Goal: Communication & Community: Answer question/provide support

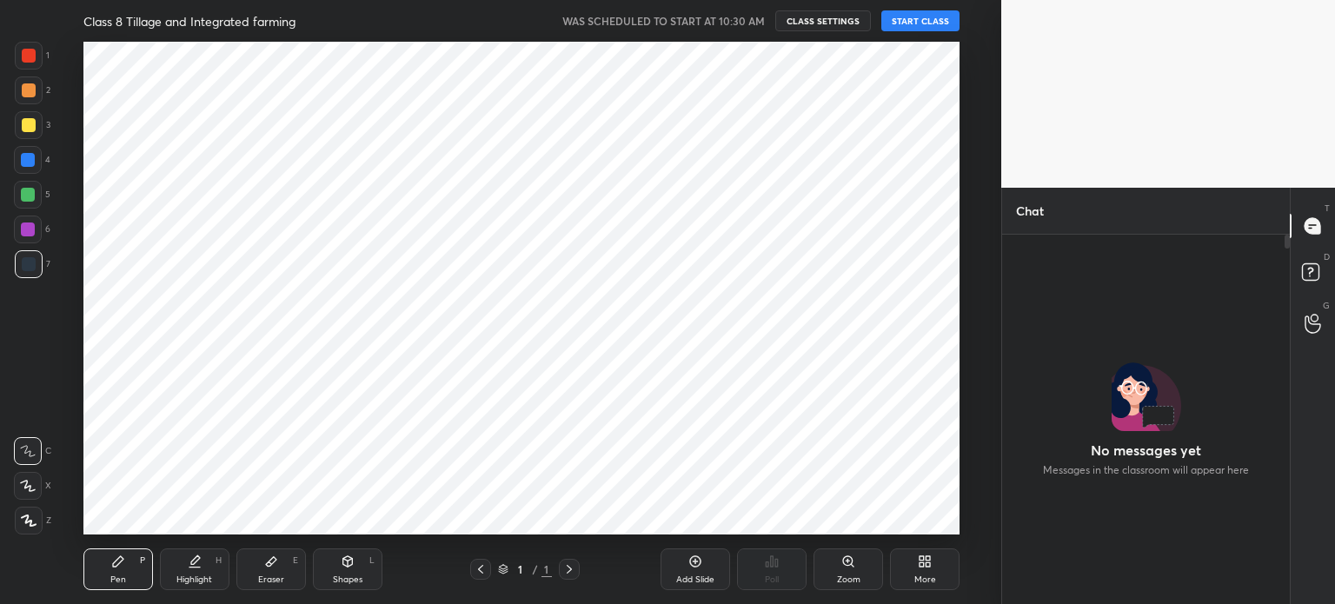
scroll to position [322, 282]
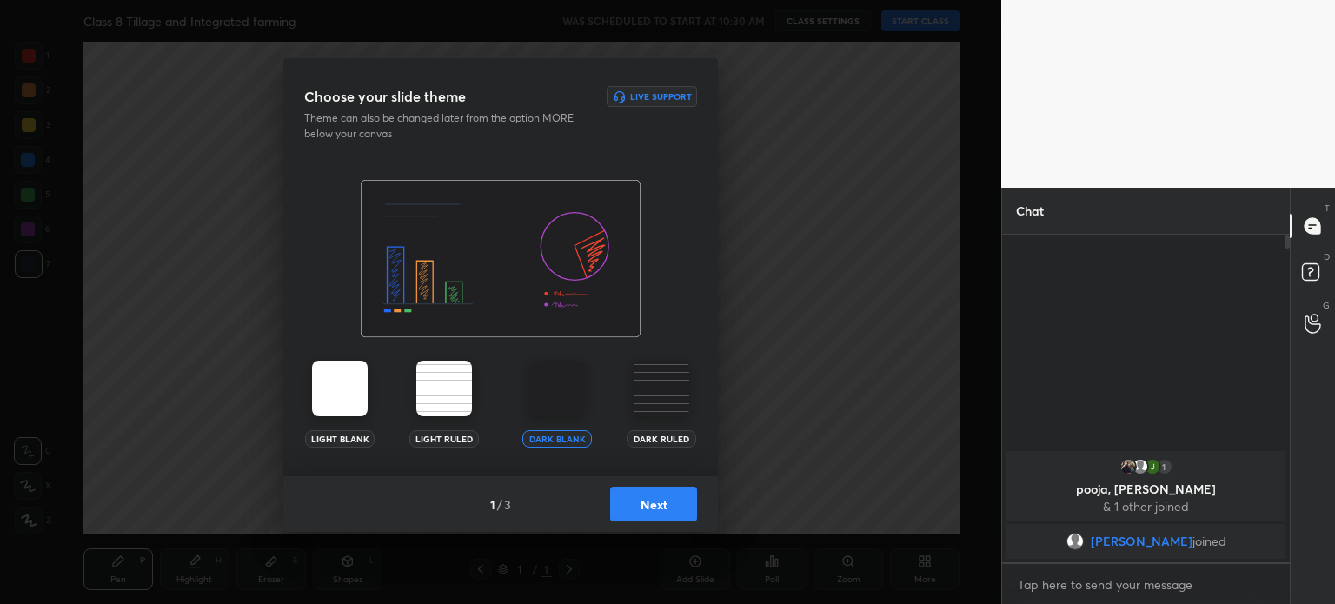
click at [667, 513] on button "Next" at bounding box center [653, 504] width 87 height 35
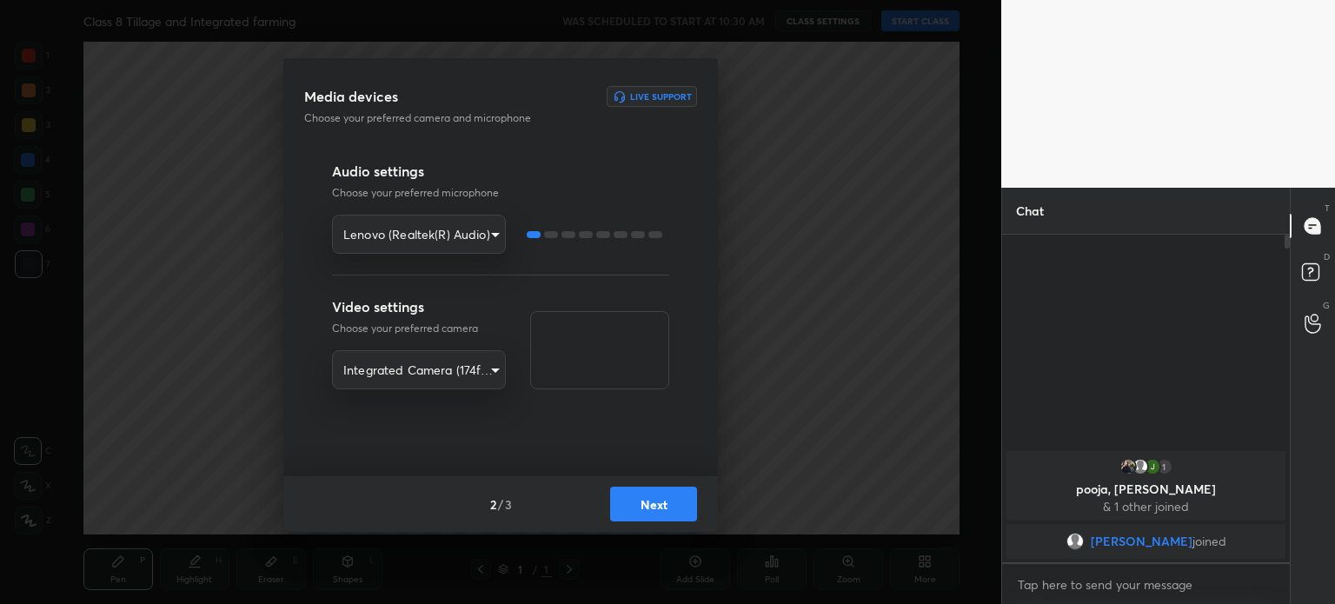
click at [667, 513] on button "Next" at bounding box center [653, 504] width 87 height 35
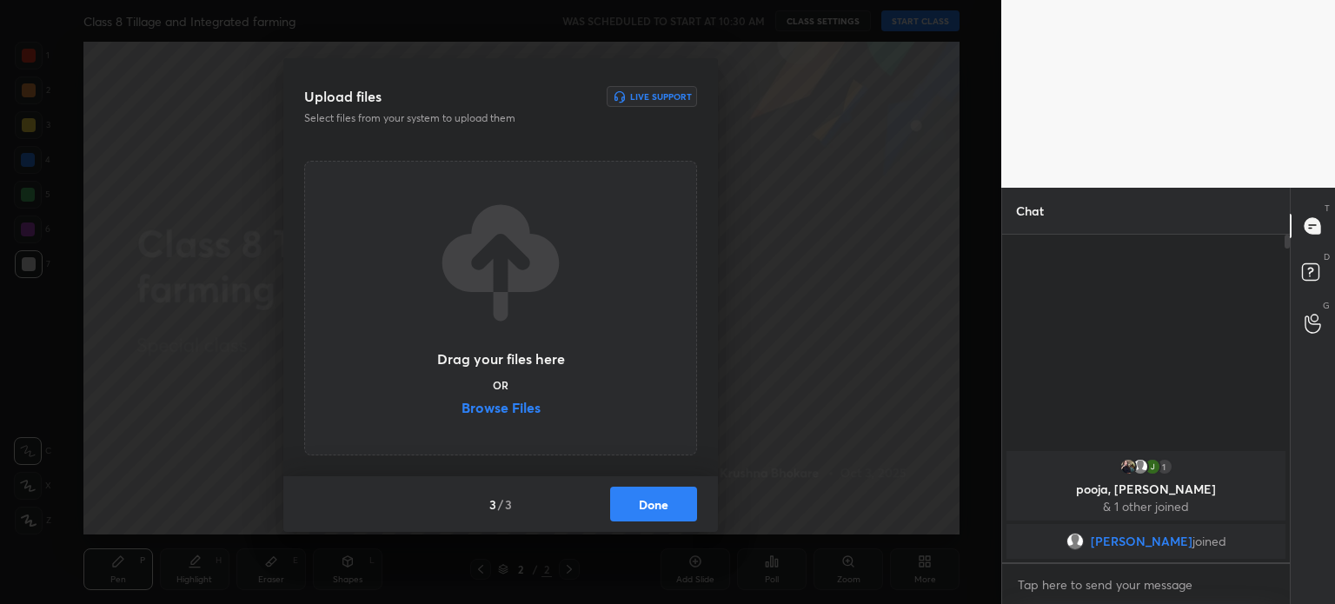
click at [667, 513] on button "Done" at bounding box center [653, 504] width 87 height 35
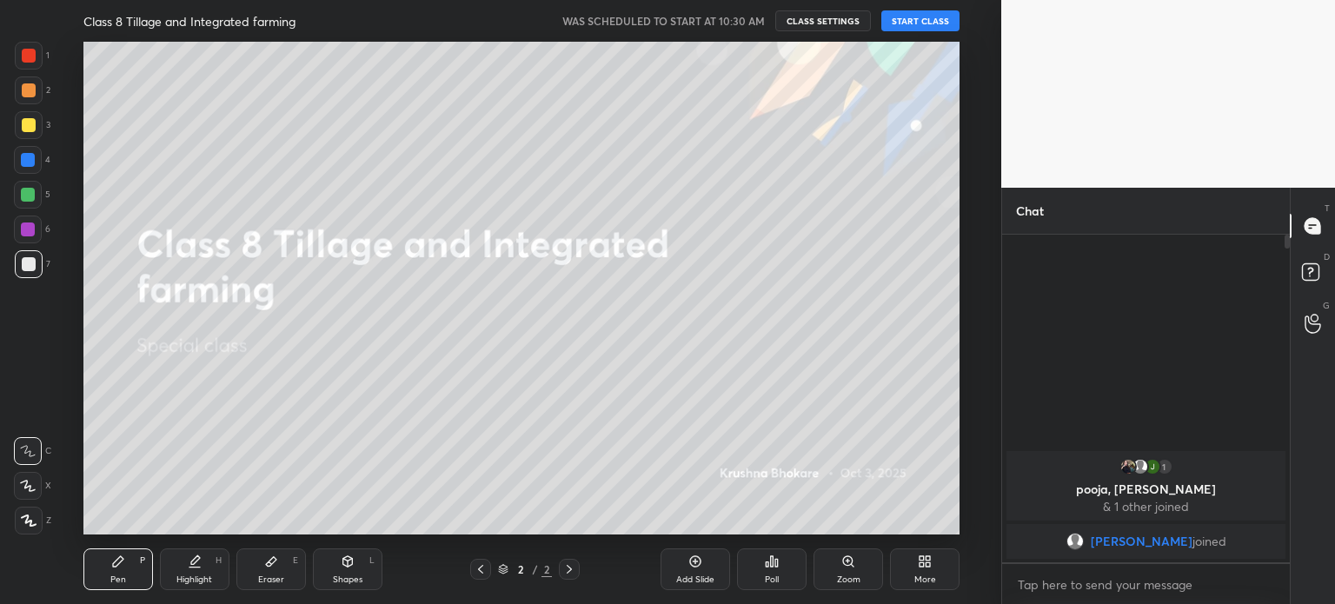
click at [928, 20] on button "START CLASS" at bounding box center [920, 20] width 78 height 21
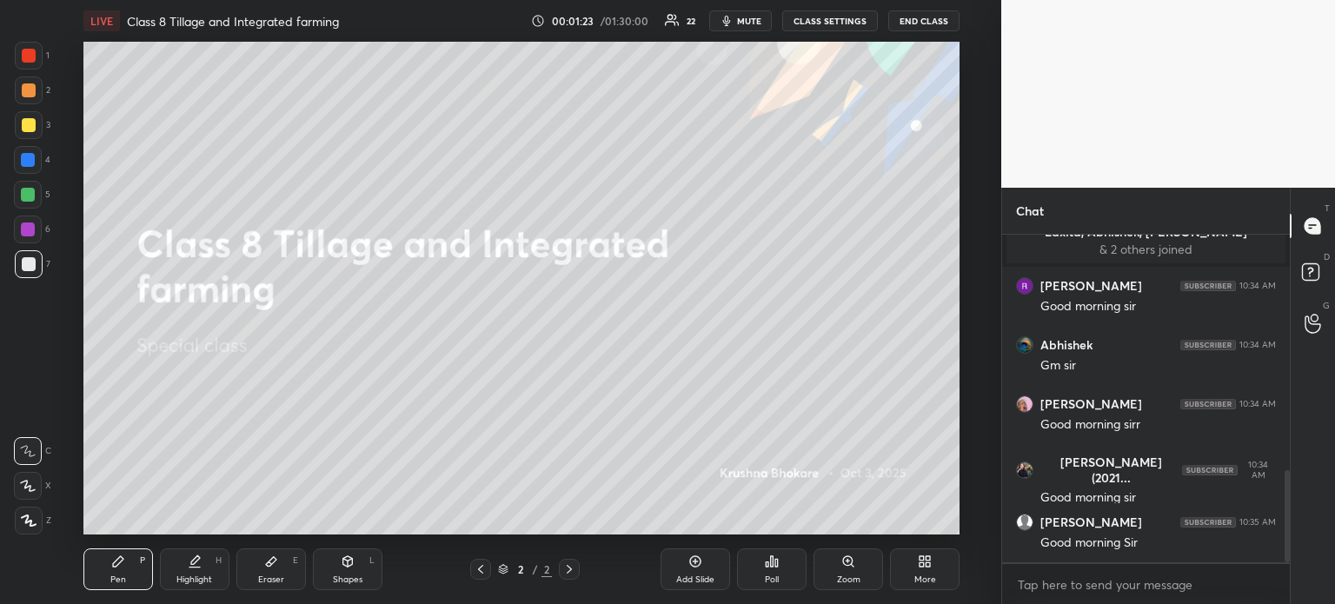
scroll to position [892, 0]
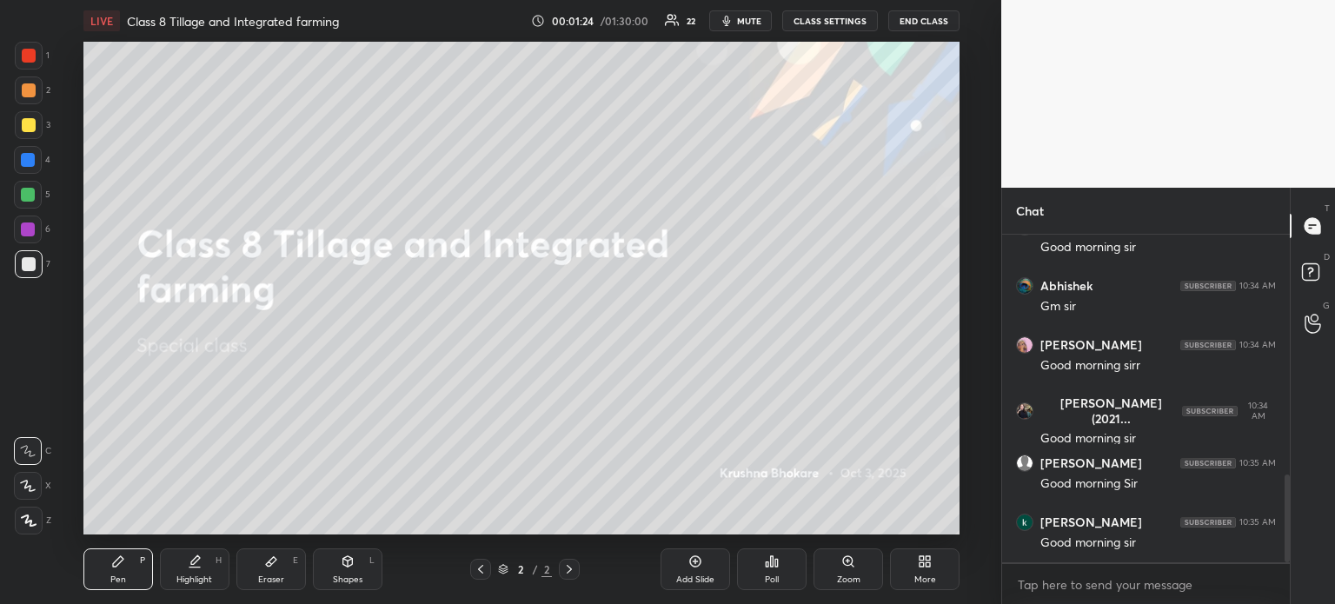
click at [920, 564] on icon at bounding box center [921, 564] width 4 height 4
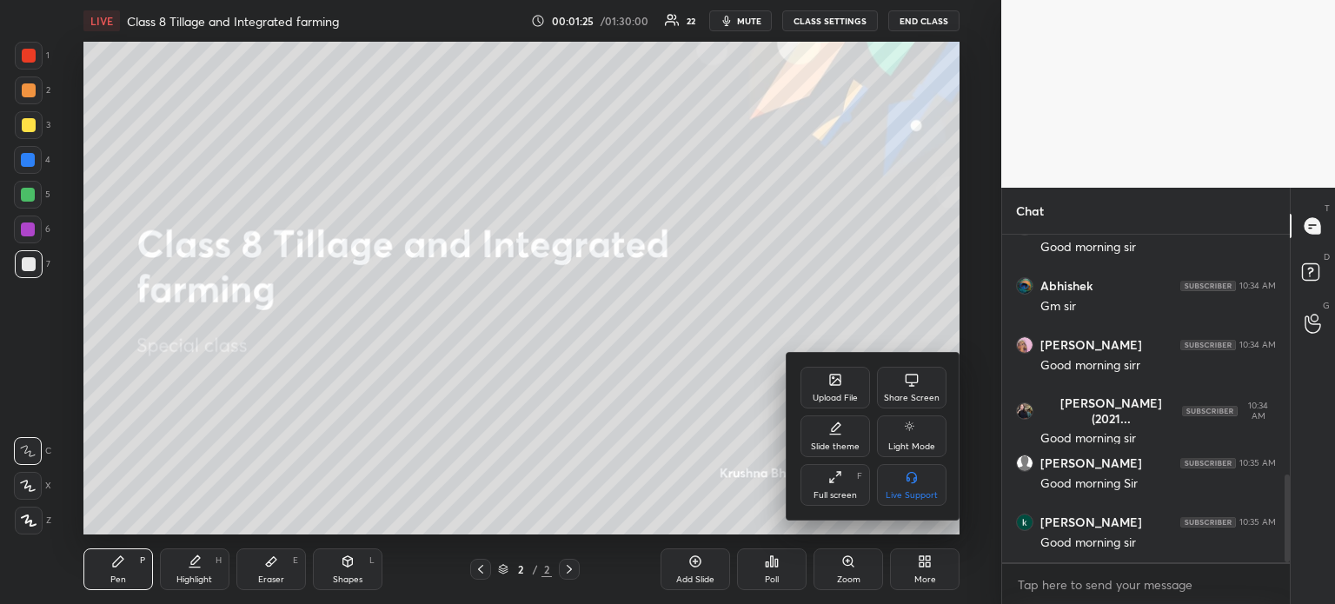
click at [835, 391] on div "Upload File" at bounding box center [835, 388] width 70 height 42
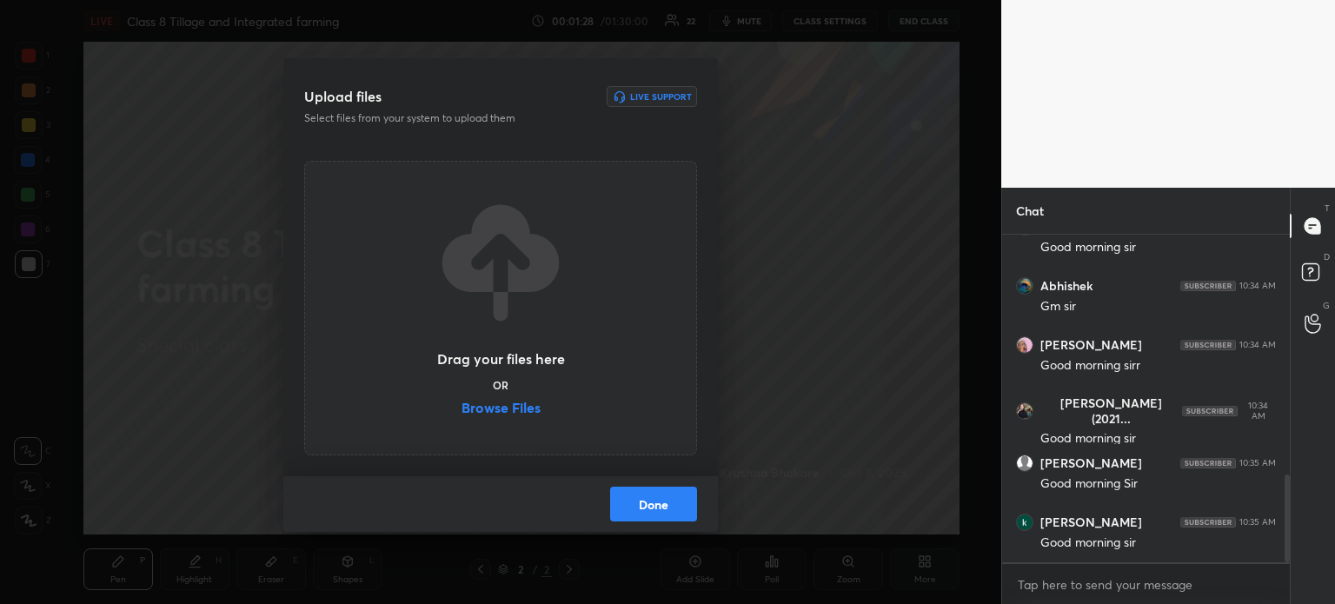
scroll to position [955, 0]
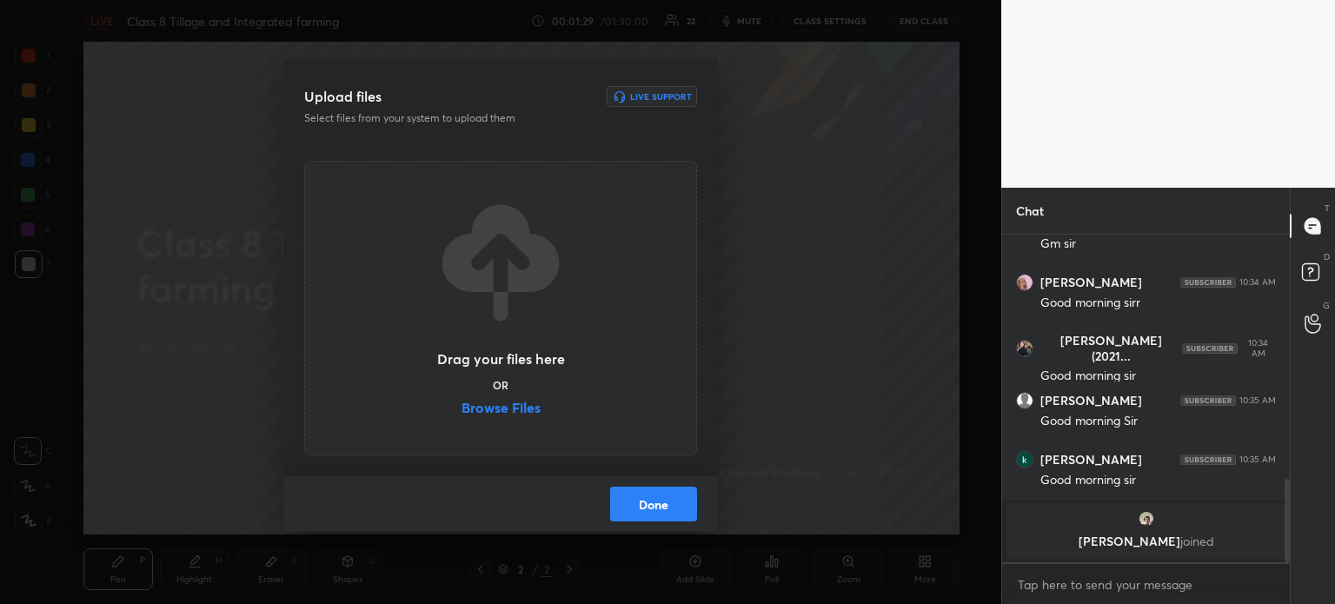
click at [497, 406] on label "Browse Files" at bounding box center [500, 410] width 79 height 18
click at [461, 406] on input "Browse Files" at bounding box center [461, 410] width 0 height 18
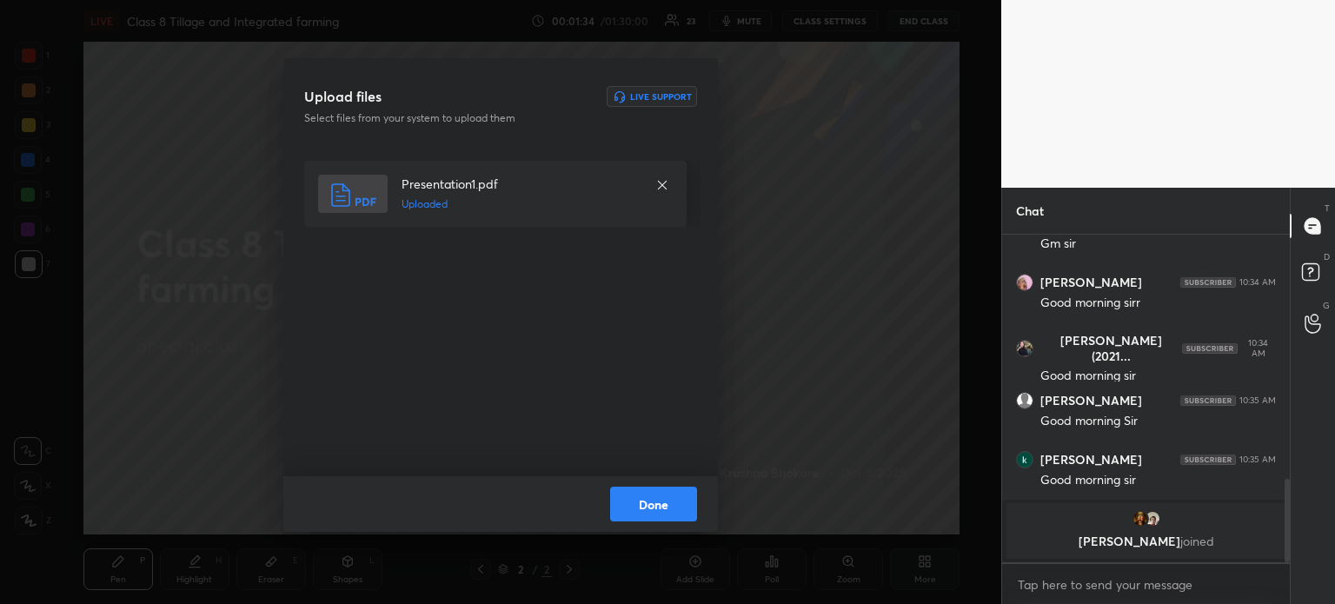
click at [637, 511] on button "Done" at bounding box center [653, 504] width 87 height 35
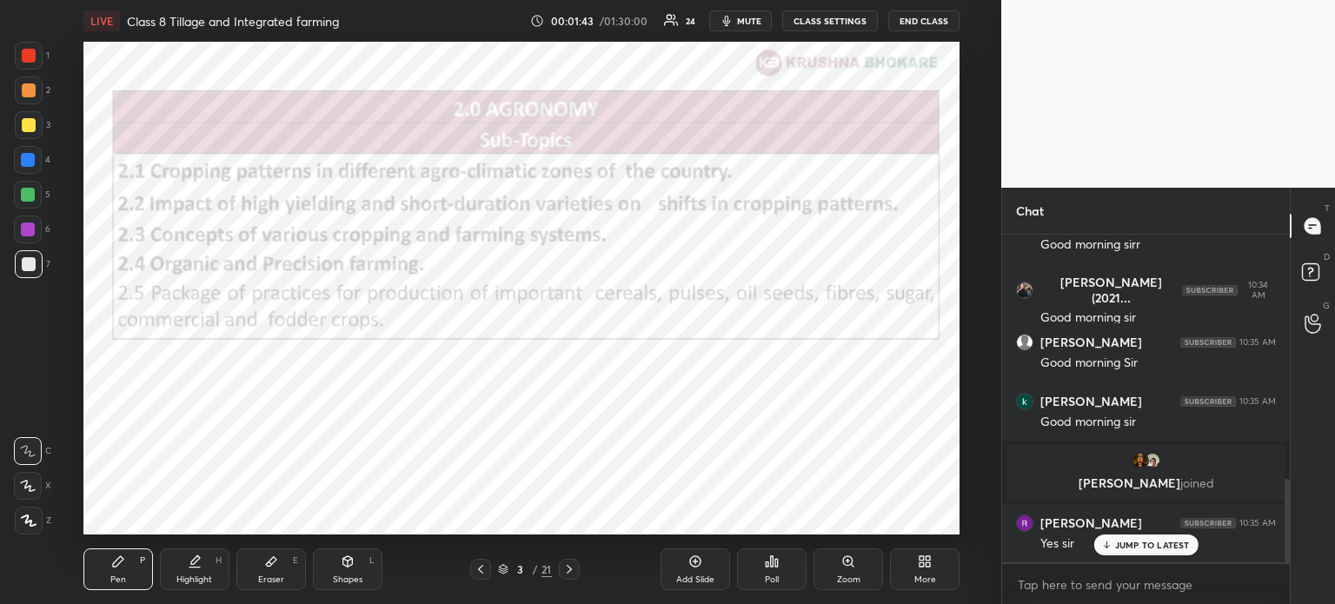
scroll to position [1015, 0]
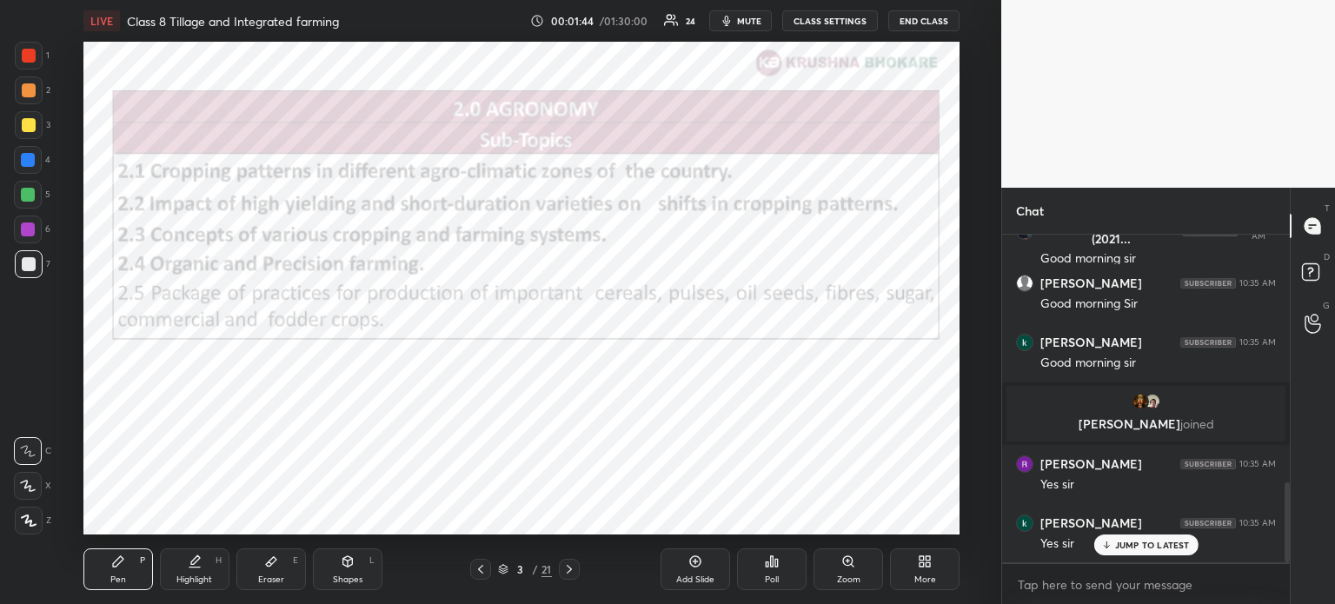
click at [23, 54] on div at bounding box center [29, 56] width 14 height 14
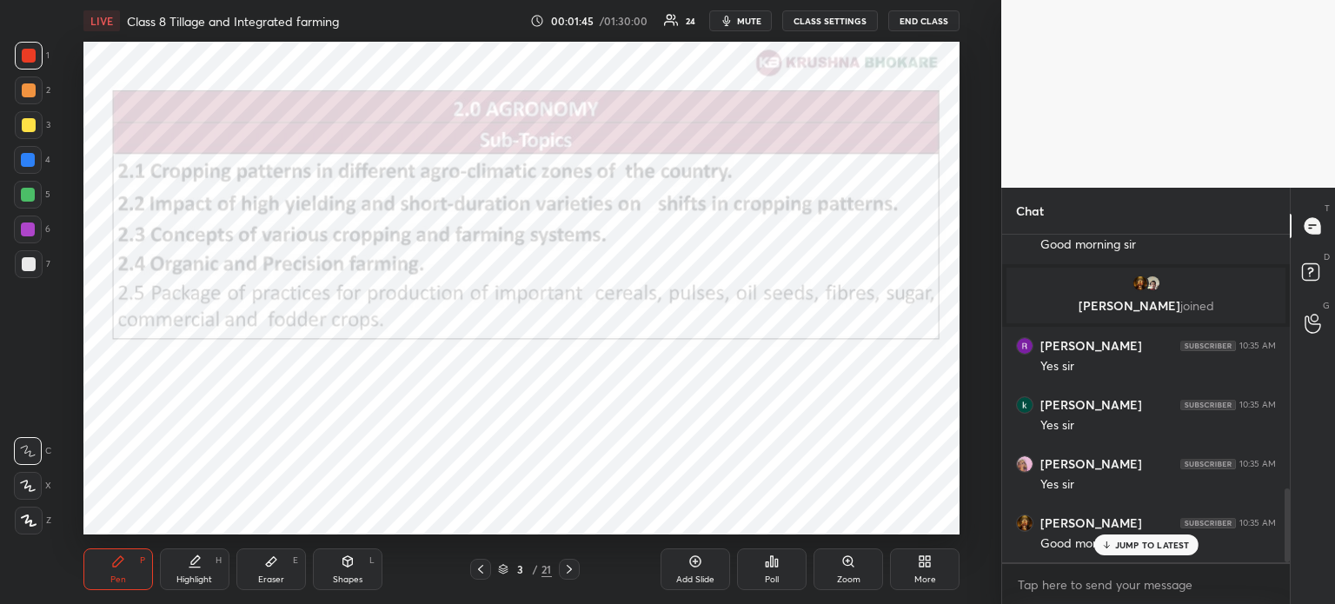
scroll to position [1192, 0]
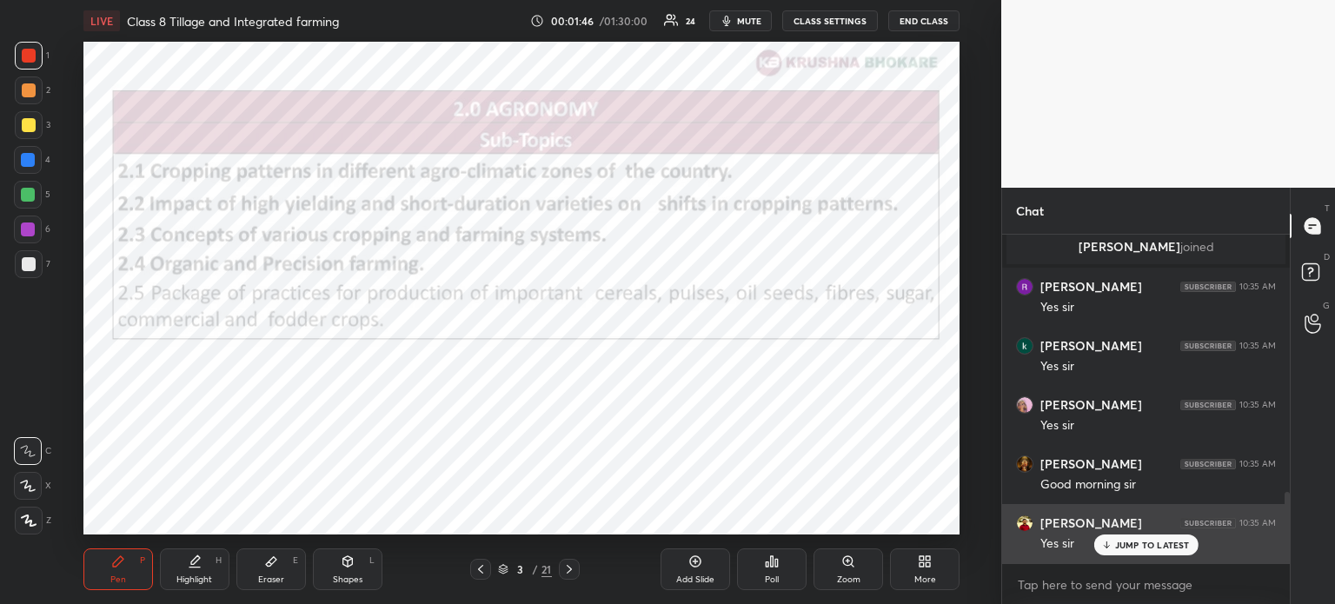
click at [1135, 546] on p "JUMP TO LATEST" at bounding box center [1152, 545] width 75 height 10
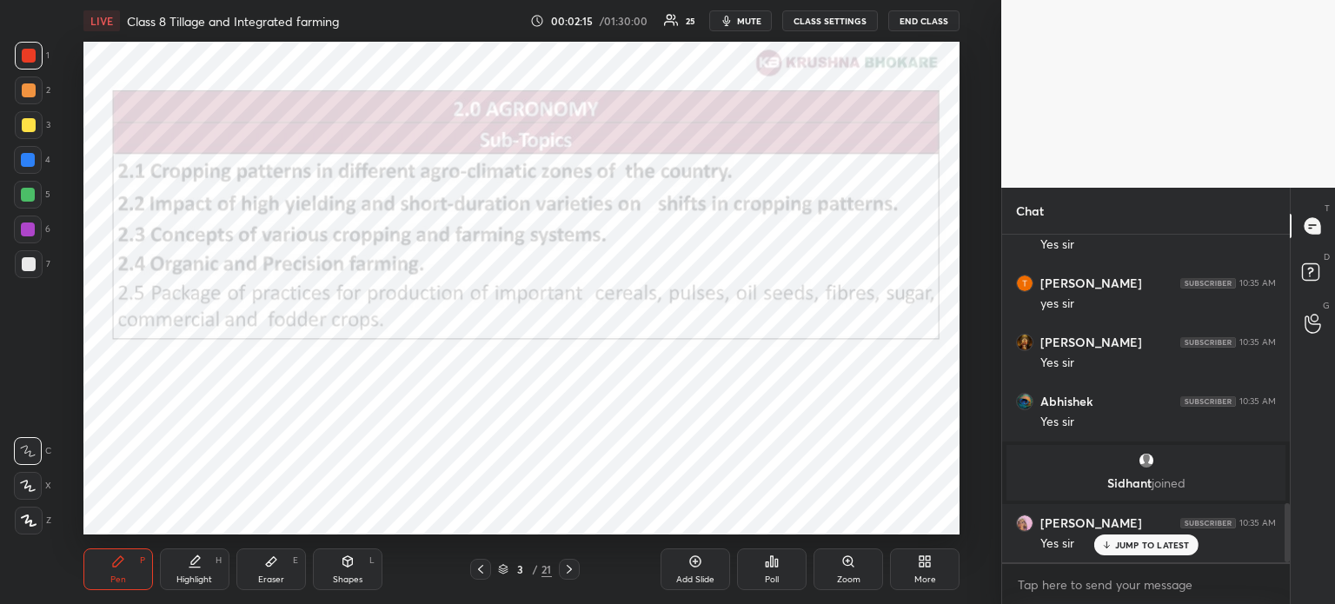
scroll to position [1581, 0]
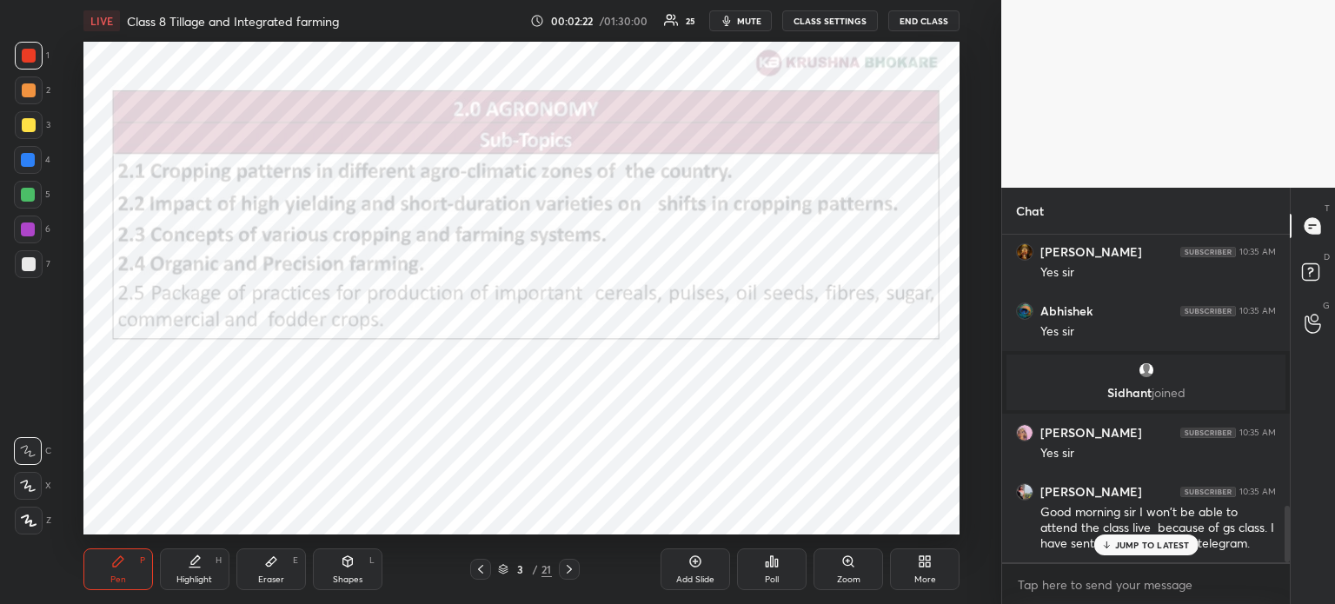
click at [1153, 547] on p "JUMP TO LATEST" at bounding box center [1152, 545] width 75 height 10
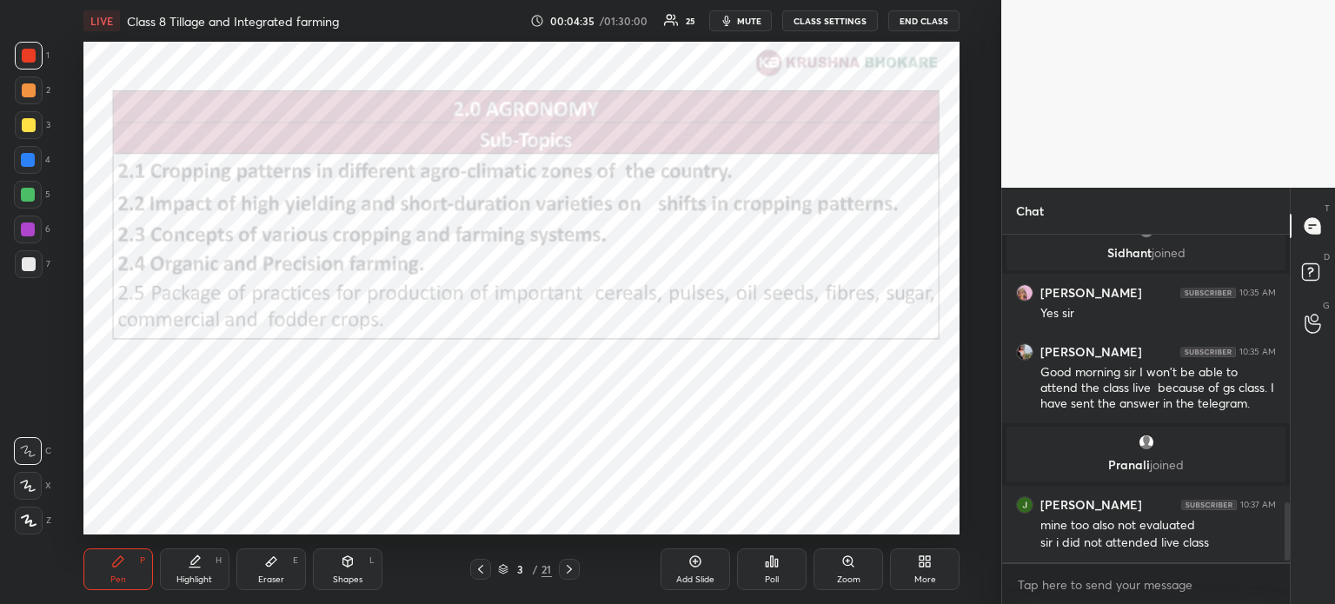
scroll to position [1518, 0]
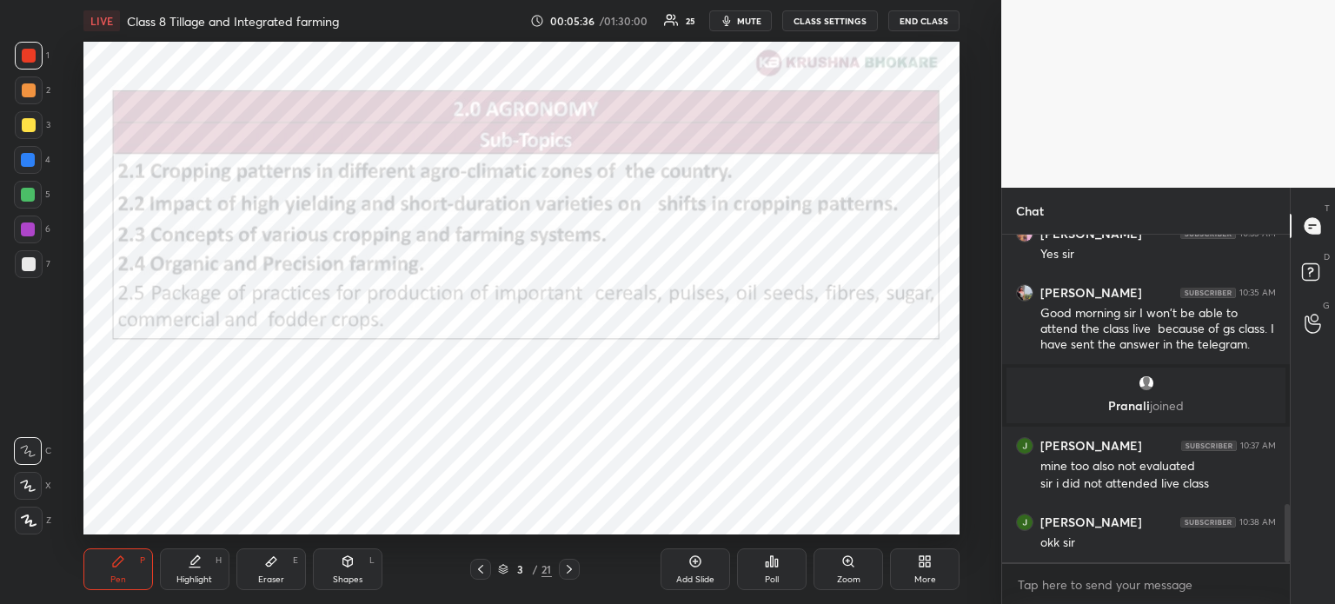
click at [688, 566] on icon at bounding box center [695, 561] width 14 height 14
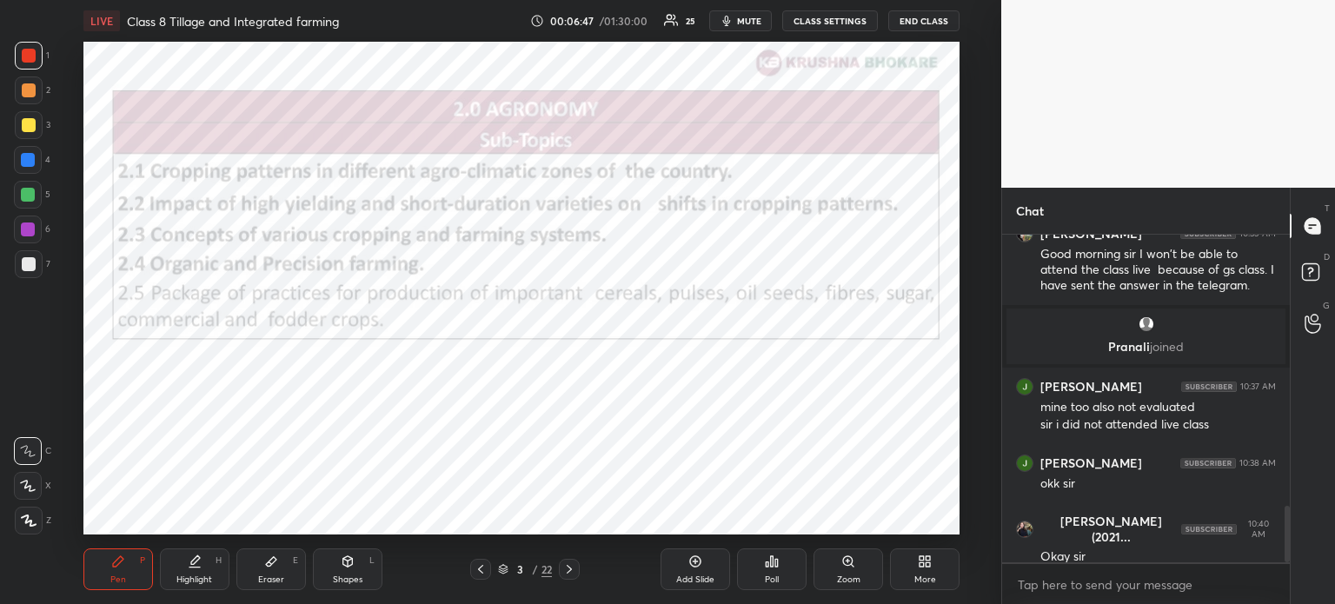
scroll to position [1594, 0]
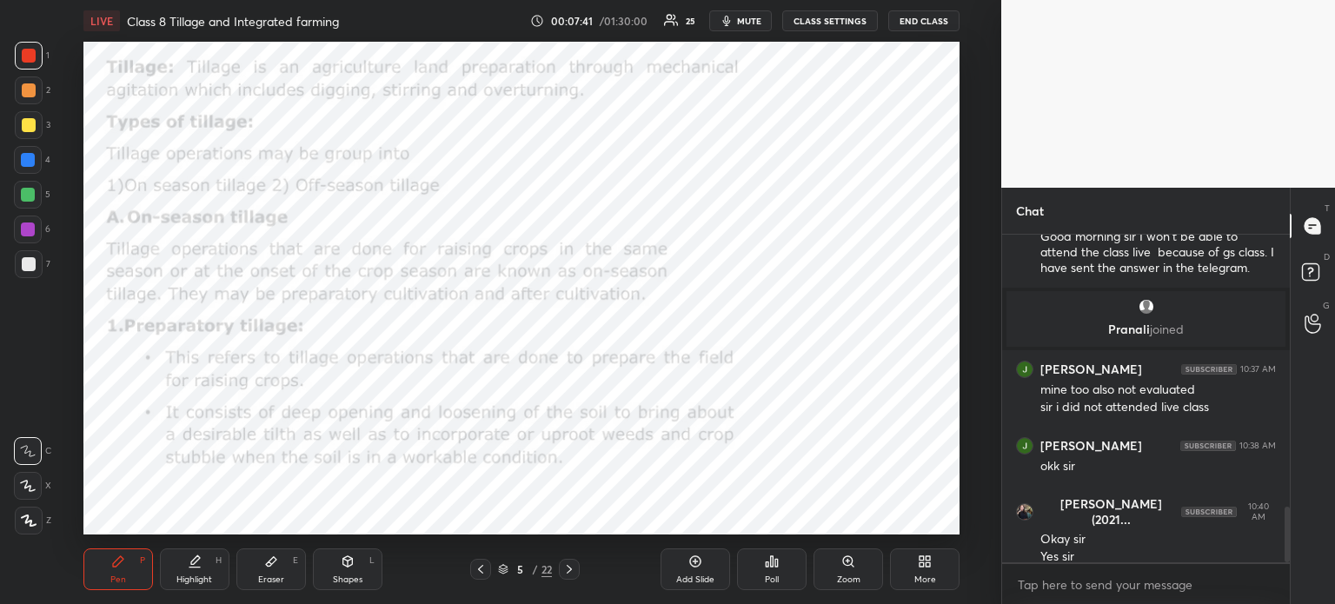
drag, startPoint x: 17, startPoint y: 83, endPoint x: 16, endPoint y: 95, distance: 11.4
click at [17, 84] on div at bounding box center [29, 90] width 28 height 28
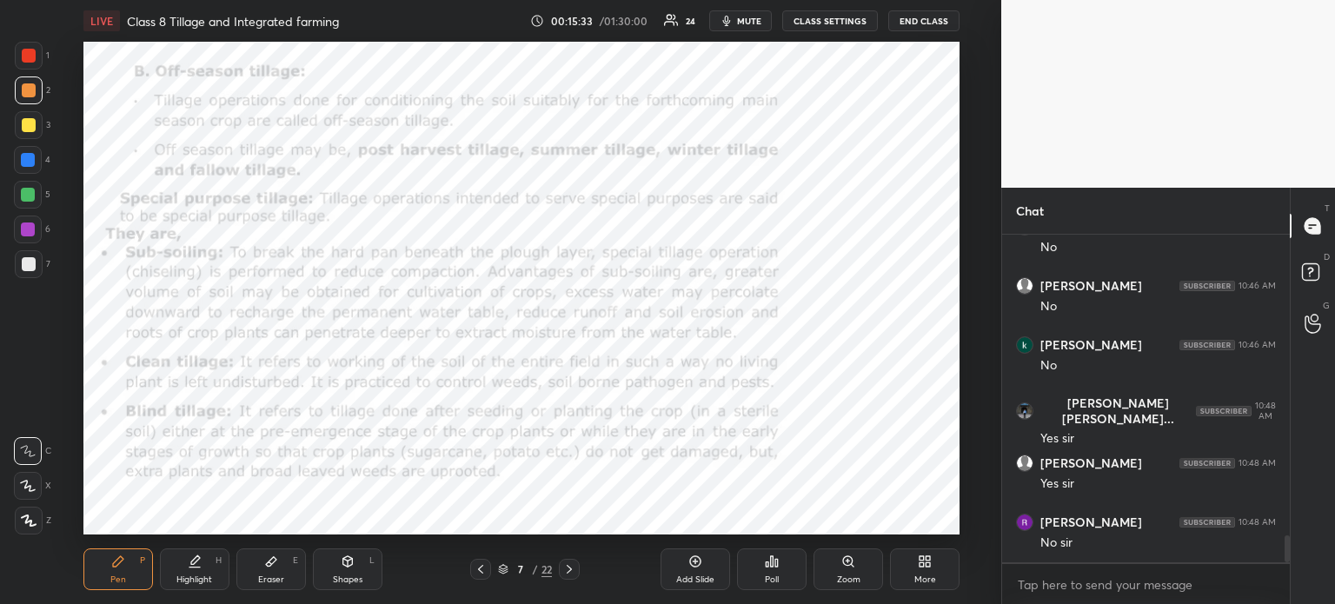
scroll to position [3721, 0]
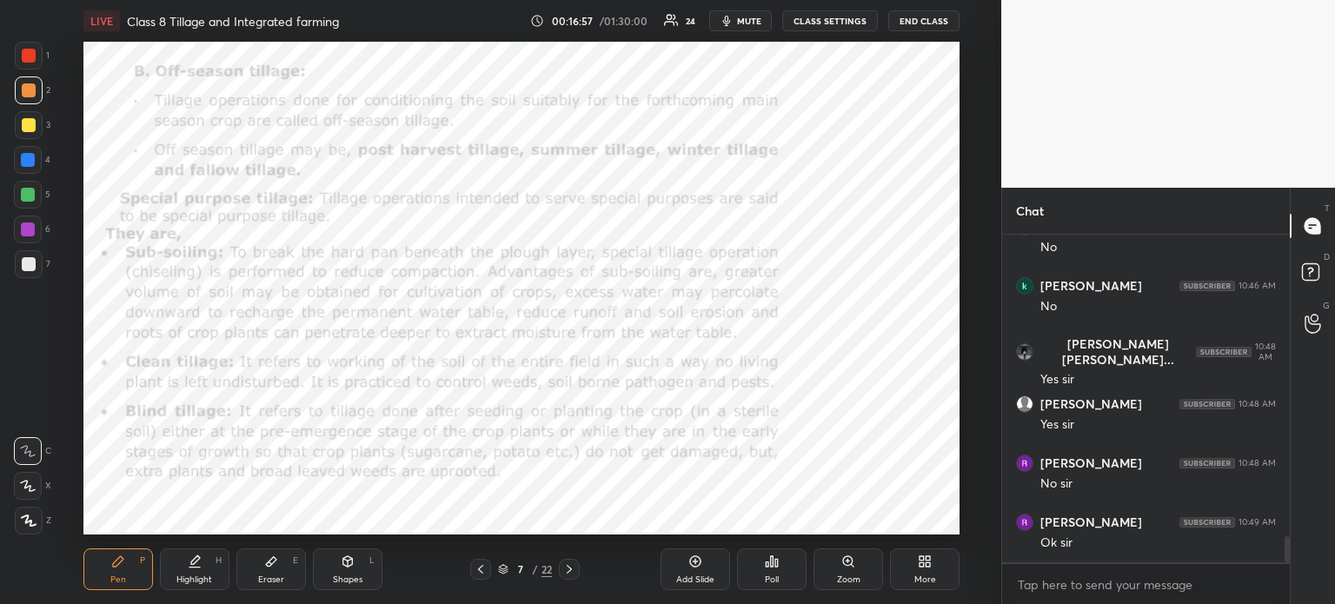
click at [697, 571] on div "Add Slide" at bounding box center [695, 569] width 70 height 42
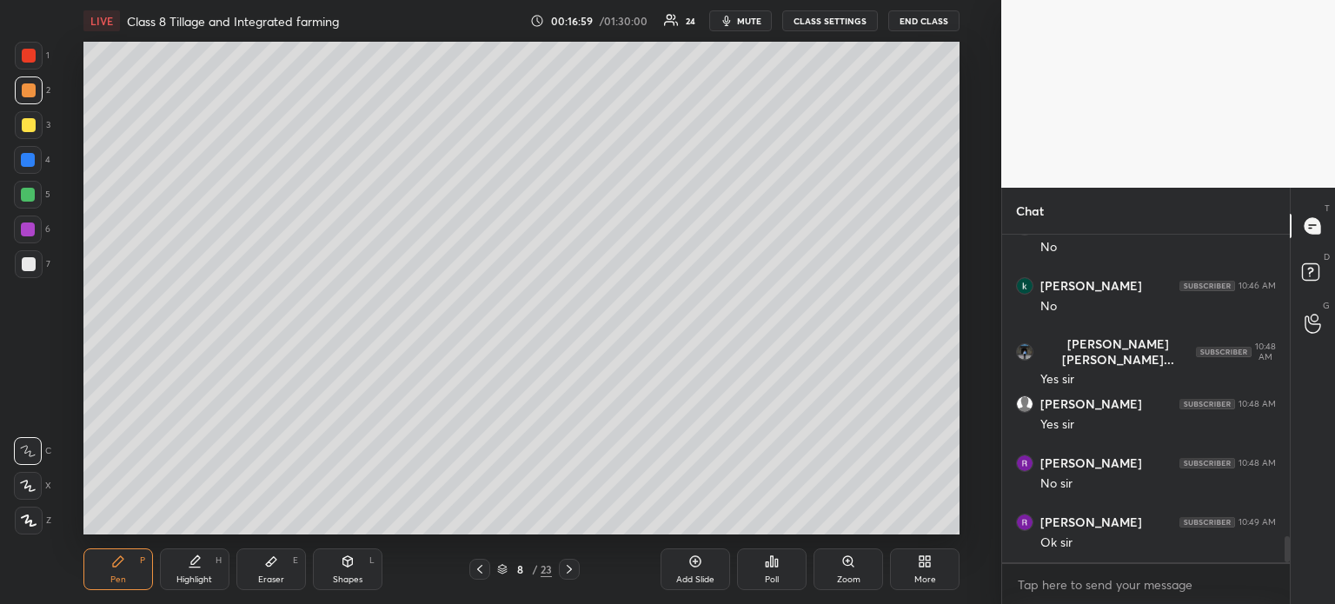
click at [924, 566] on icon at bounding box center [924, 561] width 14 height 14
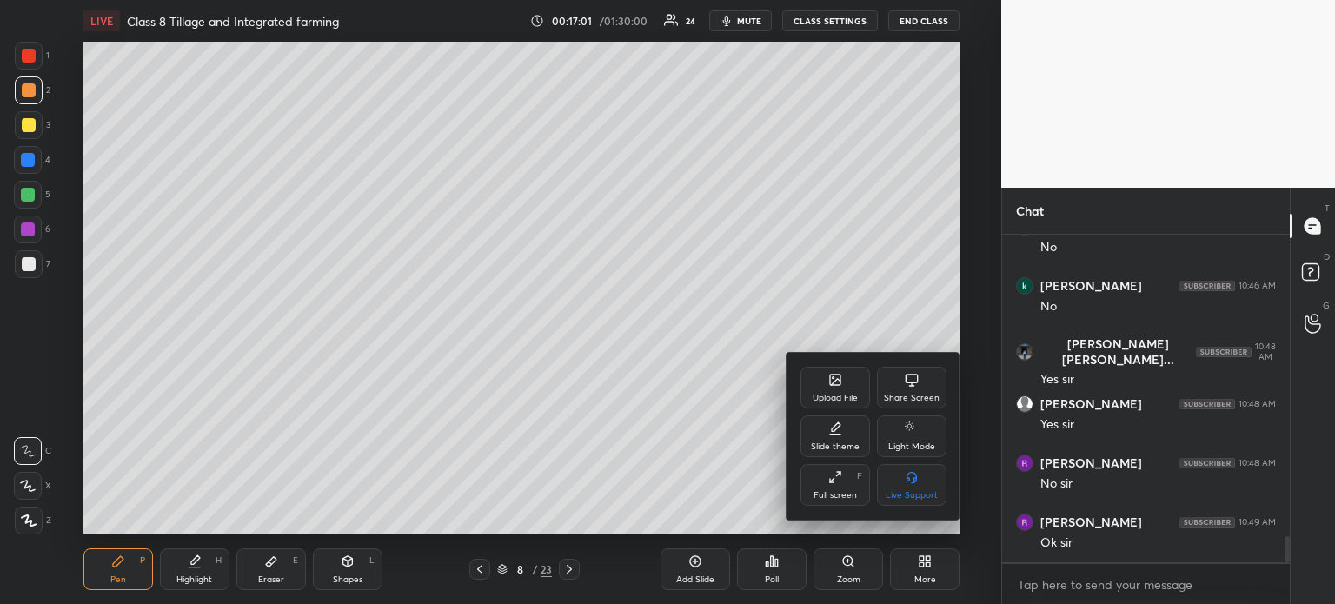
click at [831, 434] on icon at bounding box center [835, 428] width 14 height 14
click at [897, 486] on div "Dark Ruled" at bounding box center [912, 485] width 70 height 42
drag, startPoint x: 334, startPoint y: 198, endPoint x: 791, endPoint y: 170, distance: 457.8
click at [802, 171] on div at bounding box center [667, 302] width 1335 height 604
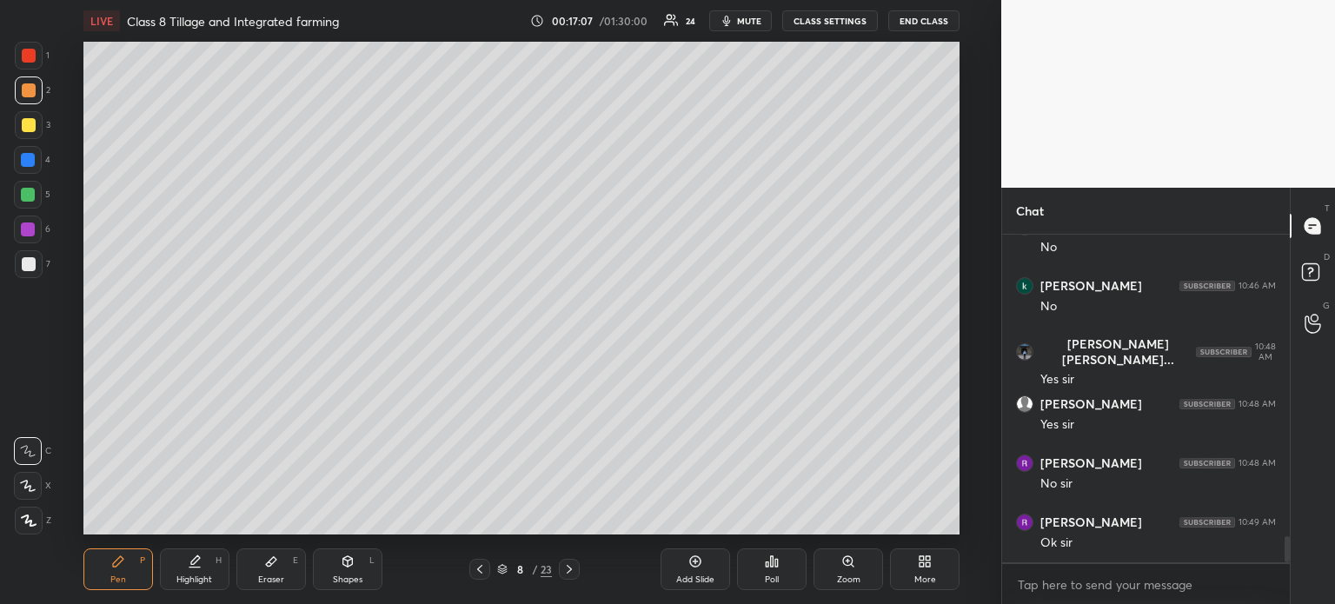
click at [26, 193] on div at bounding box center [28, 195] width 14 height 14
drag, startPoint x: 28, startPoint y: 117, endPoint x: 66, endPoint y: 128, distance: 39.6
click at [29, 122] on div at bounding box center [29, 125] width 14 height 14
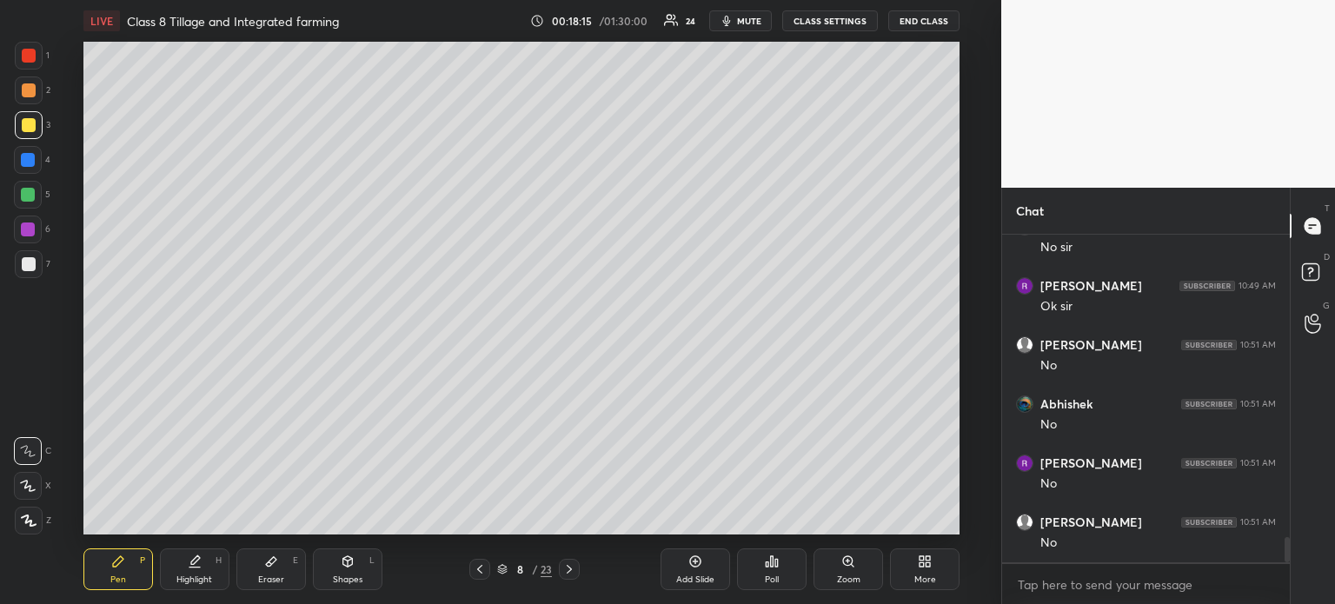
scroll to position [3957, 0]
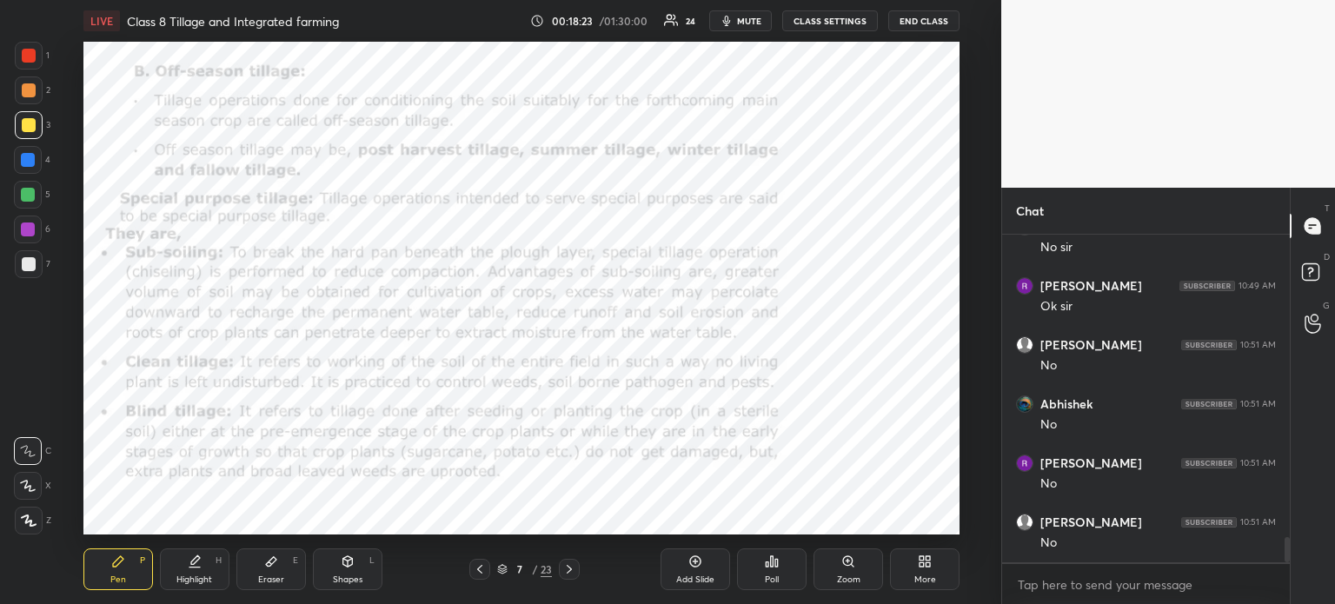
click at [277, 569] on div "Eraser E" at bounding box center [271, 569] width 70 height 42
drag, startPoint x: 30, startPoint y: 419, endPoint x: 42, endPoint y: 454, distance: 37.6
click at [30, 420] on span "Erase all" at bounding box center [28, 416] width 26 height 12
click at [119, 572] on div "Pen P" at bounding box center [118, 569] width 70 height 42
drag, startPoint x: 25, startPoint y: 196, endPoint x: 52, endPoint y: 222, distance: 36.9
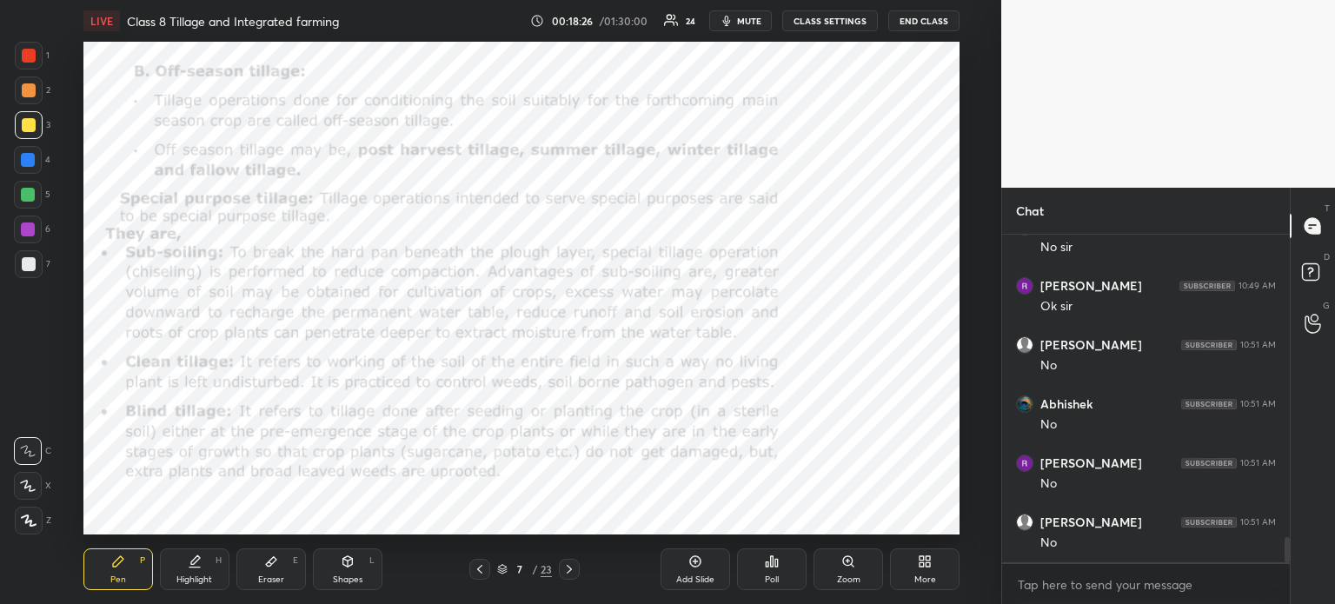
click at [26, 195] on div at bounding box center [28, 195] width 14 height 14
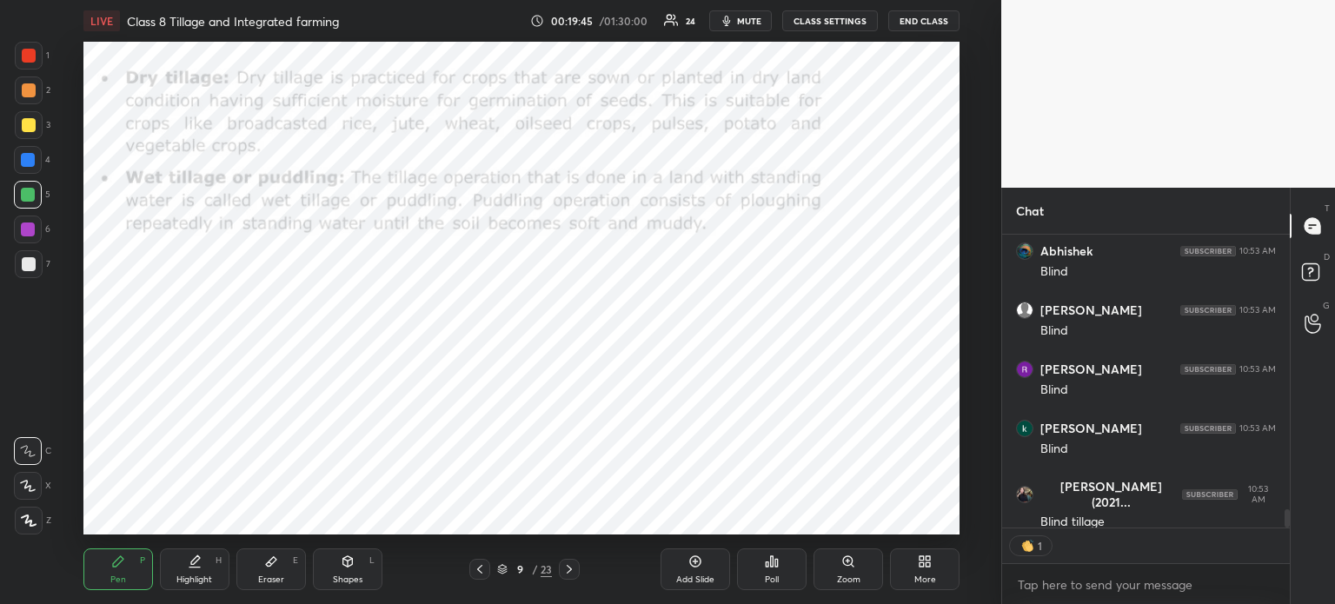
scroll to position [5, 5]
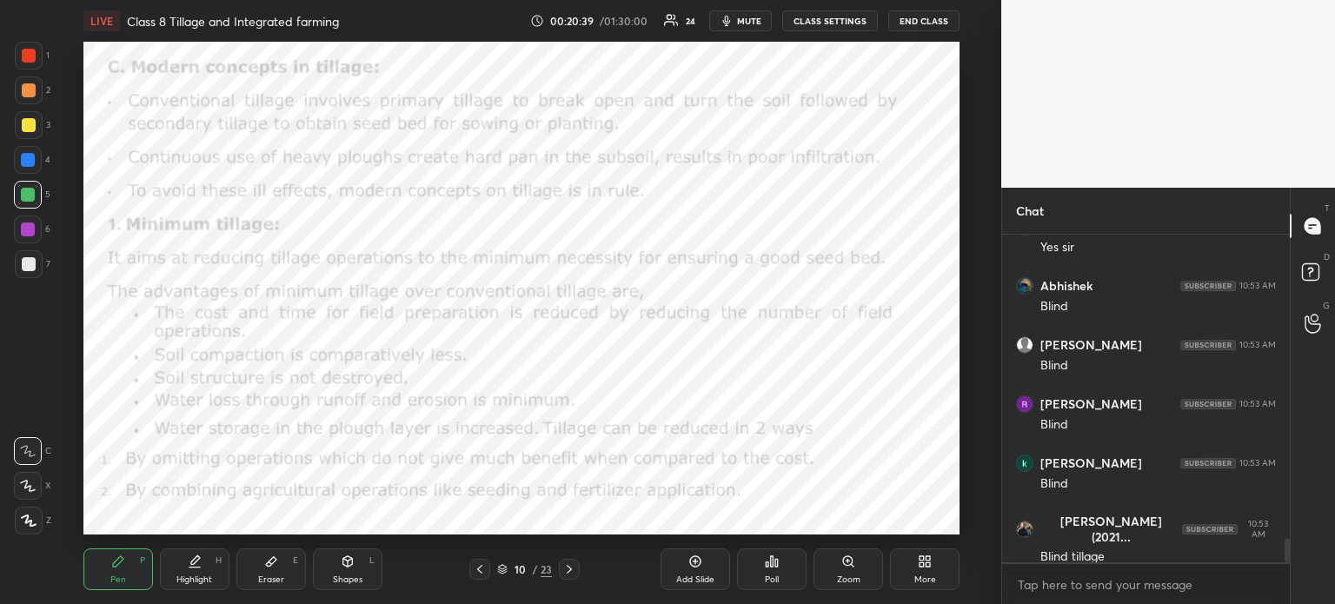
drag, startPoint x: 21, startPoint y: 54, endPoint x: 30, endPoint y: 58, distance: 9.7
click at [25, 56] on div at bounding box center [29, 56] width 14 height 14
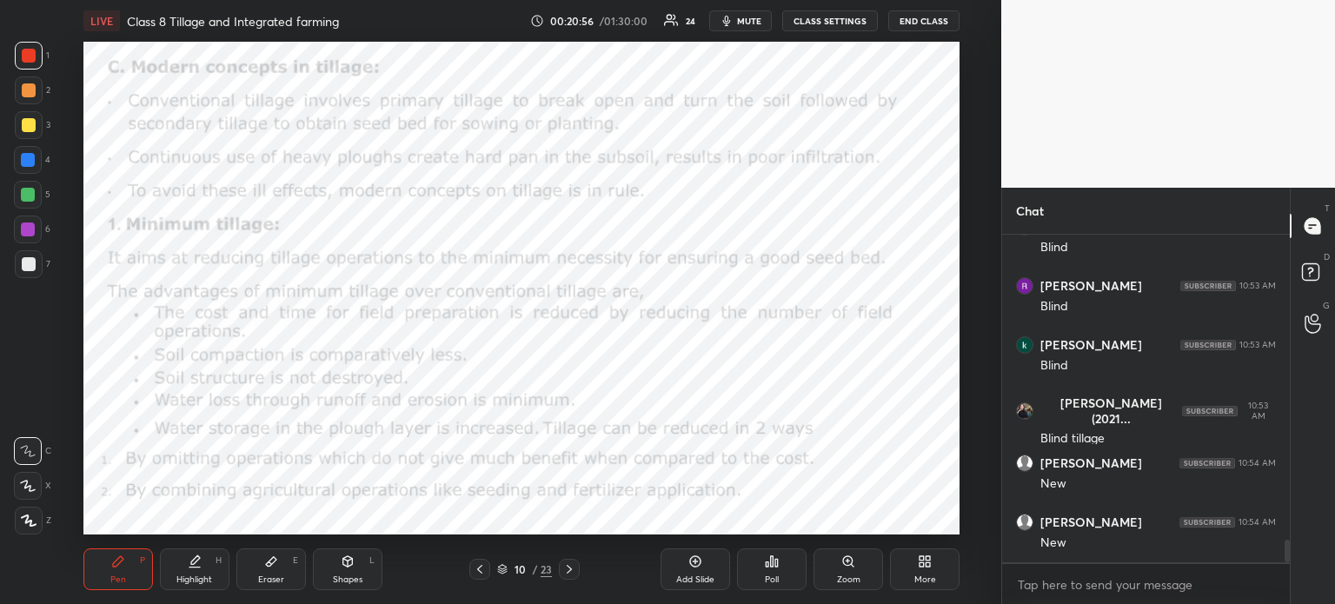
scroll to position [4489, 0]
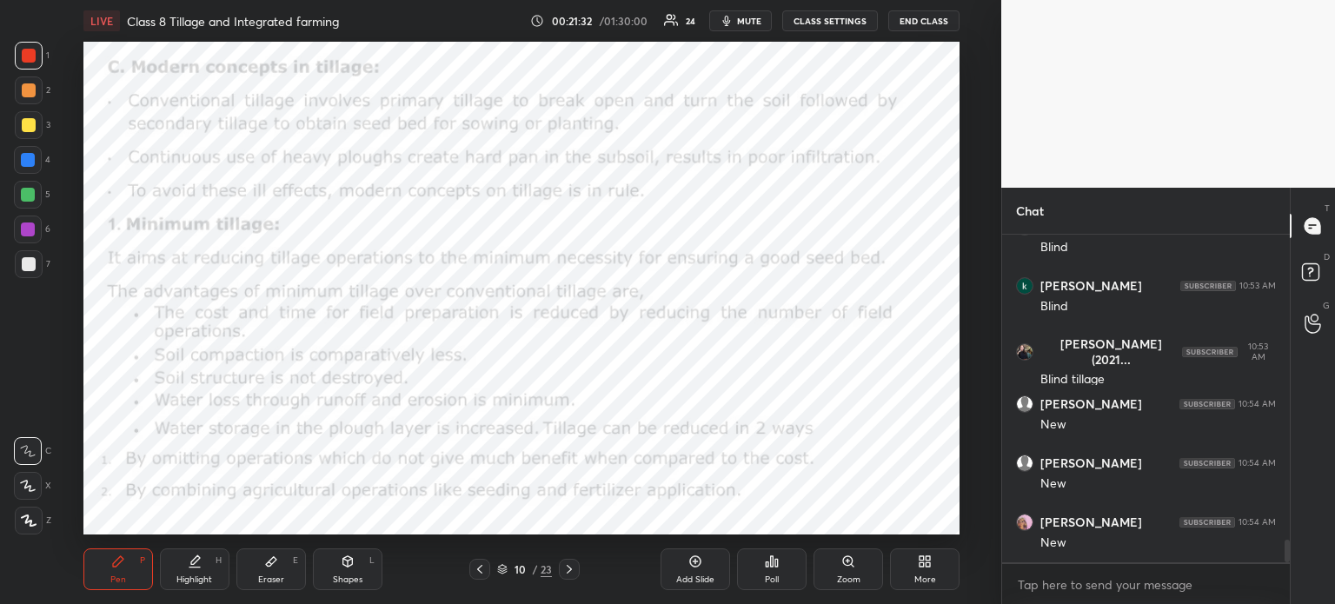
click at [694, 579] on div "Add Slide" at bounding box center [695, 579] width 38 height 9
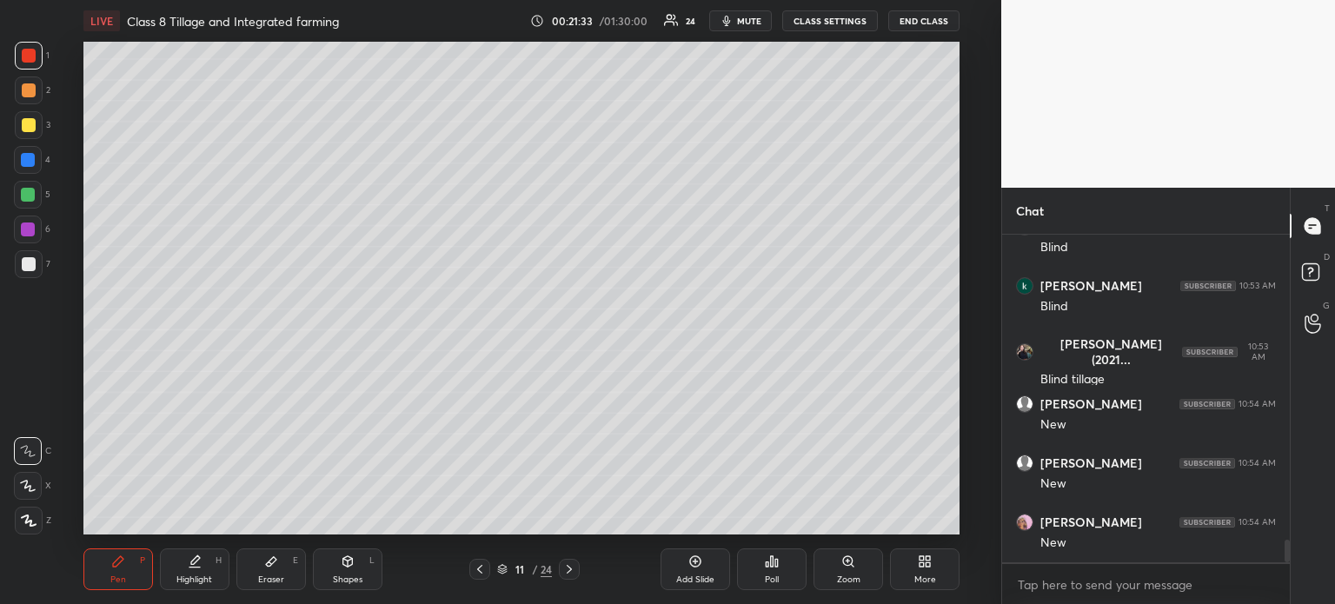
drag, startPoint x: 28, startPoint y: 91, endPoint x: 78, endPoint y: 123, distance: 59.8
click at [28, 93] on div at bounding box center [29, 90] width 14 height 14
drag, startPoint x: 40, startPoint y: 58, endPoint x: 66, endPoint y: 91, distance: 42.1
click at [39, 59] on div at bounding box center [29, 56] width 28 height 28
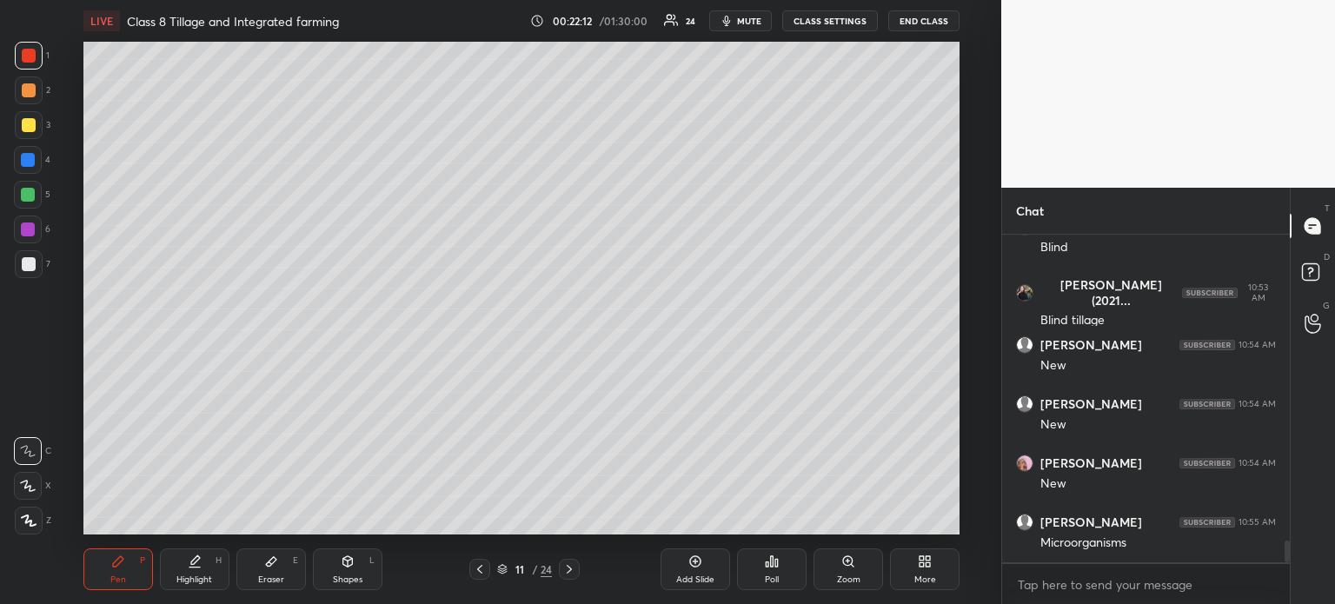
click at [32, 81] on div at bounding box center [29, 90] width 28 height 28
click at [35, 159] on div at bounding box center [28, 160] width 28 height 28
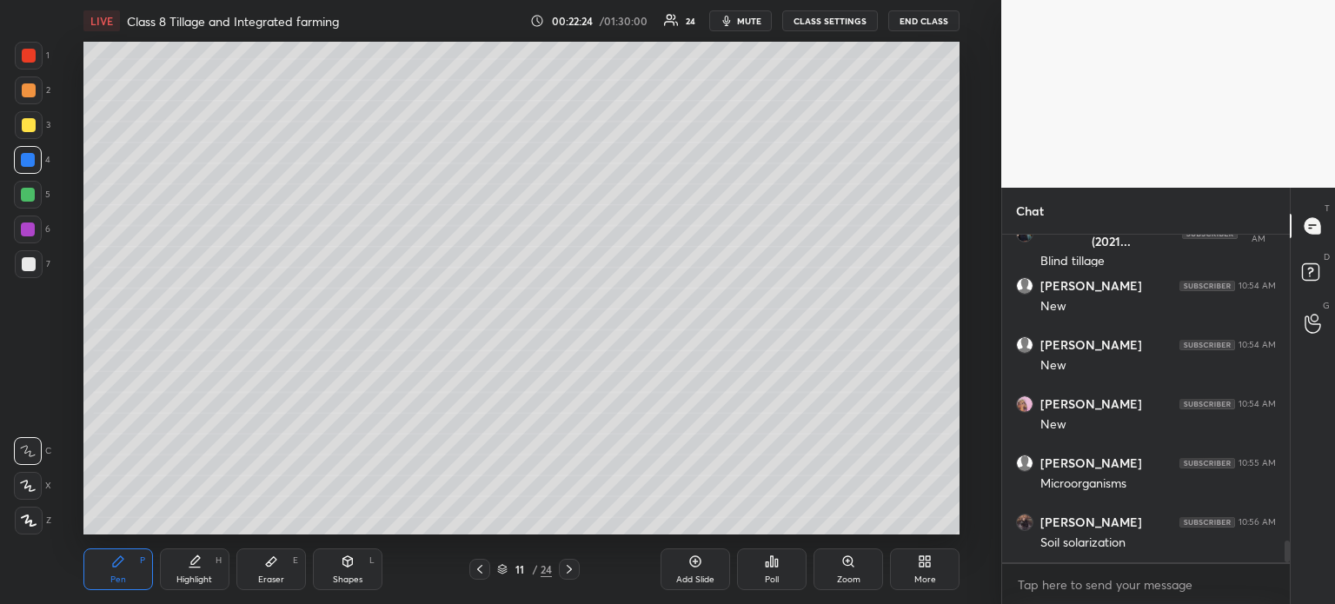
scroll to position [4666, 0]
click at [27, 198] on div at bounding box center [28, 195] width 14 height 14
click at [21, 131] on div at bounding box center [29, 125] width 28 height 28
click at [31, 157] on div at bounding box center [28, 160] width 14 height 14
click at [29, 86] on div at bounding box center [29, 90] width 14 height 14
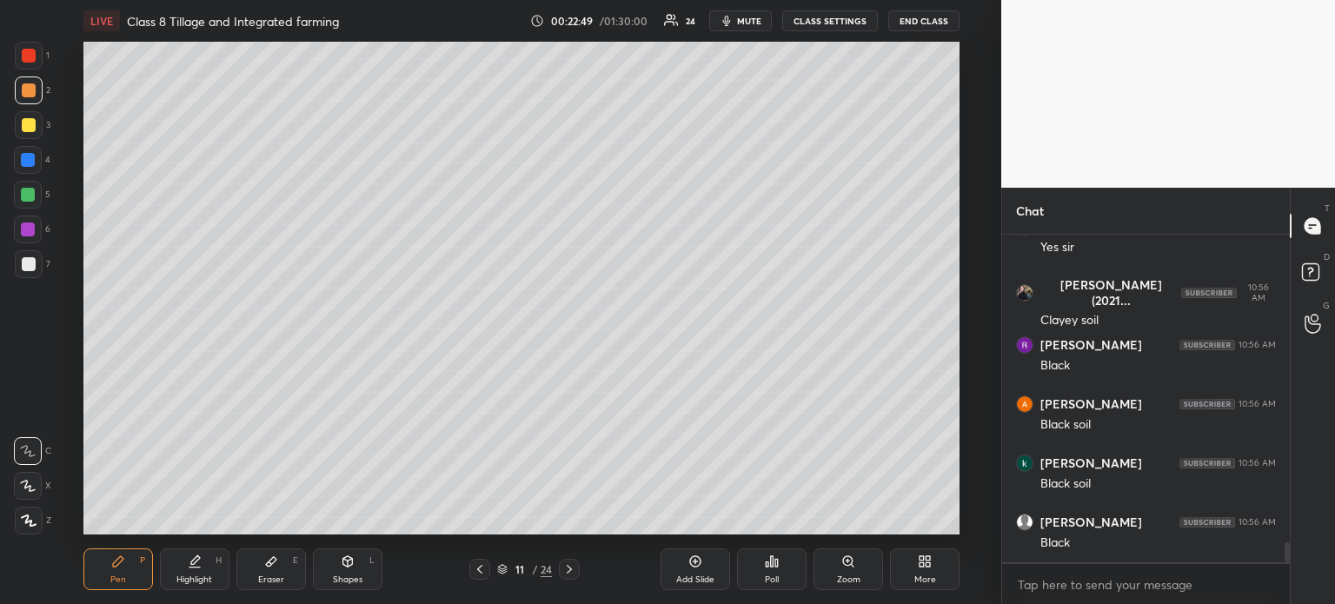
scroll to position [5021, 0]
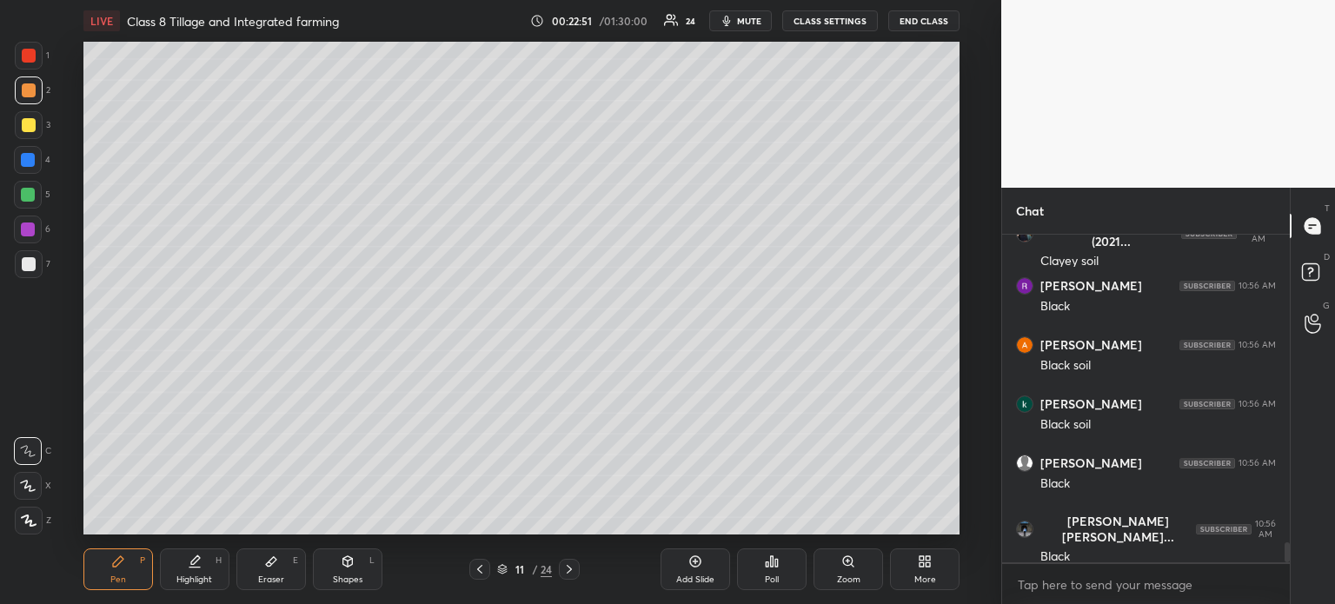
drag, startPoint x: 35, startPoint y: 190, endPoint x: 55, endPoint y: 189, distance: 20.1
click at [36, 189] on div at bounding box center [28, 195] width 28 height 28
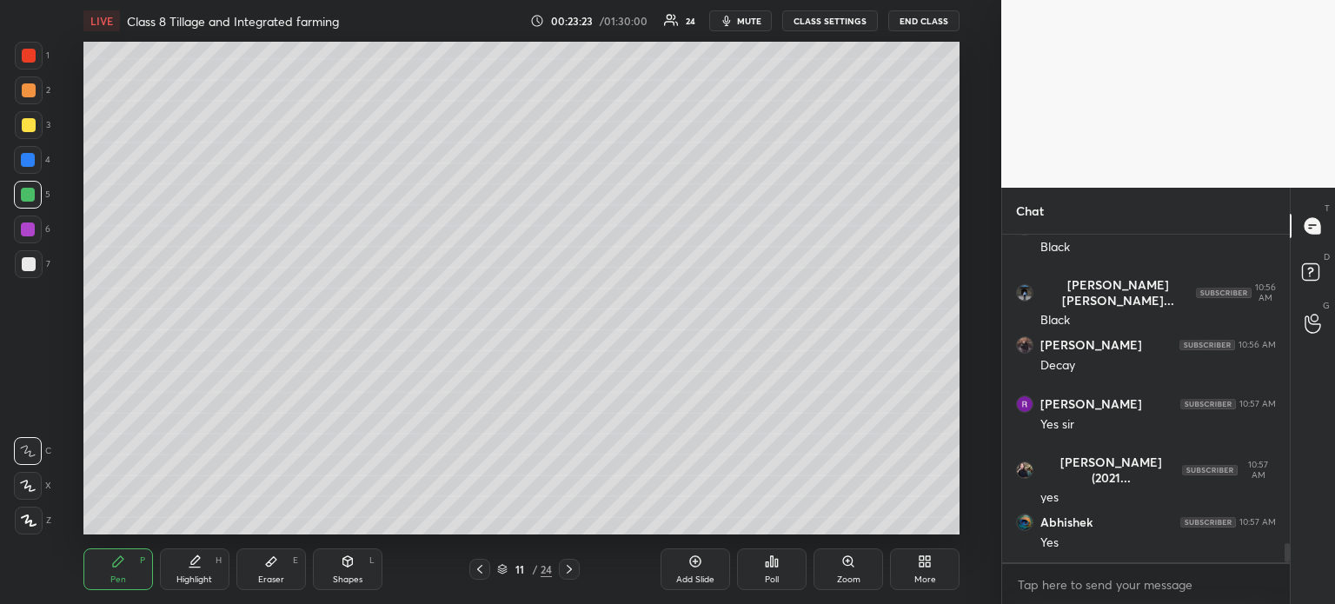
scroll to position [5316, 0]
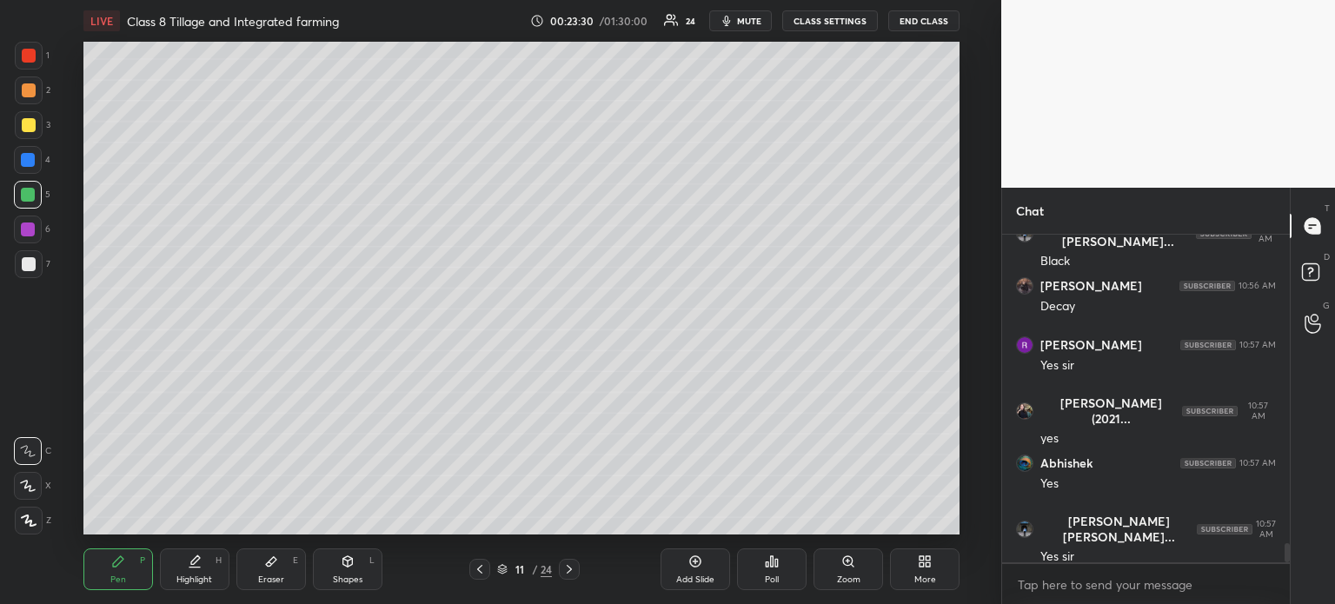
click at [32, 93] on div at bounding box center [29, 90] width 14 height 14
drag, startPoint x: 37, startPoint y: 55, endPoint x: 78, endPoint y: 75, distance: 45.5
click at [37, 56] on div at bounding box center [29, 56] width 28 height 28
click at [970, 304] on div "Setting up your live class Poll for secs No correct answer Start poll" at bounding box center [521, 288] width 931 height 493
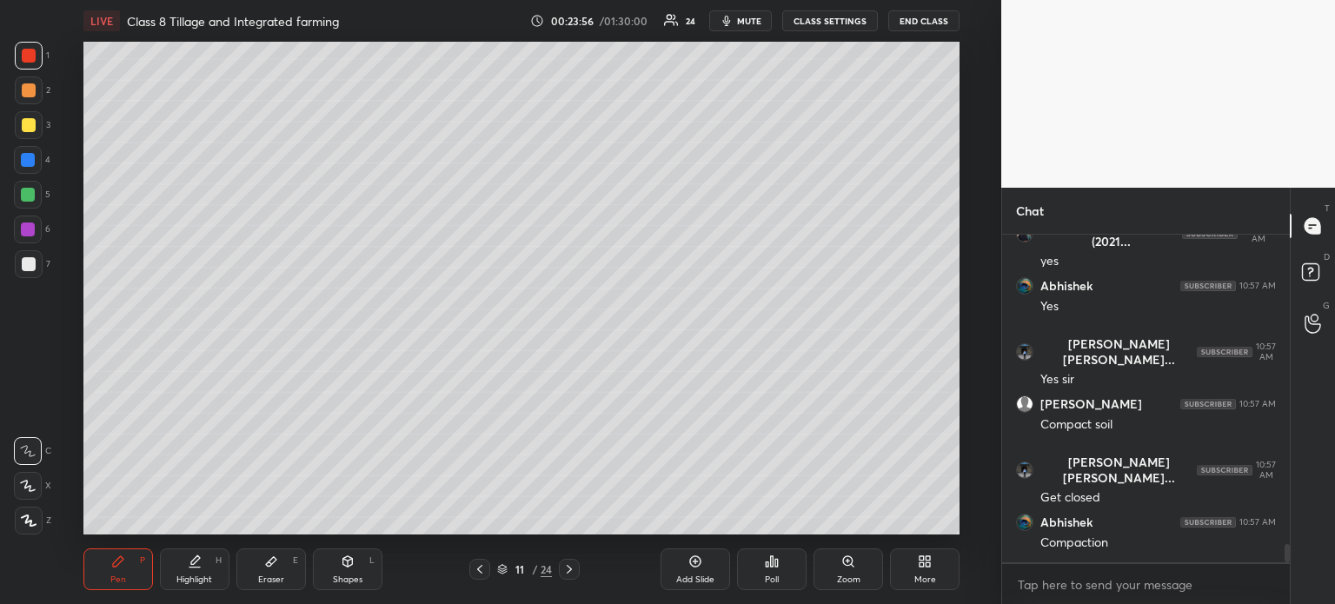
scroll to position [5553, 0]
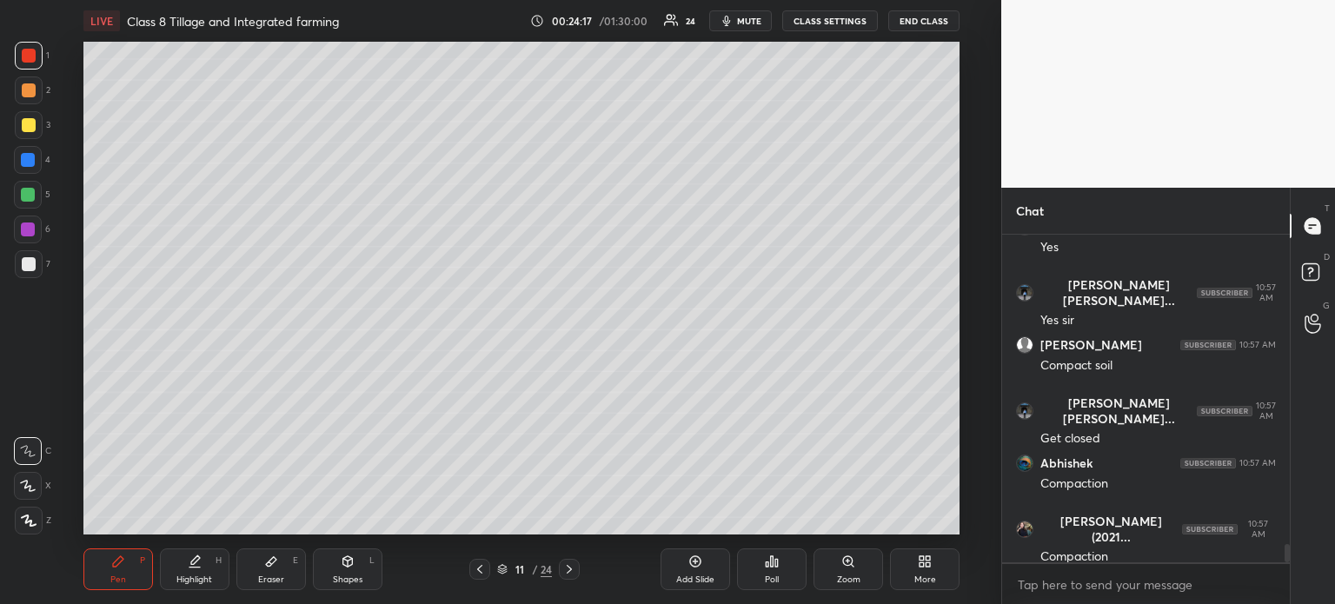
click at [27, 89] on div at bounding box center [29, 90] width 14 height 14
click at [26, 260] on div at bounding box center [29, 264] width 14 height 14
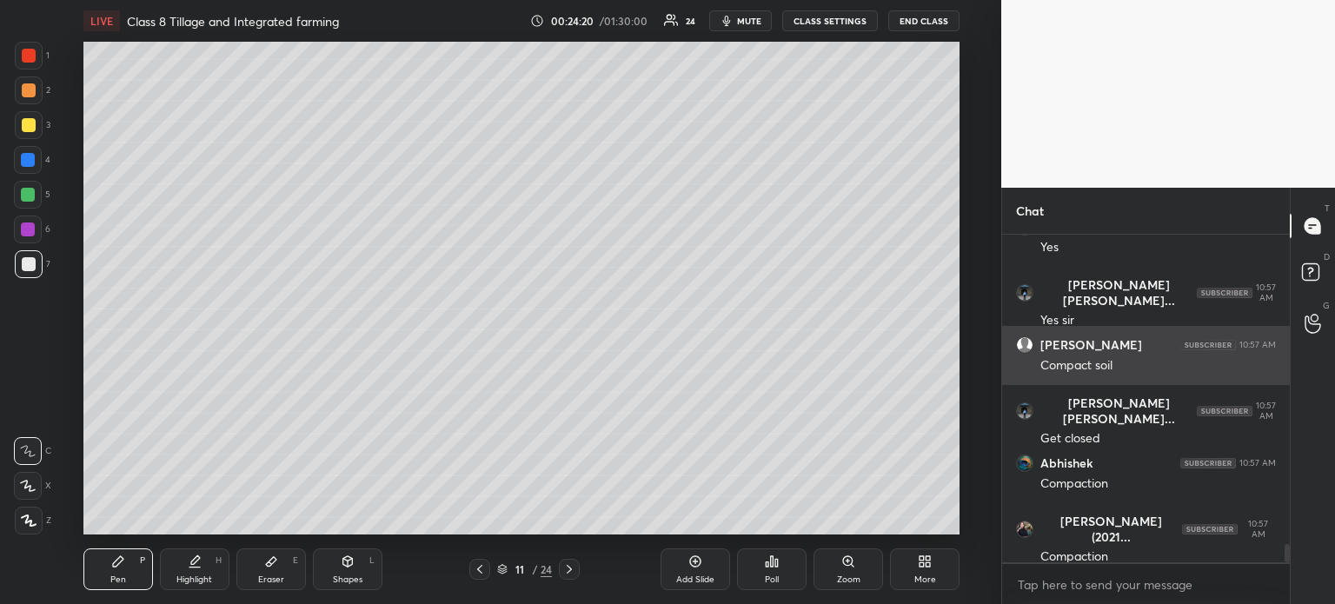
click at [1022, 390] on div "1 2 3 4 5 6 7 R O A L C X Z Erase all C X Z LIVE Class 8 Tillage and Integrated…" at bounding box center [667, 302] width 1335 height 604
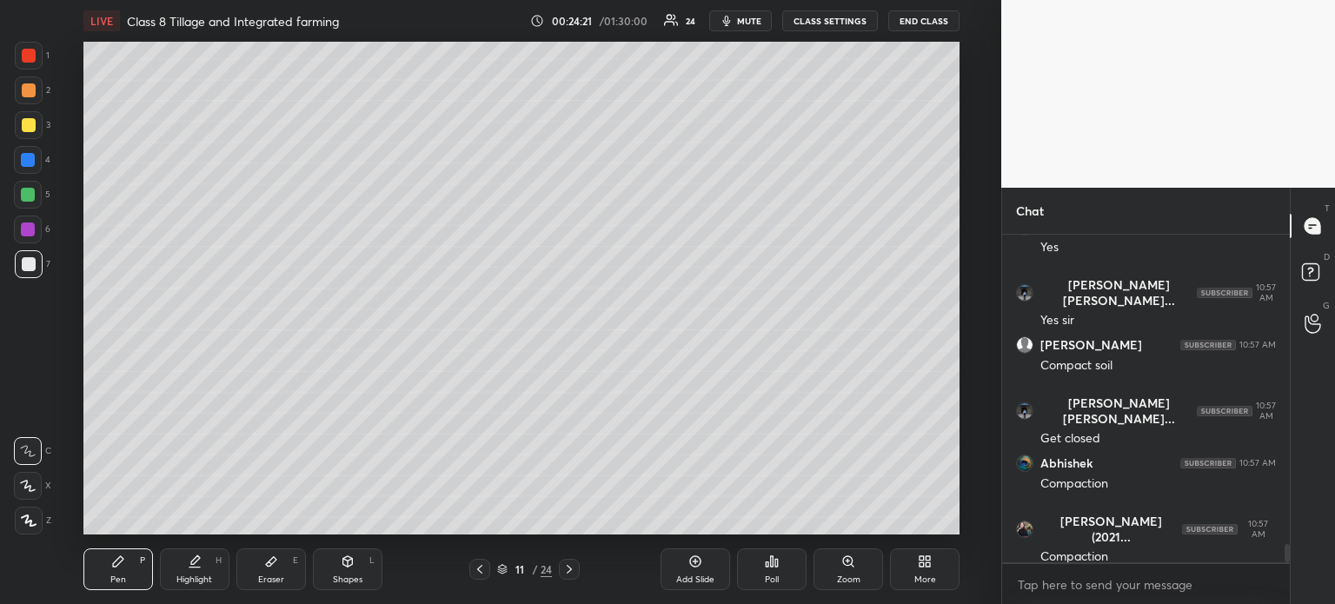
drag, startPoint x: 28, startPoint y: 89, endPoint x: 30, endPoint y: 100, distance: 10.7
click at [30, 96] on div at bounding box center [29, 90] width 14 height 14
click at [28, 154] on div at bounding box center [28, 160] width 14 height 14
click at [26, 194] on div at bounding box center [28, 195] width 14 height 14
click at [765, 569] on div "Poll" at bounding box center [772, 569] width 70 height 42
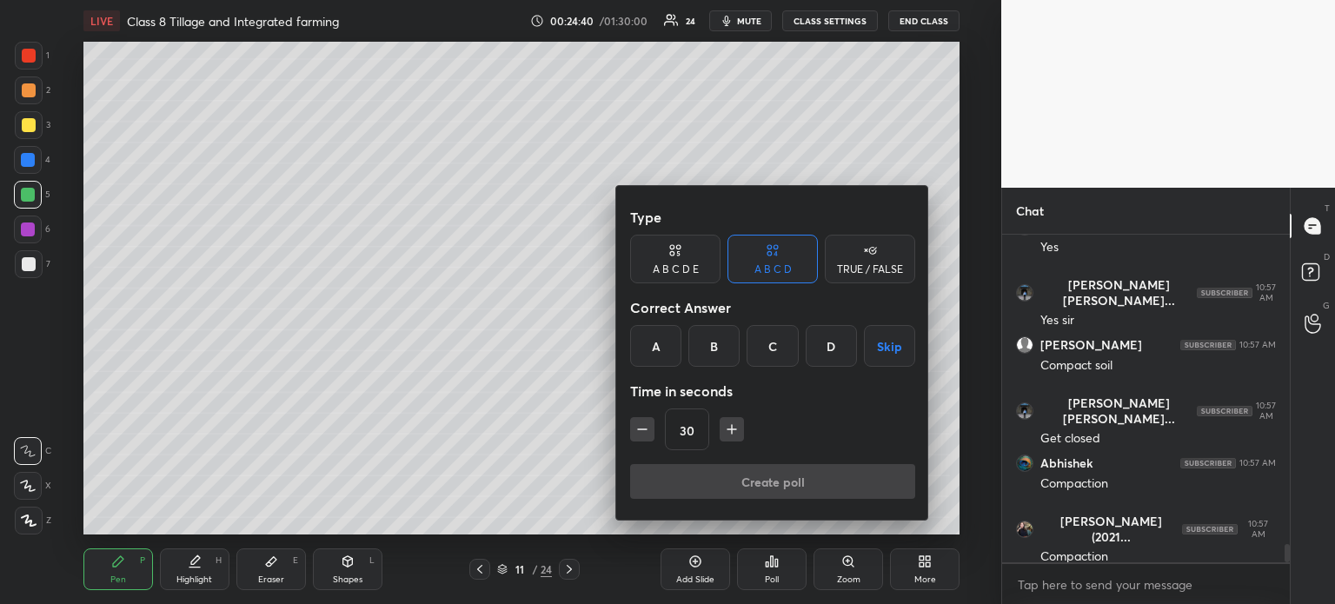
drag, startPoint x: 655, startPoint y: 343, endPoint x: 660, endPoint y: 354, distance: 12.4
click at [658, 348] on div "A" at bounding box center [655, 346] width 51 height 42
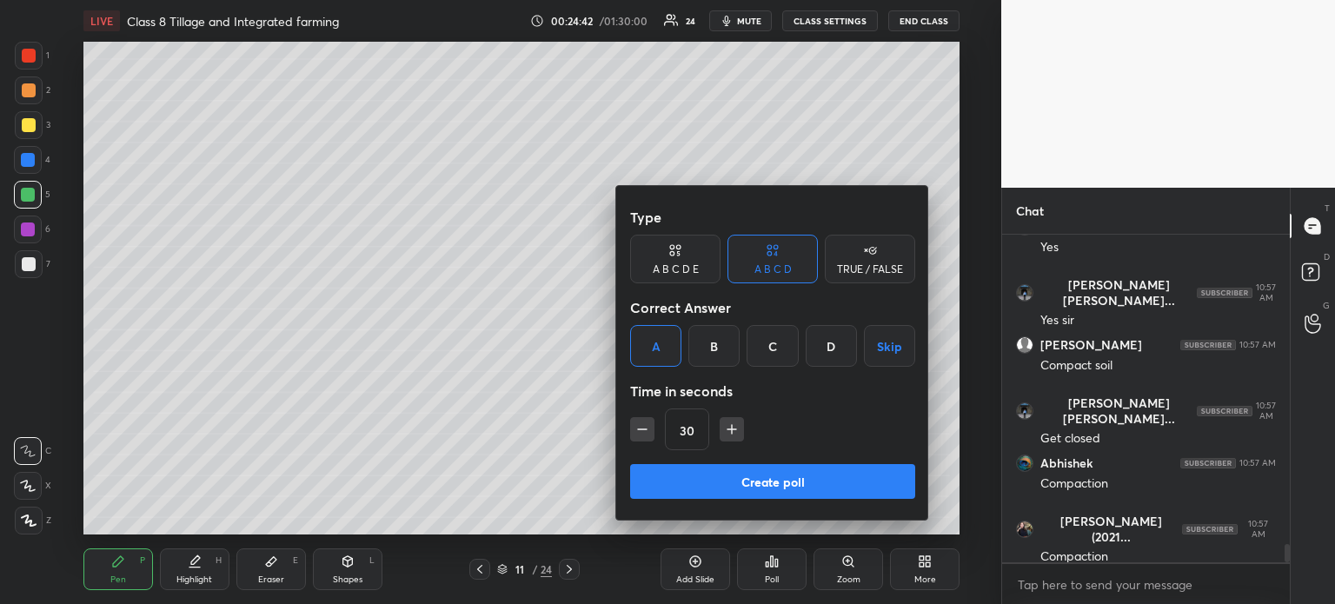
scroll to position [5612, 0]
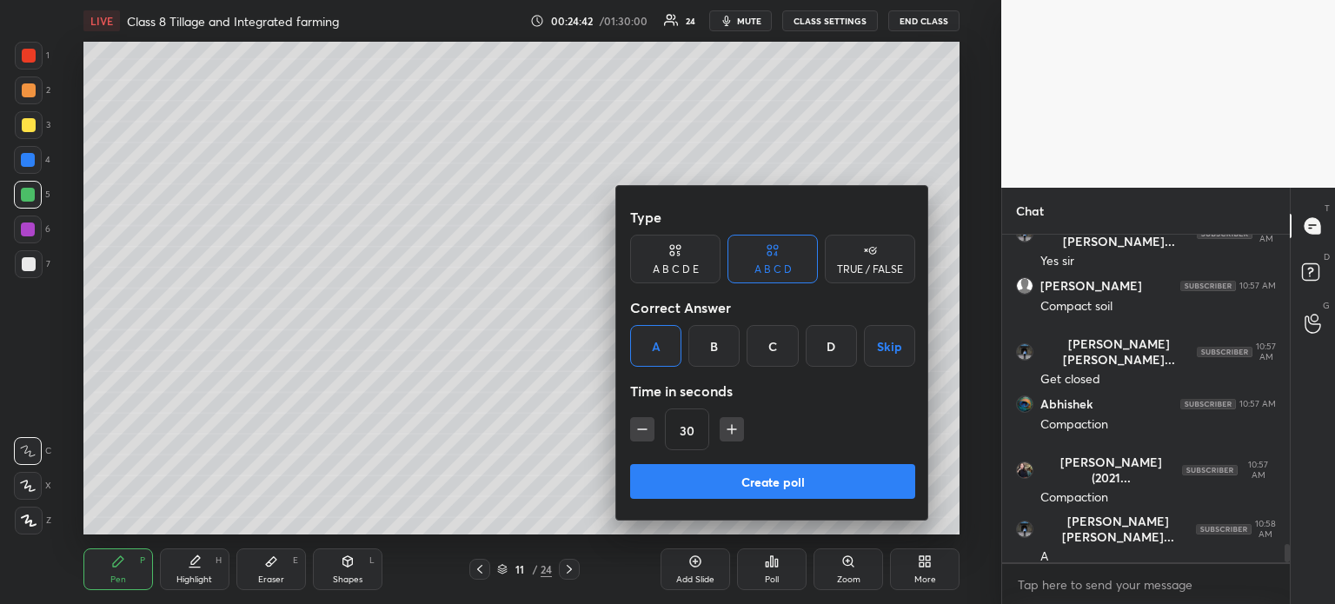
click at [753, 479] on button "Create poll" at bounding box center [772, 481] width 285 height 35
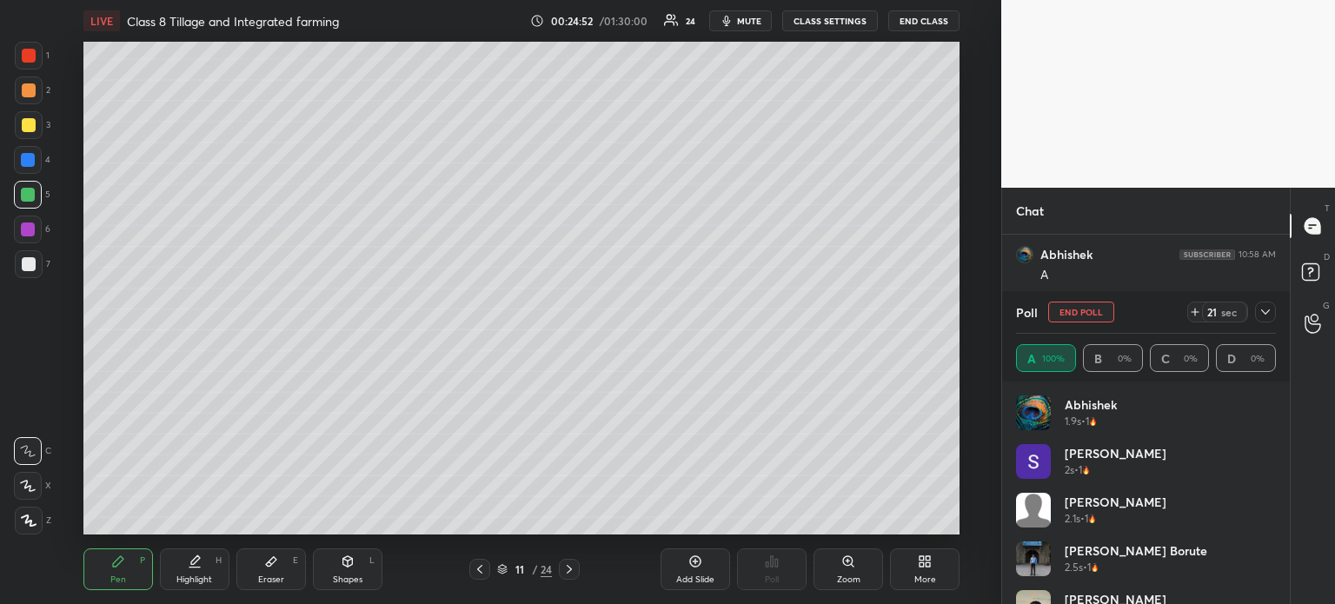
scroll to position [4858, 0]
click at [1307, 232] on icon at bounding box center [1312, 226] width 16 height 16
click at [1305, 276] on rect at bounding box center [1309, 272] width 17 height 17
click at [1305, 235] on div at bounding box center [1312, 225] width 35 height 31
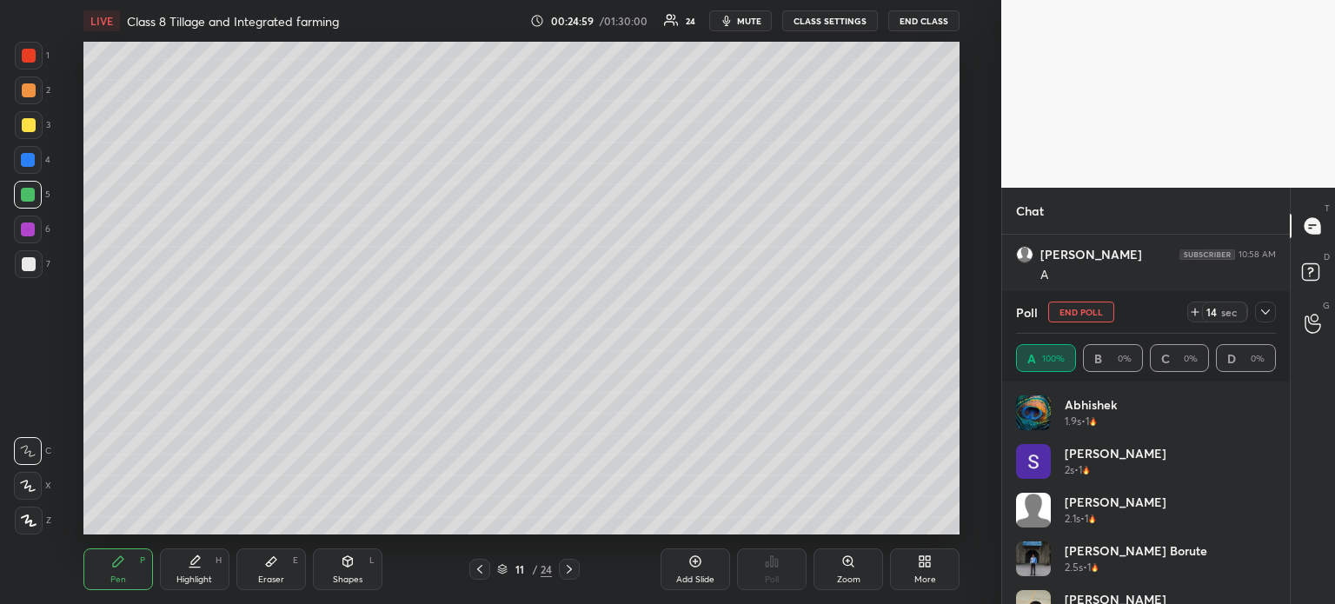
click at [1077, 317] on button "END POLL" at bounding box center [1081, 311] width 66 height 21
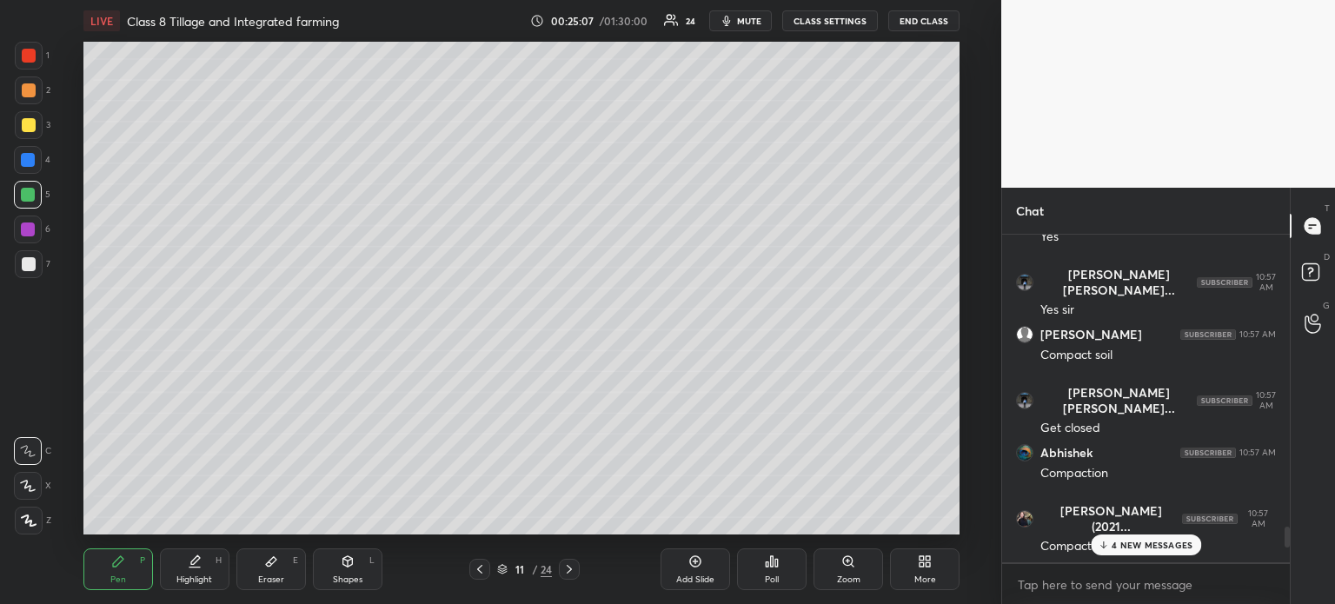
click at [1111, 546] on div "4 NEW MESSAGES" at bounding box center [1145, 544] width 110 height 21
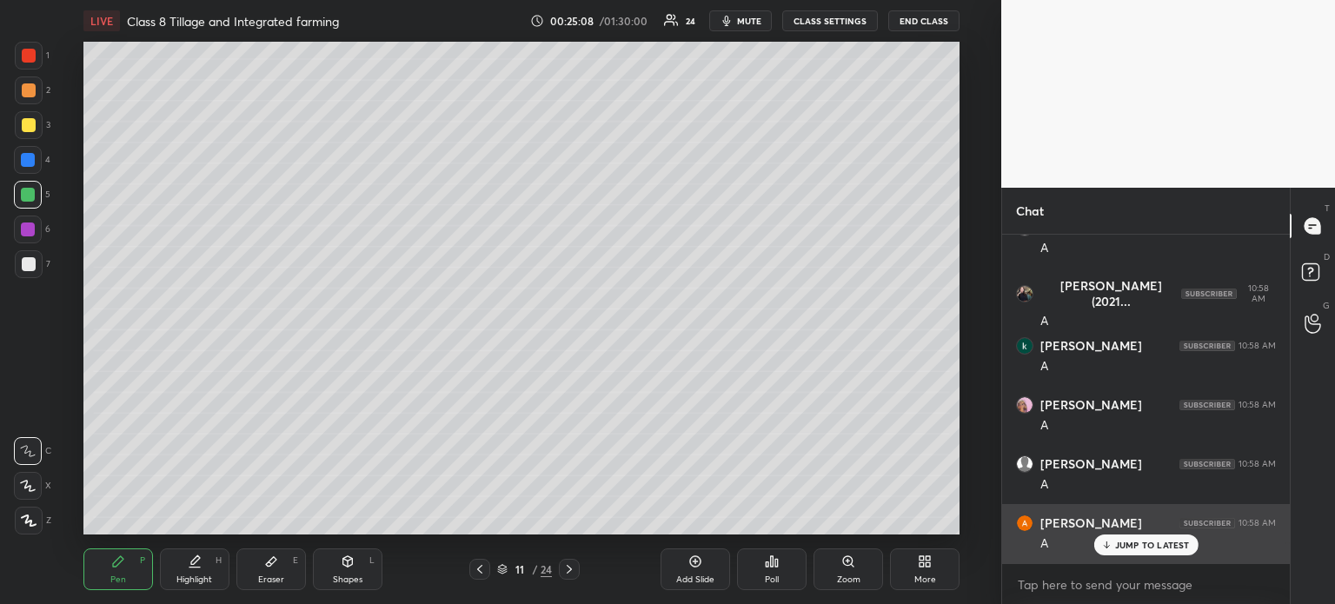
click at [1113, 547] on div "JUMP TO LATEST" at bounding box center [1145, 544] width 104 height 21
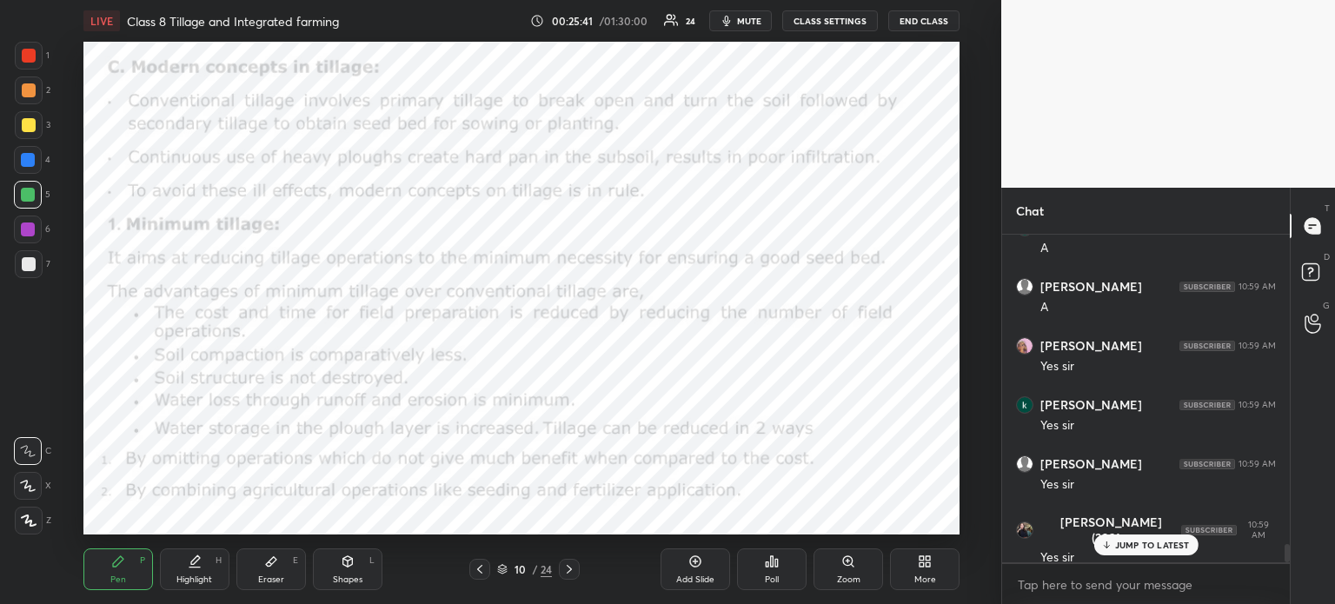
drag, startPoint x: 25, startPoint y: 88, endPoint x: 28, endPoint y: 102, distance: 14.1
click at [26, 89] on div at bounding box center [29, 90] width 14 height 14
drag, startPoint x: 22, startPoint y: 48, endPoint x: 30, endPoint y: 81, distance: 33.9
click at [23, 52] on div at bounding box center [29, 56] width 14 height 14
click at [680, 576] on div "Add Slide" at bounding box center [695, 569] width 70 height 42
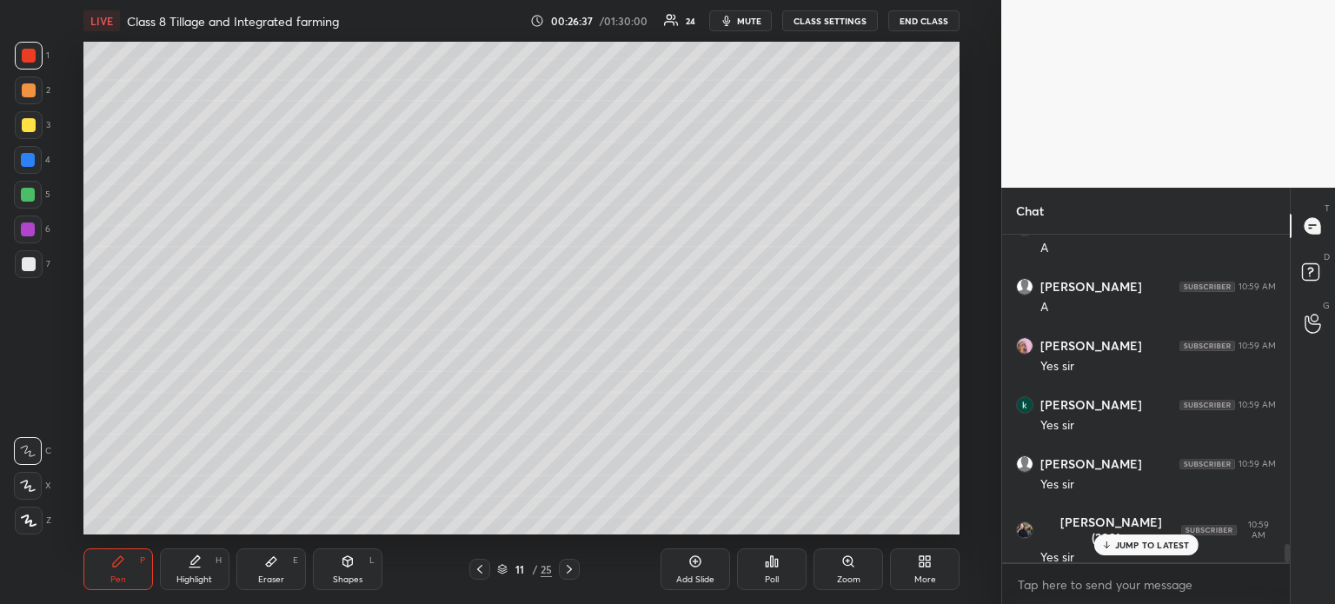
drag, startPoint x: 30, startPoint y: 159, endPoint x: 54, endPoint y: 162, distance: 24.5
click at [30, 159] on div at bounding box center [28, 160] width 14 height 14
click at [271, 575] on div "Eraser" at bounding box center [271, 579] width 26 height 9
click at [30, 419] on span "Erase all" at bounding box center [28, 416] width 26 height 12
click at [120, 572] on div "Pen P" at bounding box center [118, 569] width 70 height 42
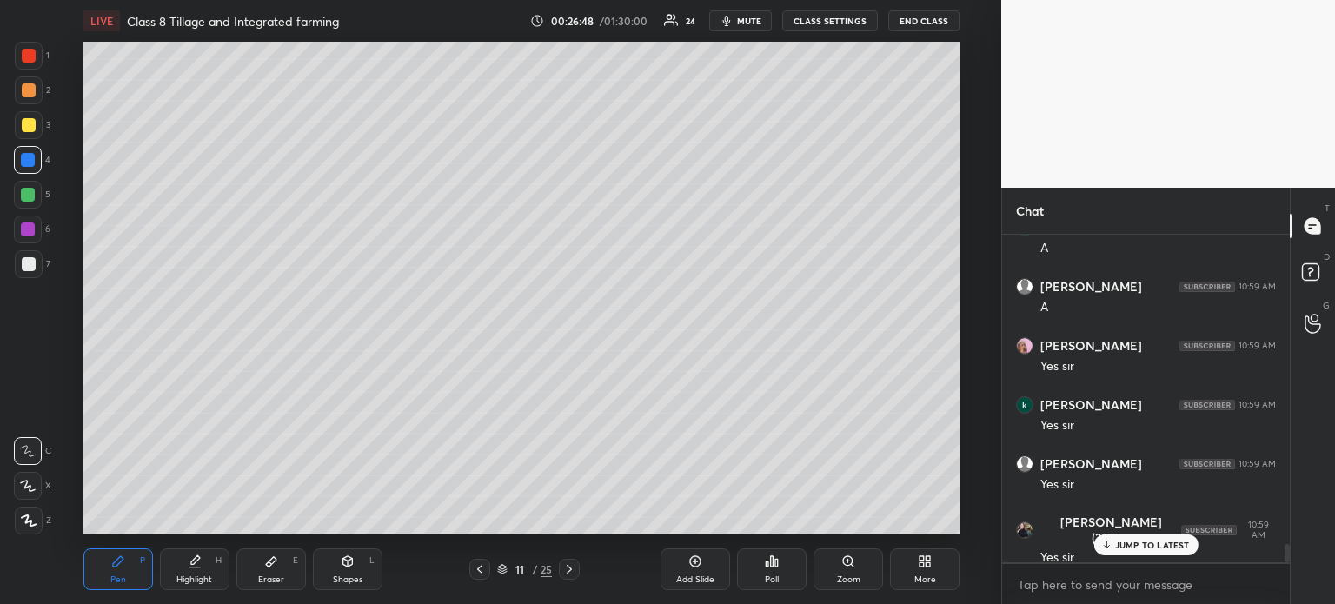
drag, startPoint x: 32, startPoint y: 267, endPoint x: 82, endPoint y: 220, distance: 68.2
click at [31, 267] on div at bounding box center [29, 264] width 14 height 14
drag, startPoint x: 32, startPoint y: 128, endPoint x: 70, endPoint y: 135, distance: 38.9
click at [35, 130] on div at bounding box center [29, 125] width 28 height 28
click at [1122, 555] on div "[PERSON_NAME] 10:58 AM A [PERSON_NAME] (2021... 10:58 AM A kalyani tipramwar 10…" at bounding box center [1146, 399] width 288 height 328
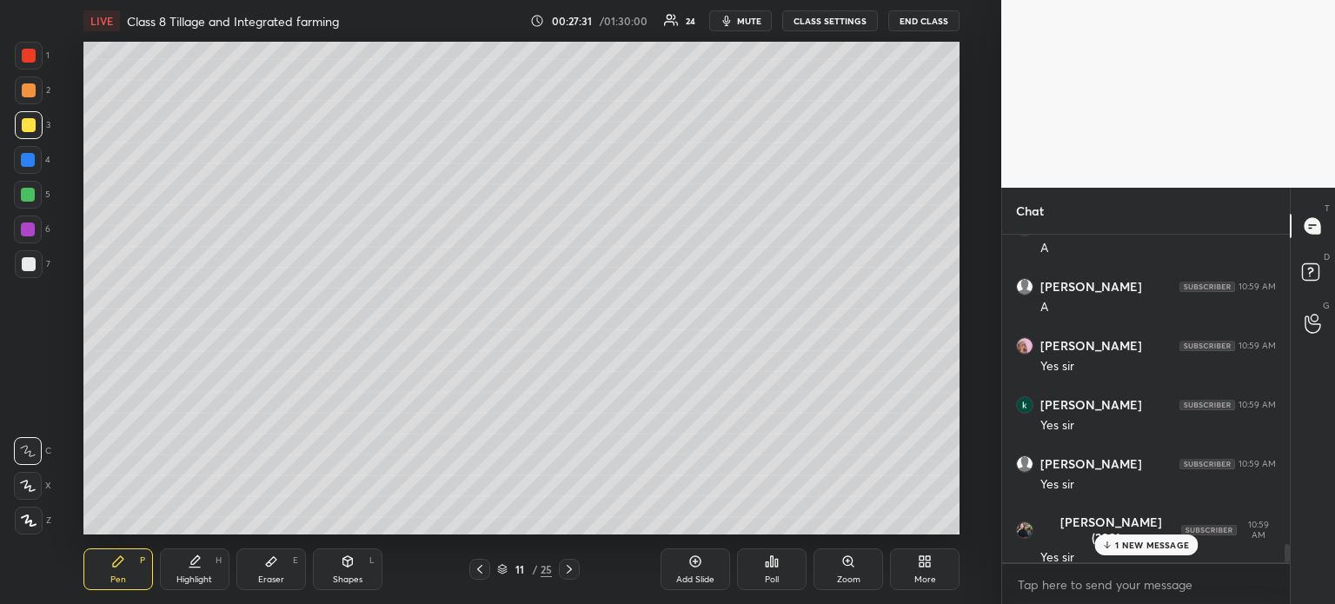
scroll to position [5637, 0]
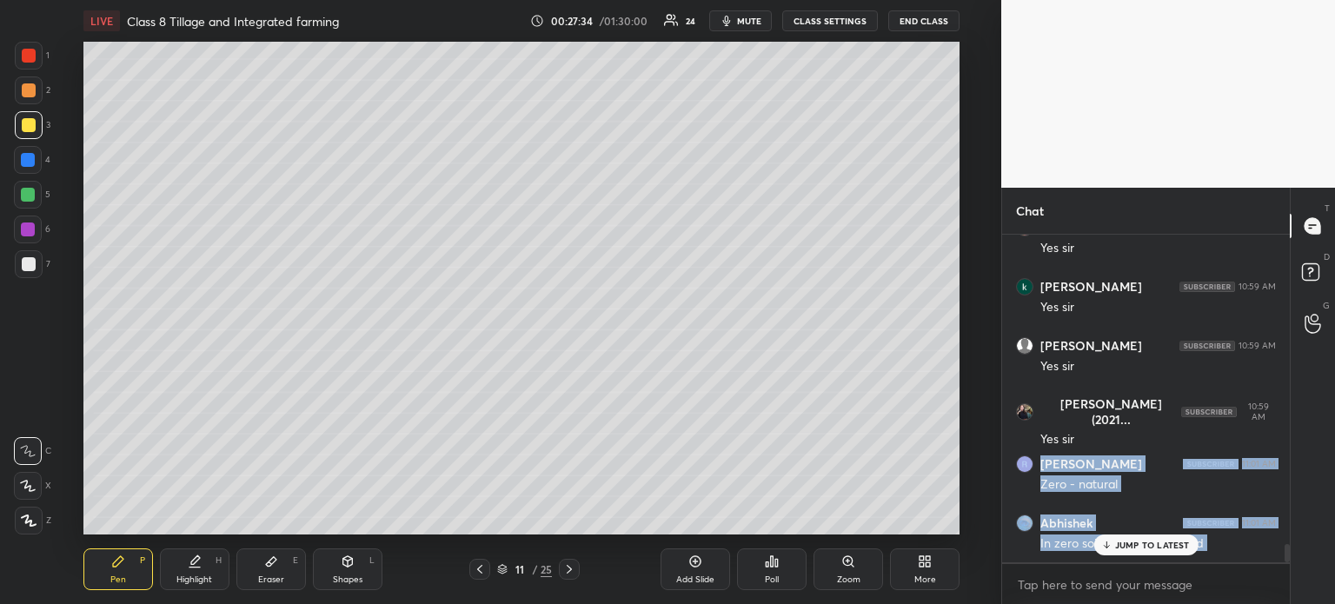
click at [1108, 543] on icon at bounding box center [1105, 545] width 11 height 10
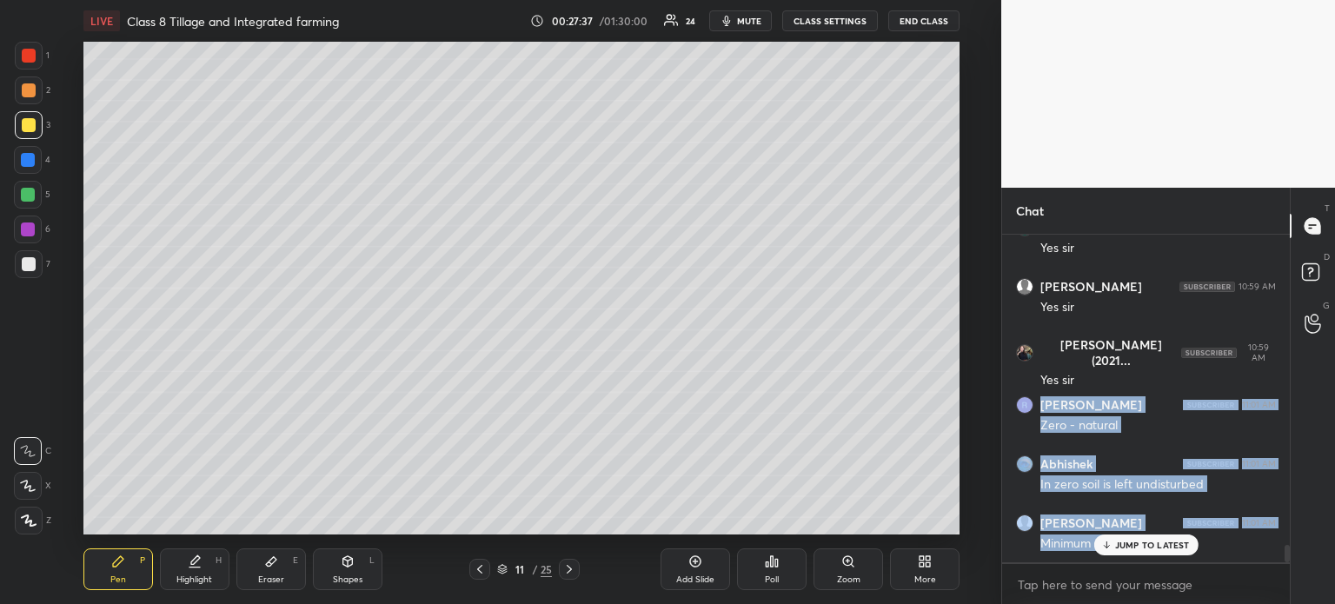
click at [1100, 543] on div "JUMP TO LATEST" at bounding box center [1145, 544] width 104 height 21
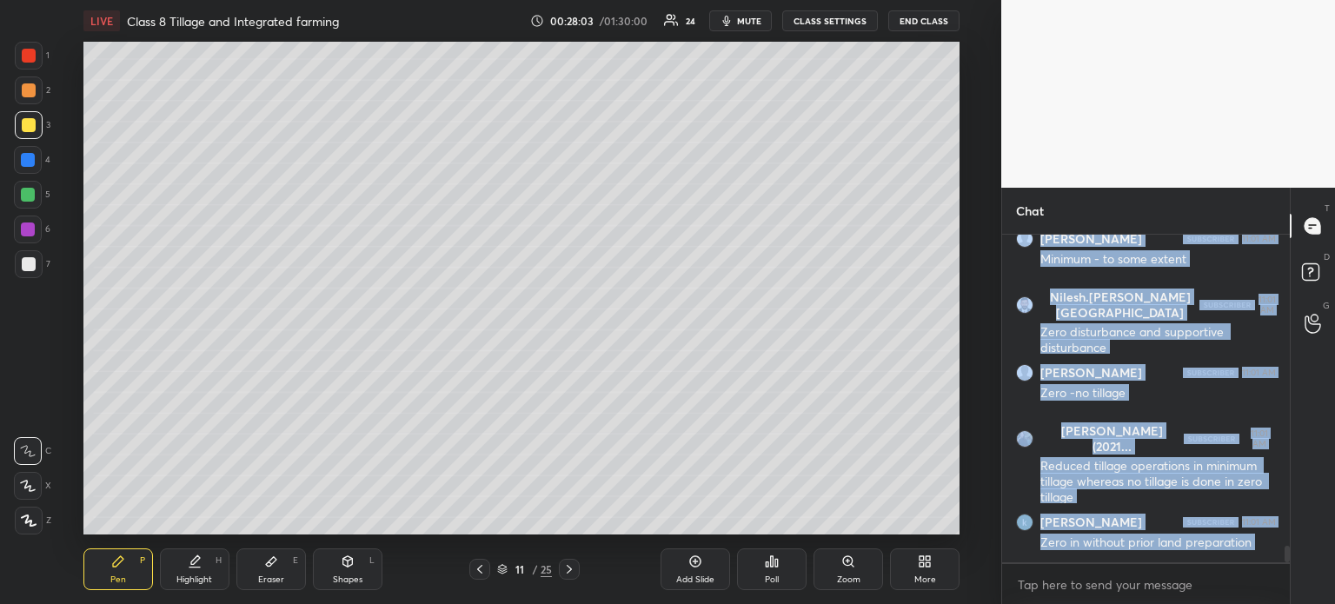
scroll to position [6130, 0]
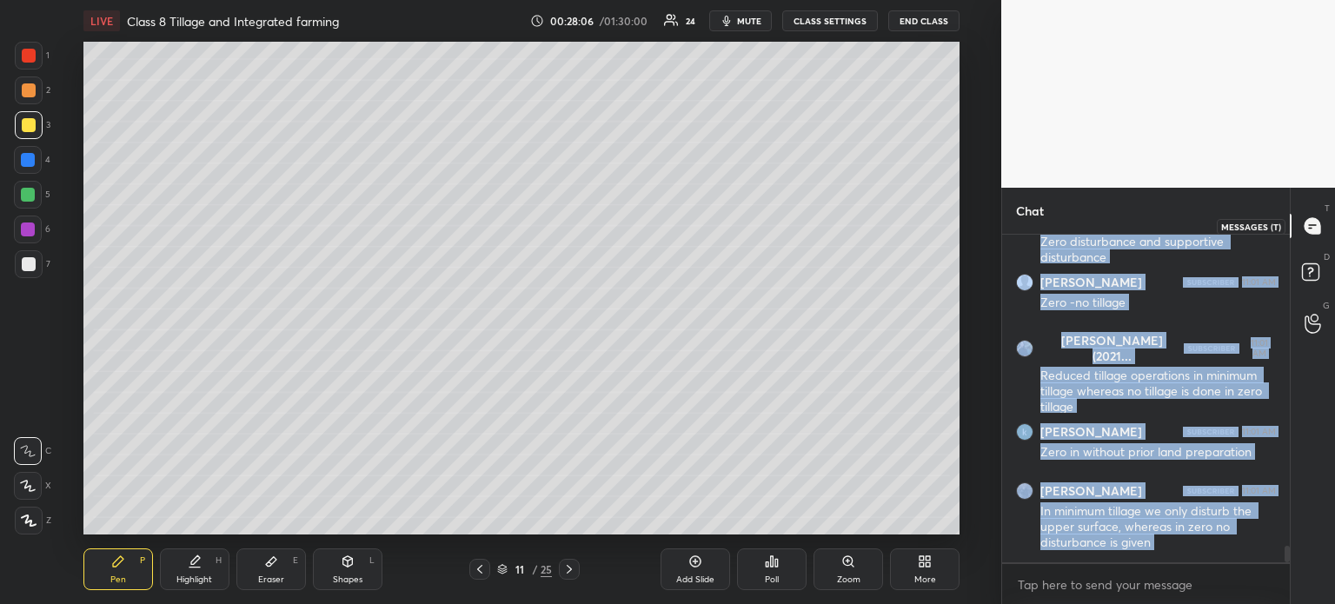
click at [1310, 229] on icon at bounding box center [1312, 226] width 16 height 16
click at [1307, 277] on rect at bounding box center [1309, 272] width 17 height 17
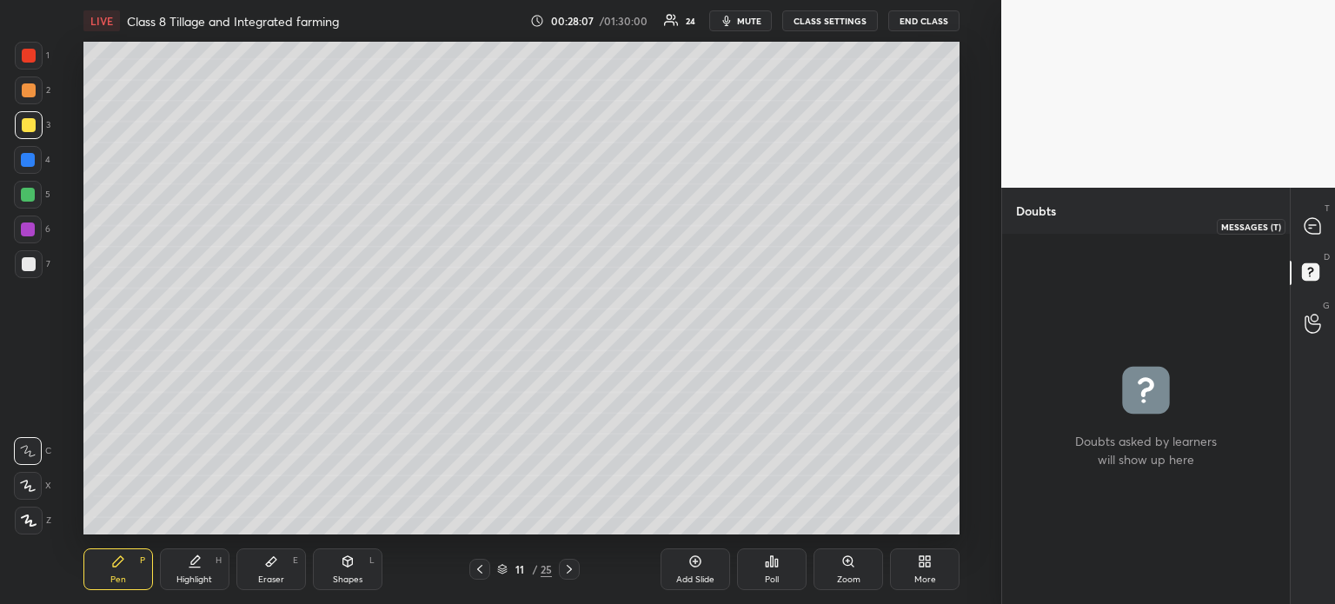
click at [1312, 220] on icon at bounding box center [1312, 226] width 16 height 16
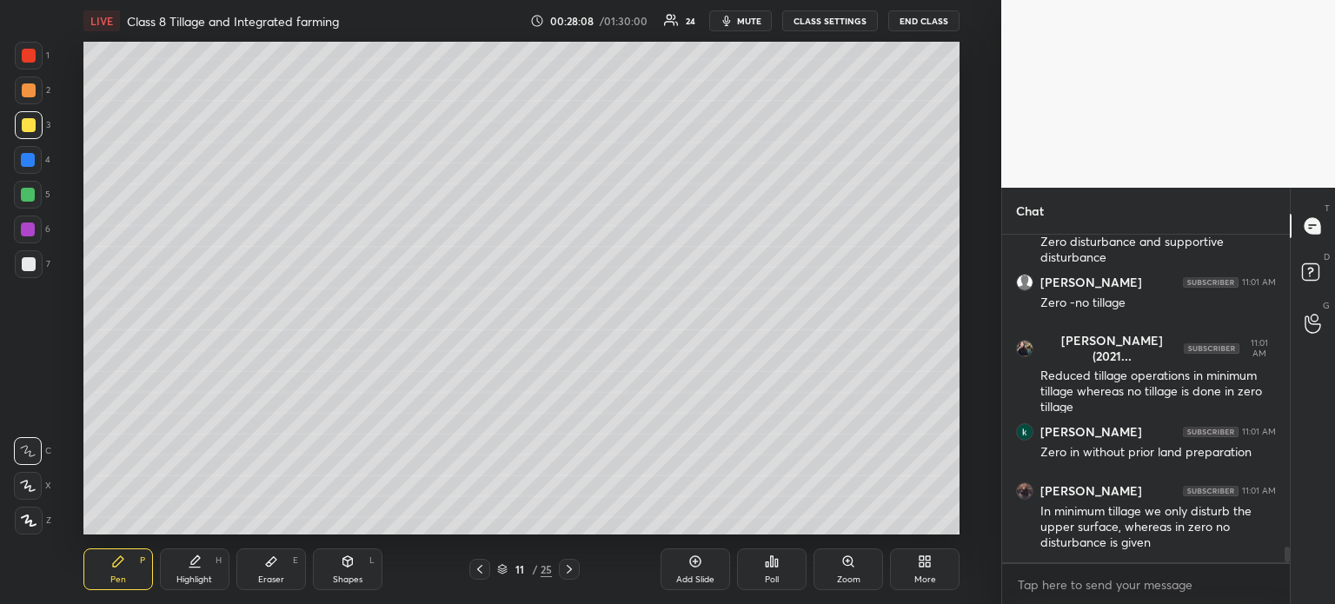
scroll to position [6508, 0]
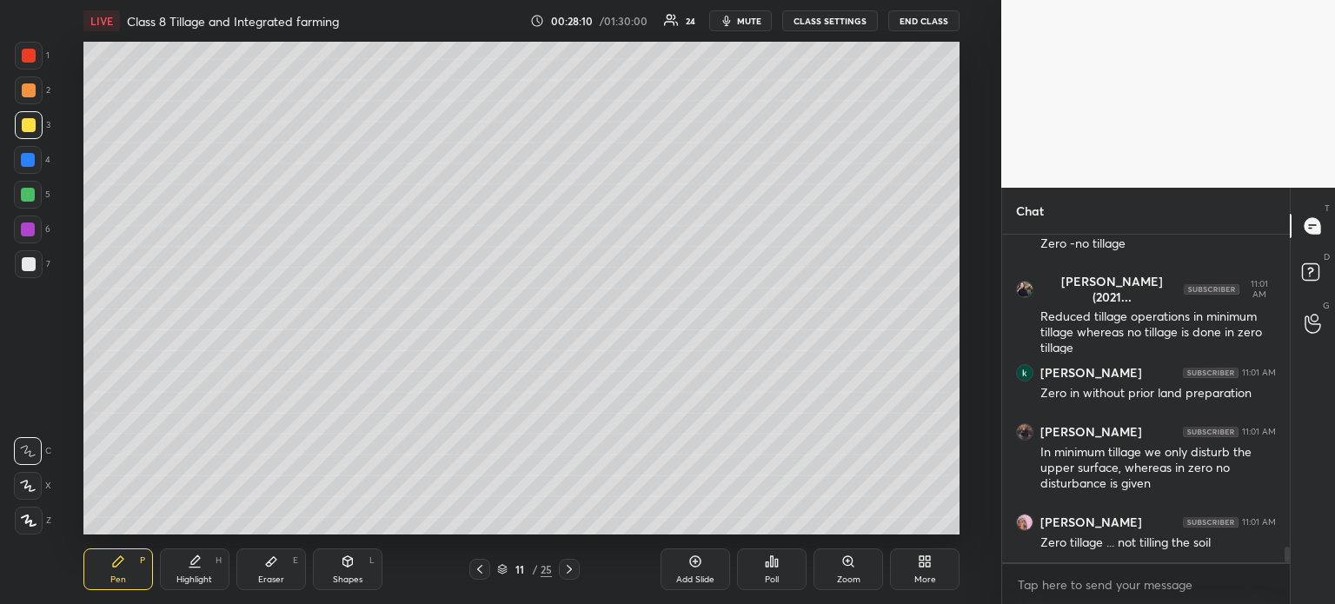
click at [31, 54] on div at bounding box center [29, 56] width 14 height 14
click at [35, 89] on div at bounding box center [29, 90] width 28 height 28
click at [33, 263] on div at bounding box center [29, 264] width 14 height 14
click at [32, 262] on div at bounding box center [29, 264] width 14 height 14
drag, startPoint x: 32, startPoint y: 121, endPoint x: 47, endPoint y: 129, distance: 17.1
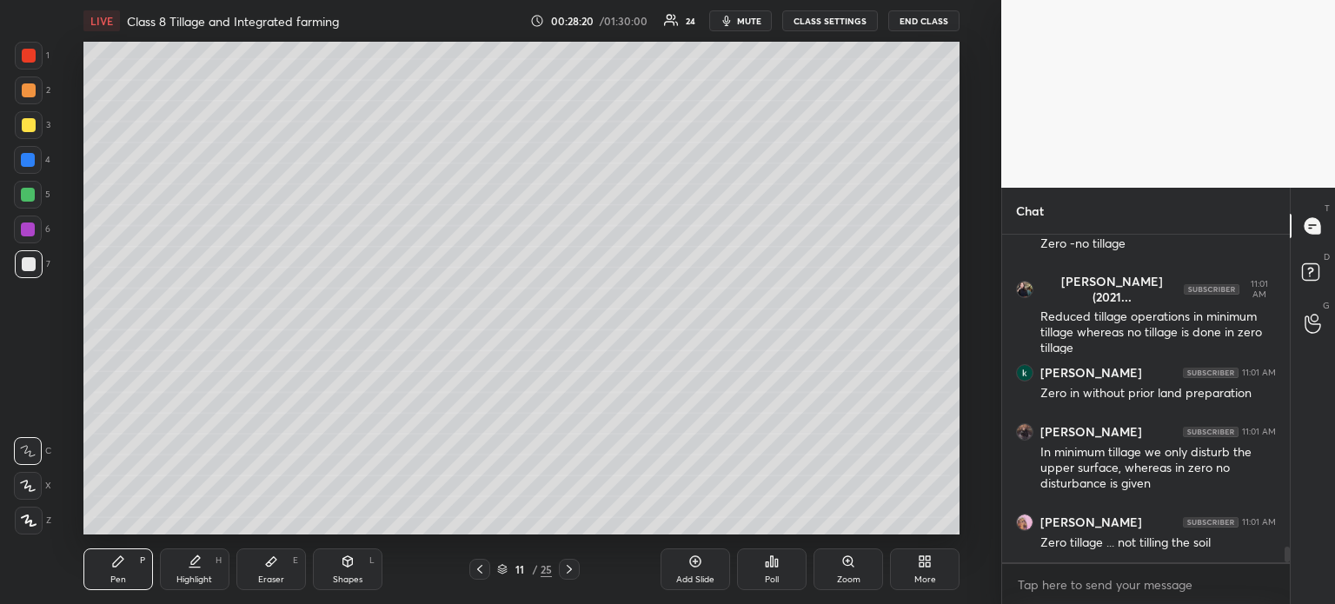
click at [32, 123] on div at bounding box center [29, 125] width 14 height 14
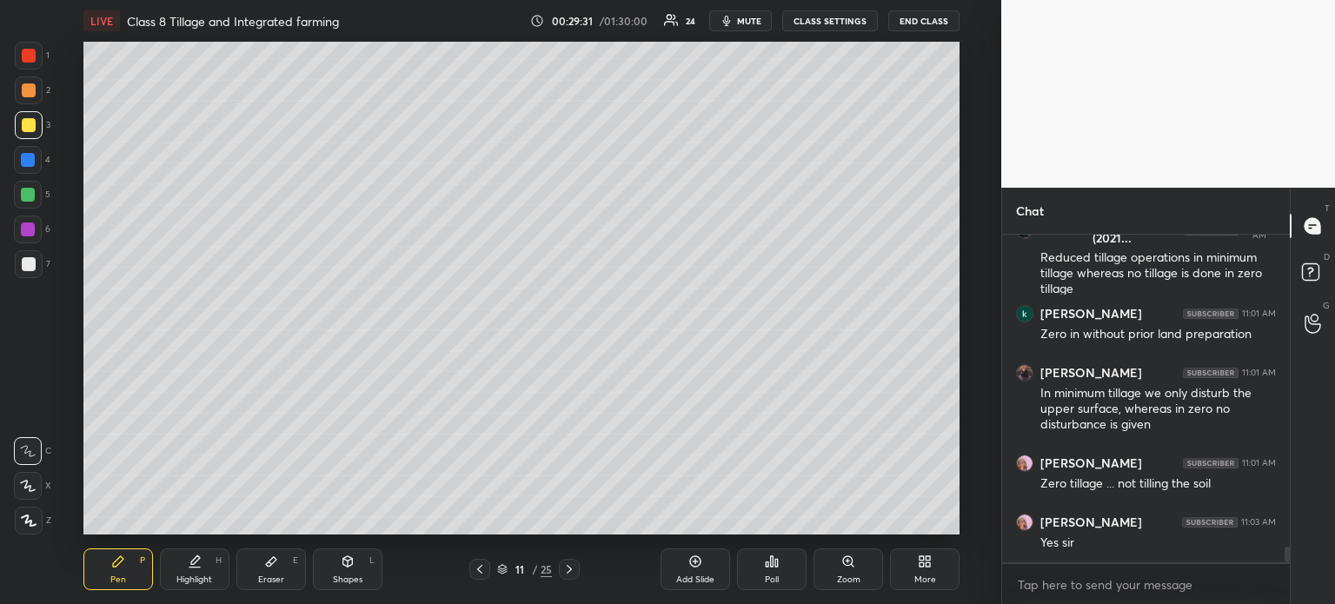
click at [18, 124] on div at bounding box center [29, 125] width 28 height 28
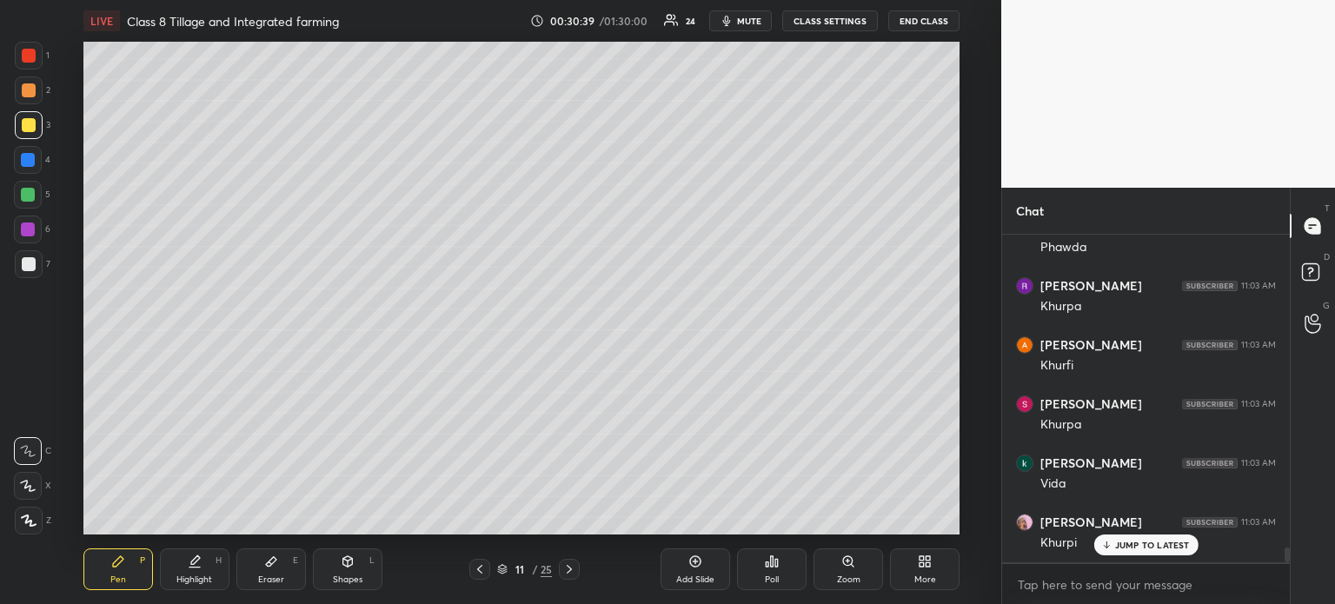
scroll to position [6954, 0]
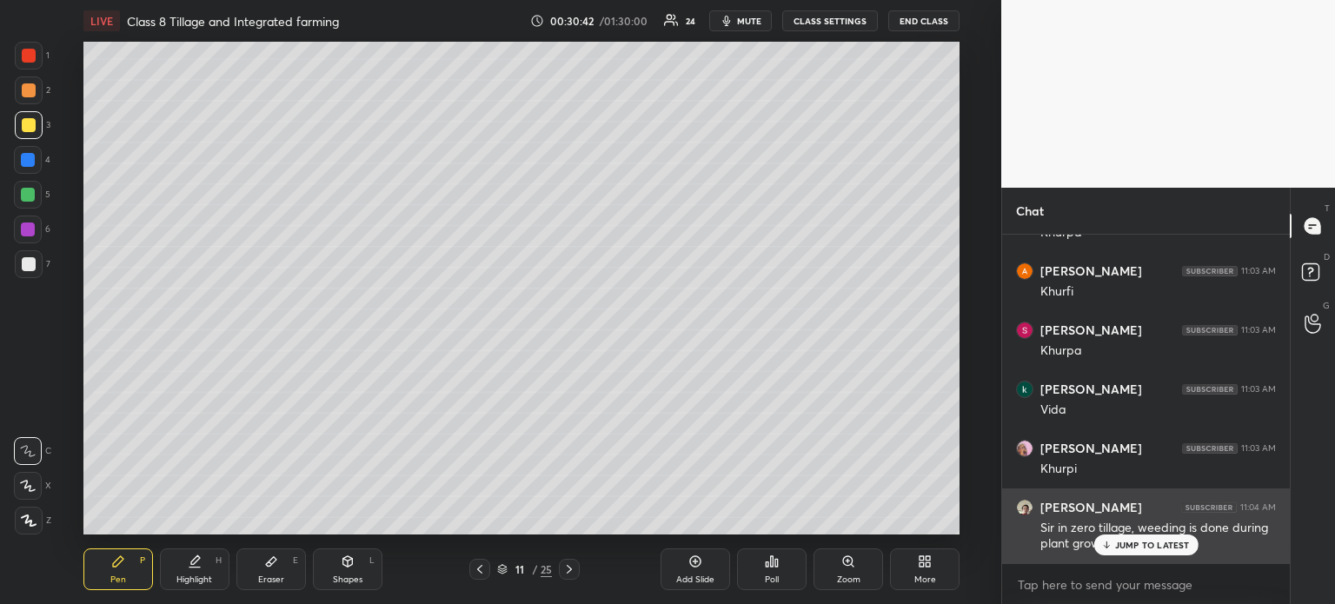
drag, startPoint x: 1119, startPoint y: 541, endPoint x: 1103, endPoint y: 548, distance: 17.1
click at [1117, 543] on p "JUMP TO LATEST" at bounding box center [1152, 545] width 75 height 10
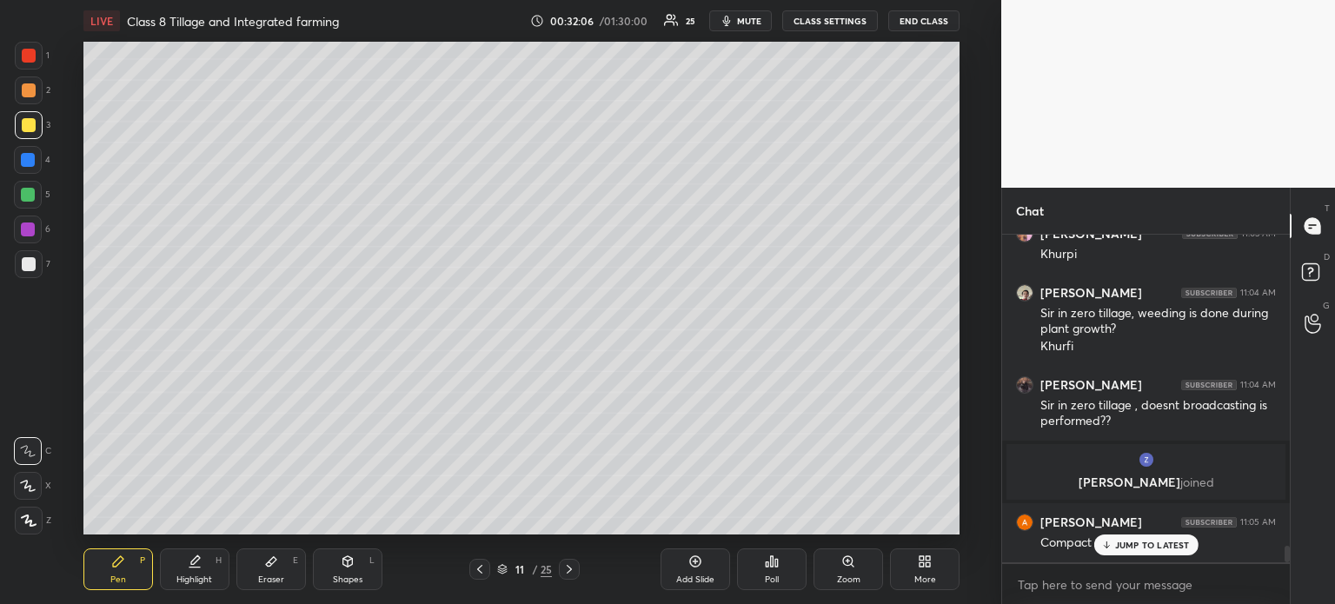
scroll to position [6301, 0]
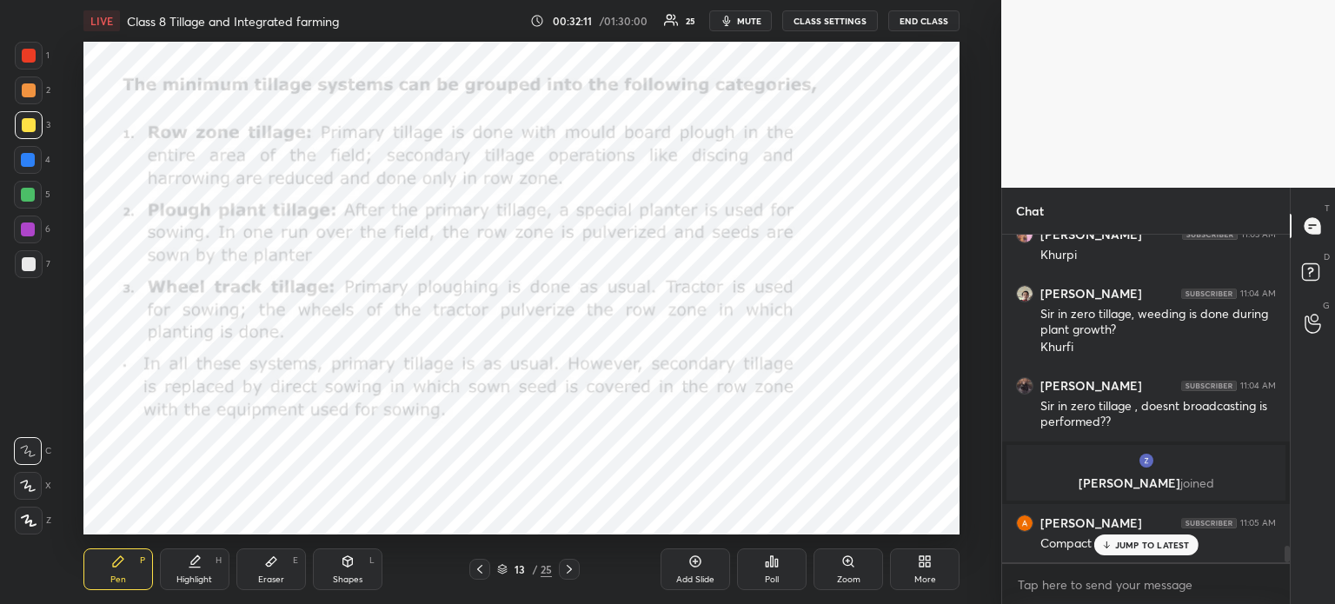
drag, startPoint x: 28, startPoint y: 65, endPoint x: 29, endPoint y: 74, distance: 8.7
click at [28, 62] on div at bounding box center [29, 56] width 28 height 28
click at [963, 0] on html "1 2 3 4 5 6 7 R O A L C X Z Erase all C X Z LIVE Class 8 Tillage and Integrated…" at bounding box center [667, 0] width 1335 height 0
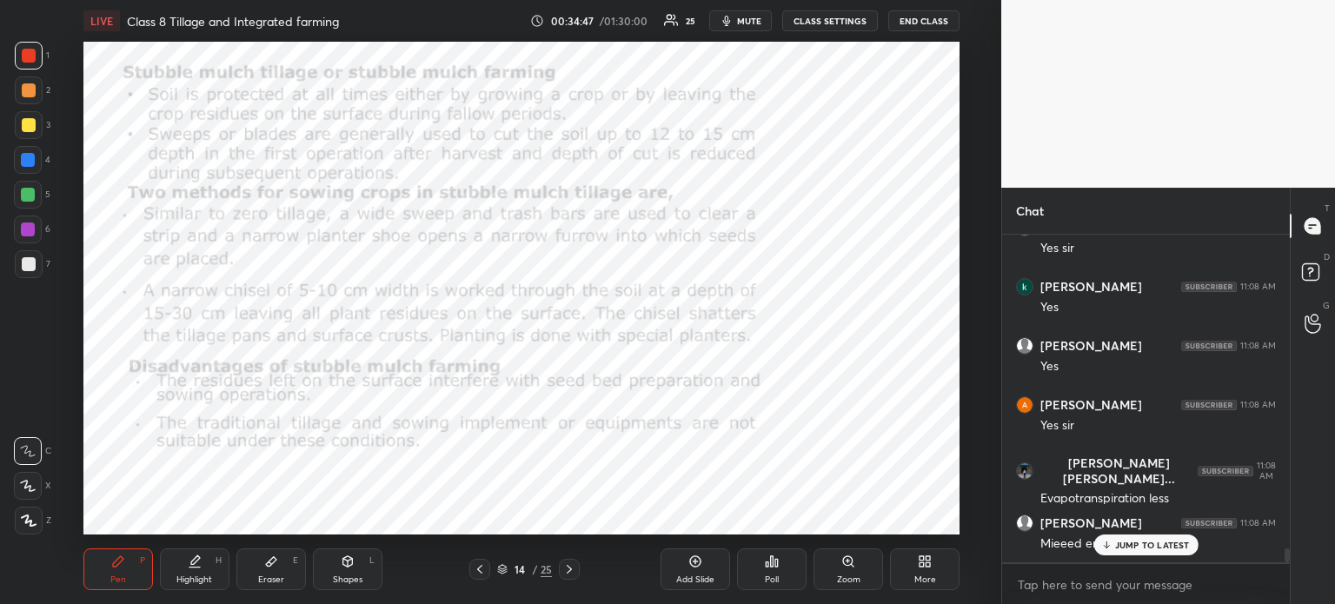
scroll to position [7660, 0]
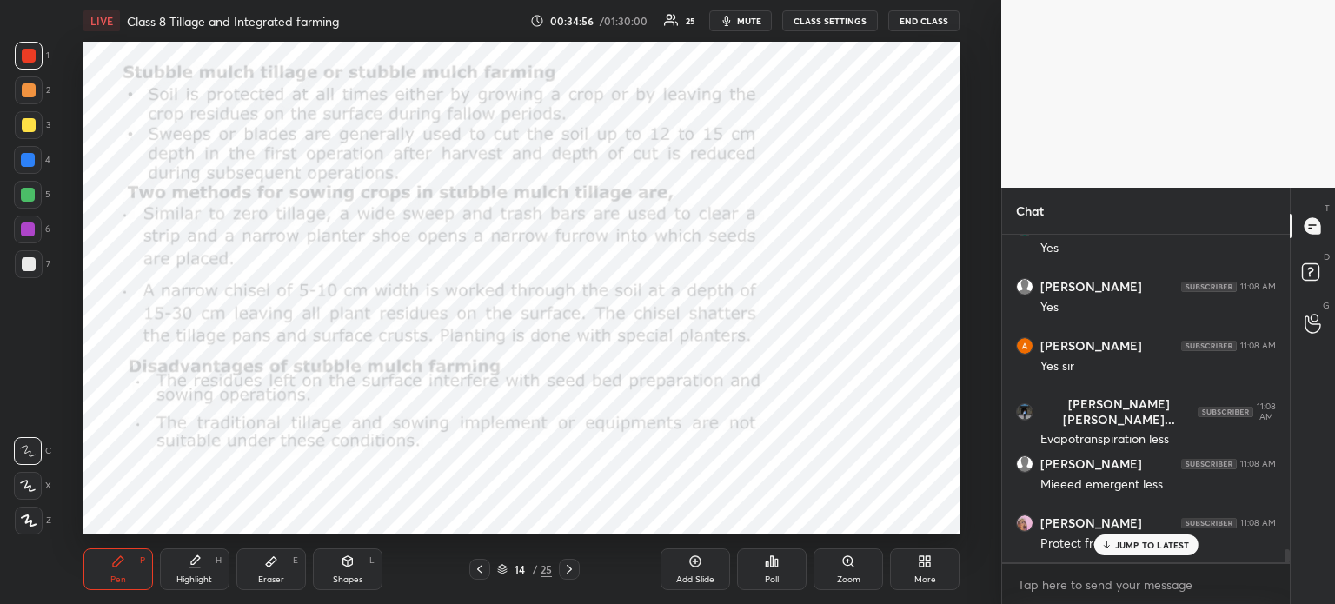
drag, startPoint x: 16, startPoint y: 164, endPoint x: 27, endPoint y: 165, distance: 11.3
click at [19, 164] on div at bounding box center [28, 160] width 28 height 28
click at [30, 197] on div at bounding box center [28, 195] width 14 height 14
click at [21, 166] on div at bounding box center [28, 160] width 28 height 28
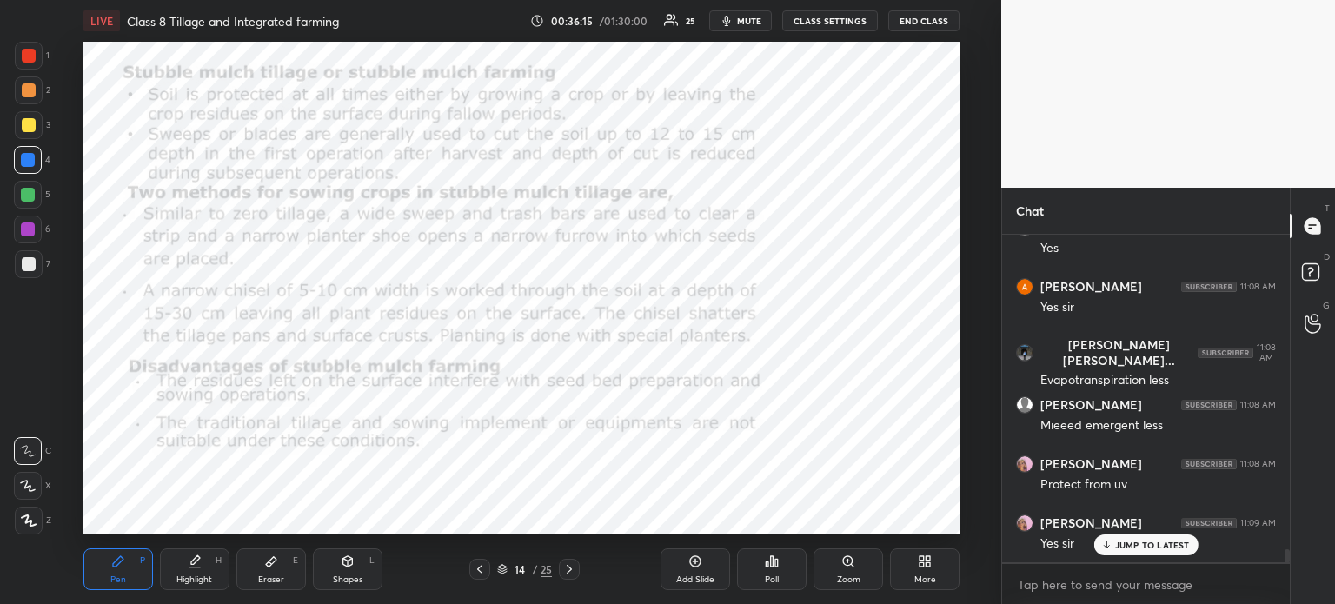
scroll to position [7778, 0]
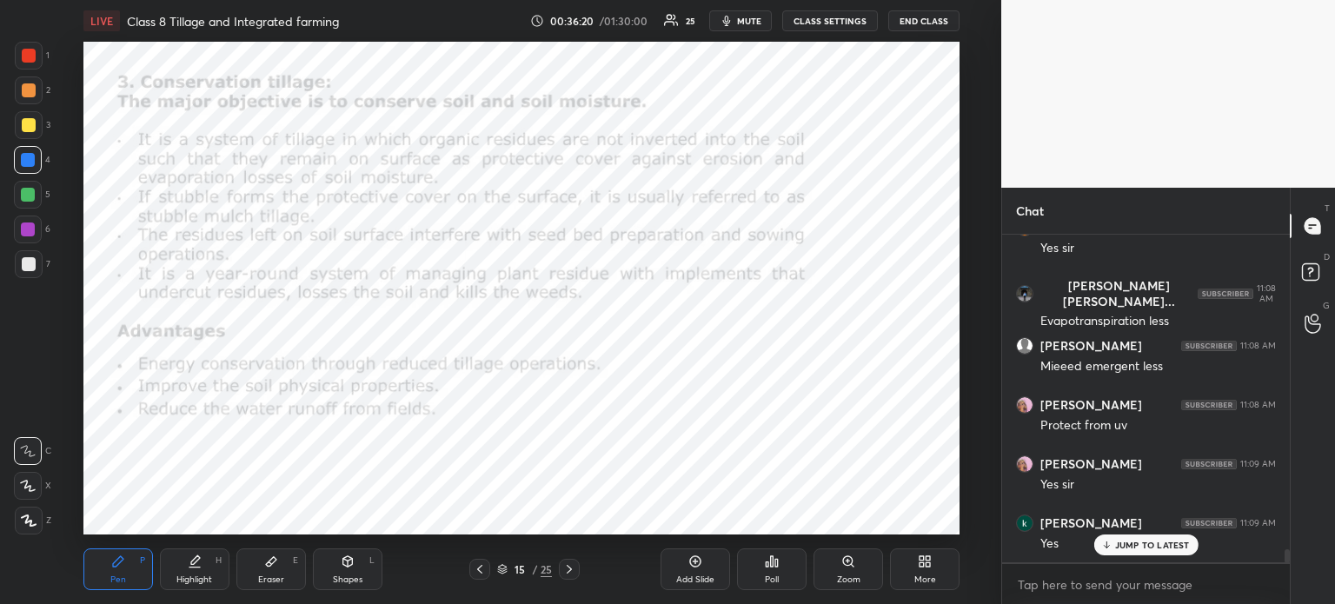
drag, startPoint x: 28, startPoint y: 53, endPoint x: 42, endPoint y: 60, distance: 15.5
click at [27, 54] on div at bounding box center [29, 56] width 14 height 14
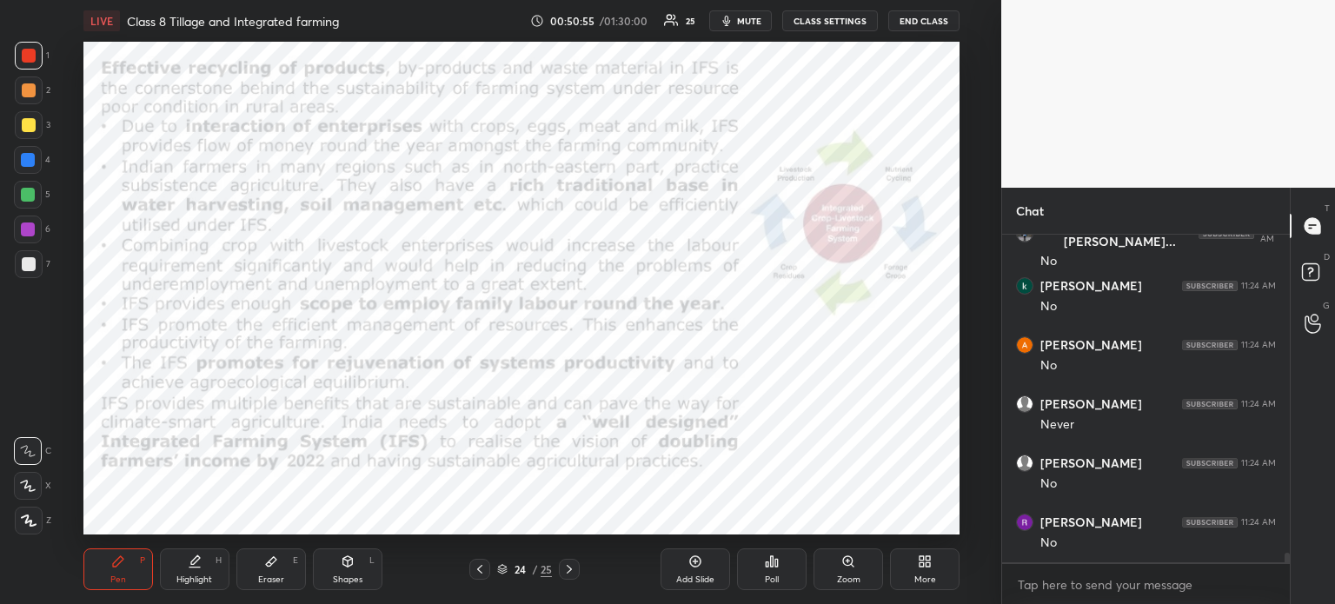
scroll to position [10898, 0]
click at [692, 566] on icon at bounding box center [695, 561] width 11 height 11
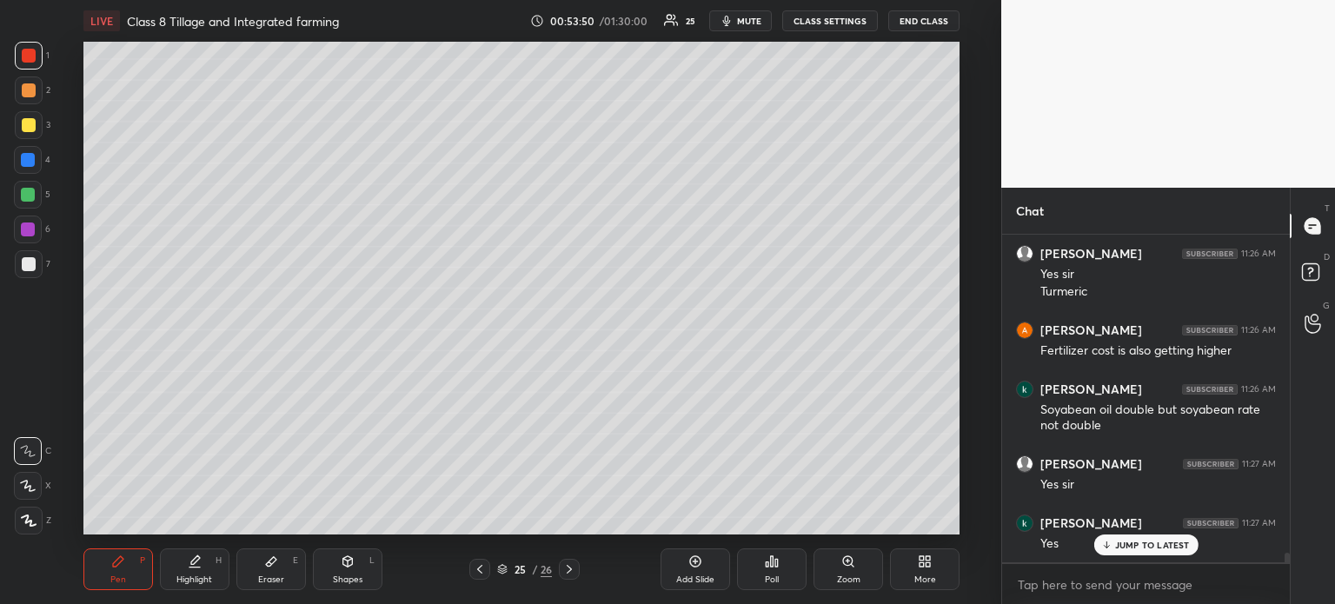
scroll to position [11462, 0]
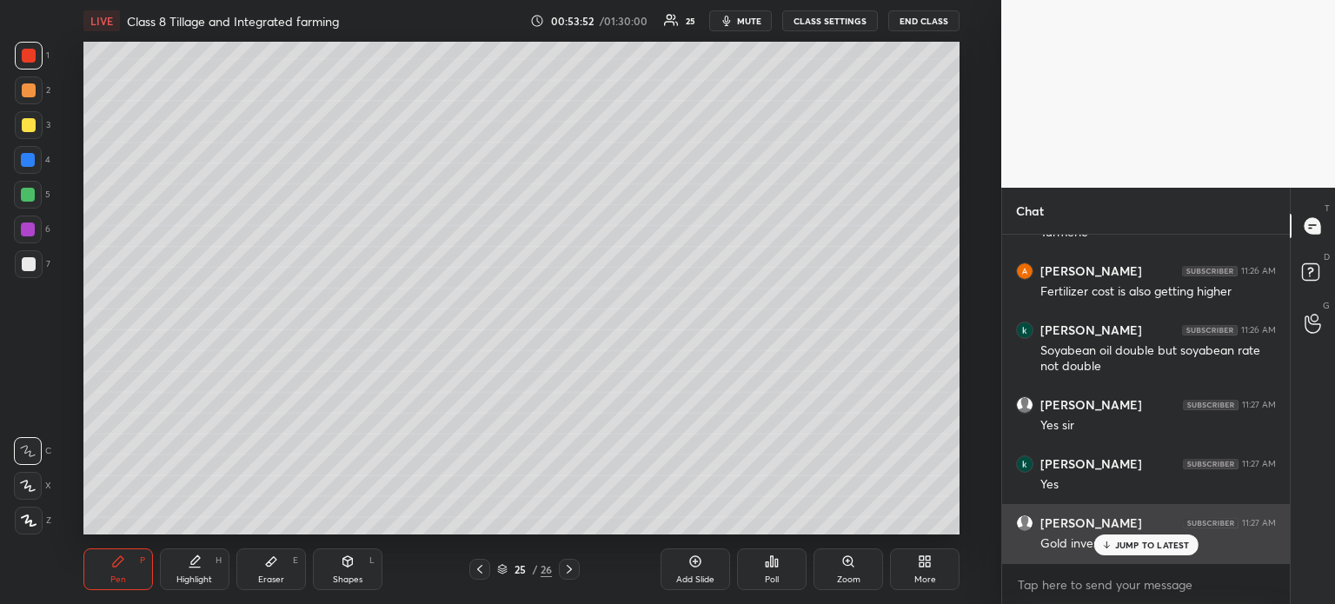
click at [1103, 542] on icon at bounding box center [1105, 545] width 11 height 10
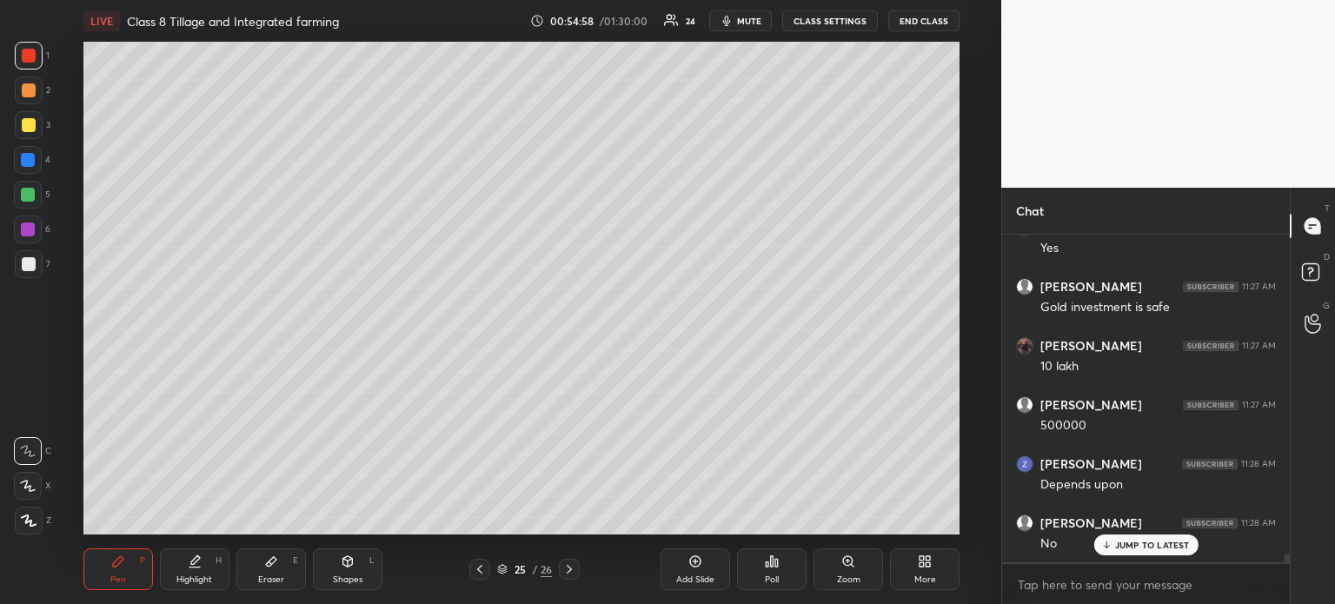
scroll to position [11757, 0]
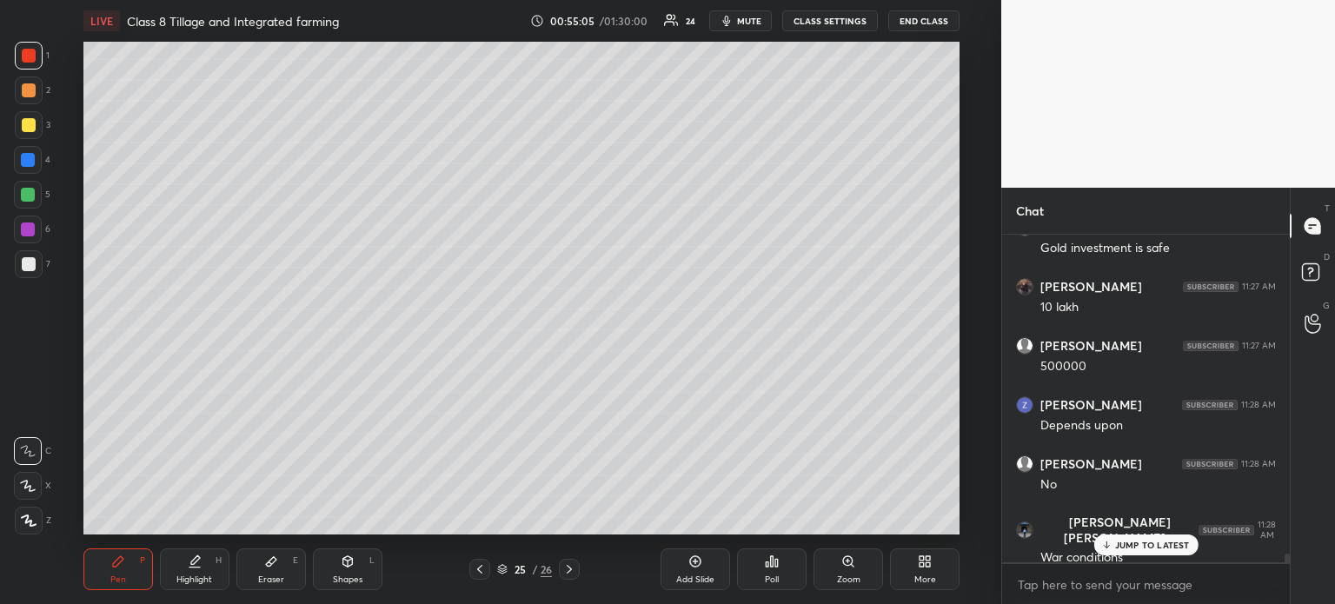
click at [1147, 551] on div "JUMP TO LATEST" at bounding box center [1145, 544] width 104 height 21
drag, startPoint x: 674, startPoint y: 576, endPoint x: 681, endPoint y: 569, distance: 9.8
click at [676, 576] on div "Add Slide" at bounding box center [695, 569] width 70 height 42
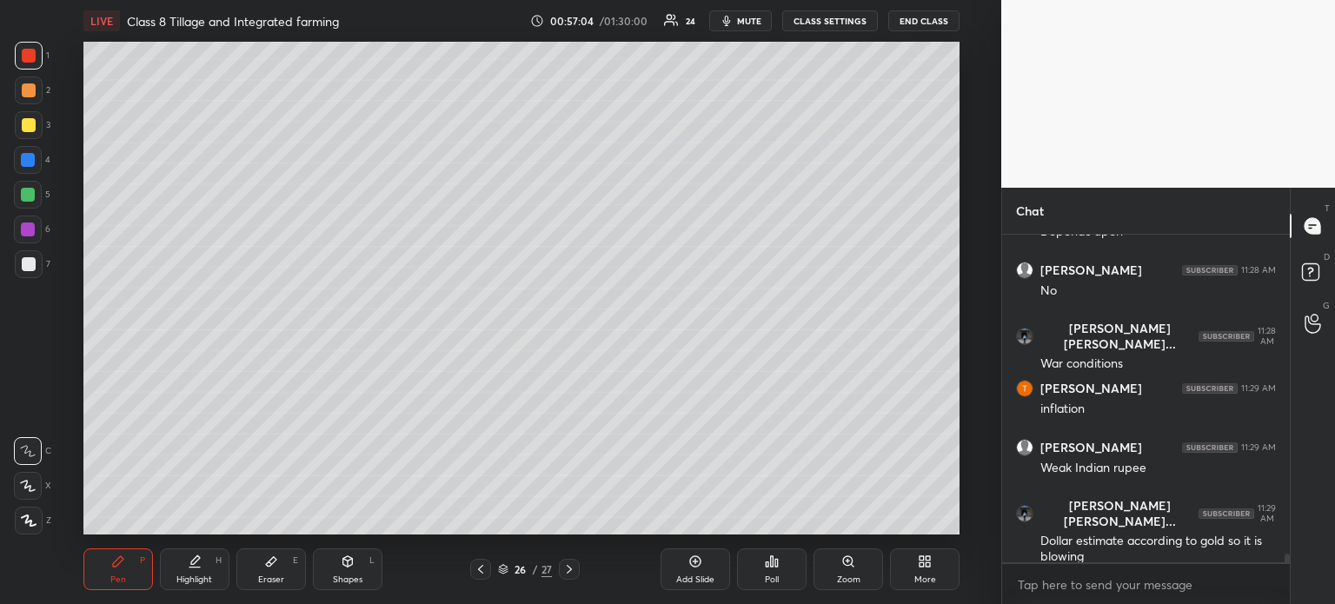
scroll to position [12010, 0]
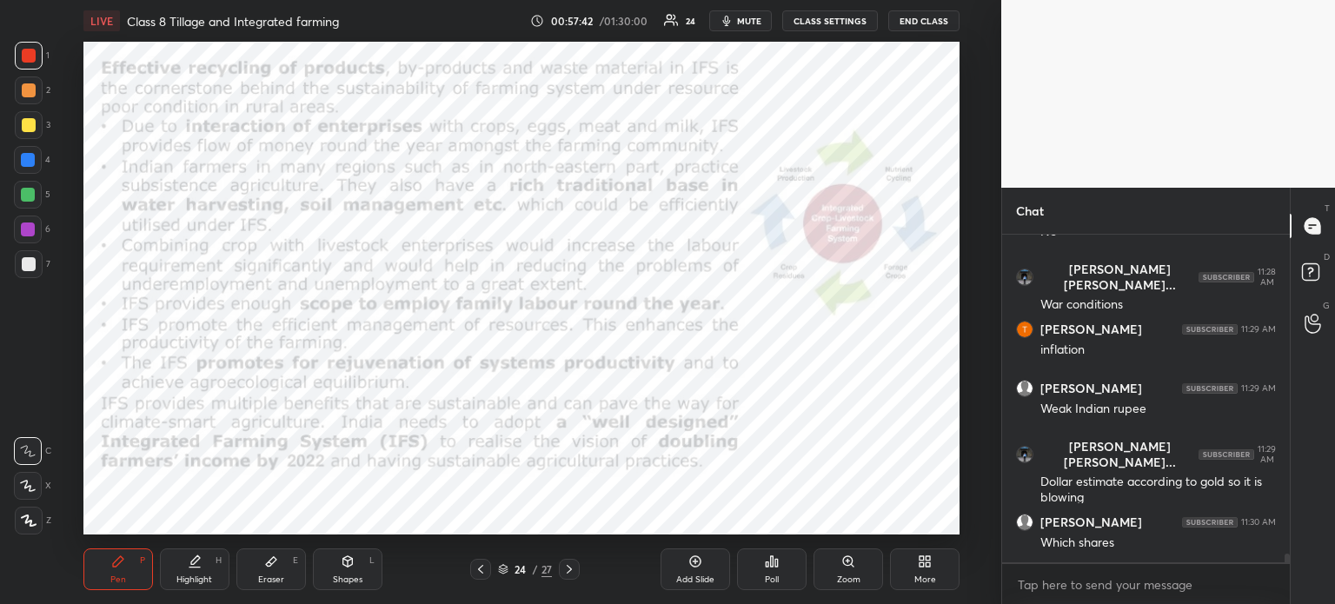
click at [697, 573] on div "Add Slide" at bounding box center [695, 569] width 70 height 42
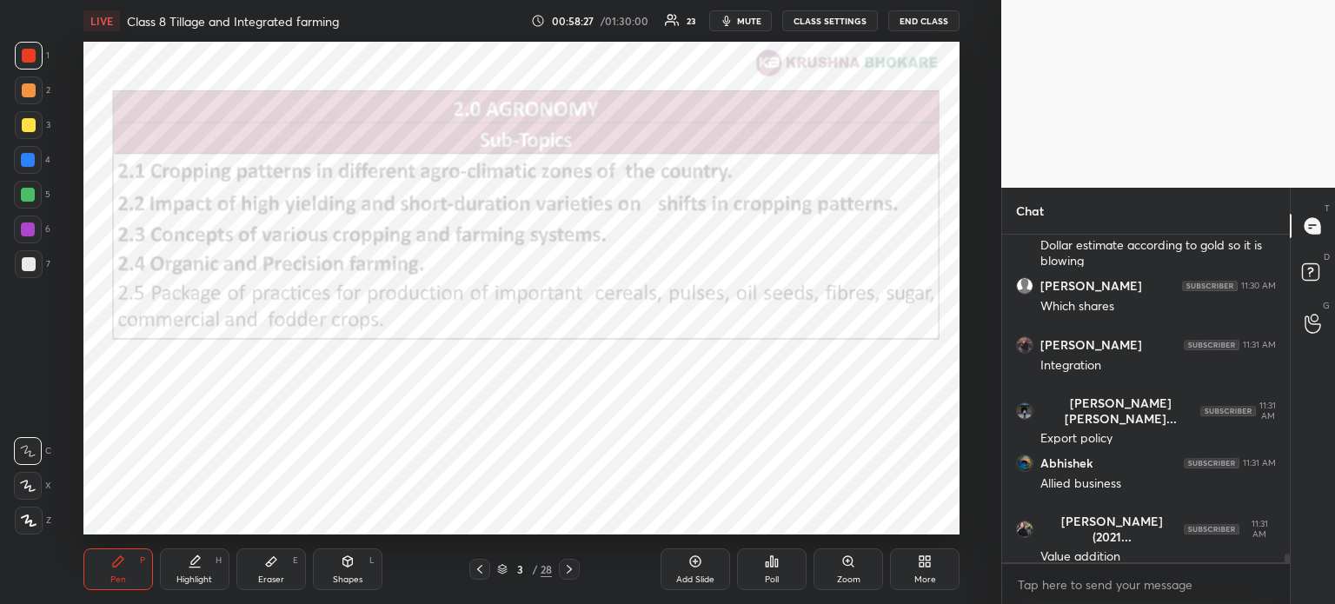
scroll to position [12305, 0]
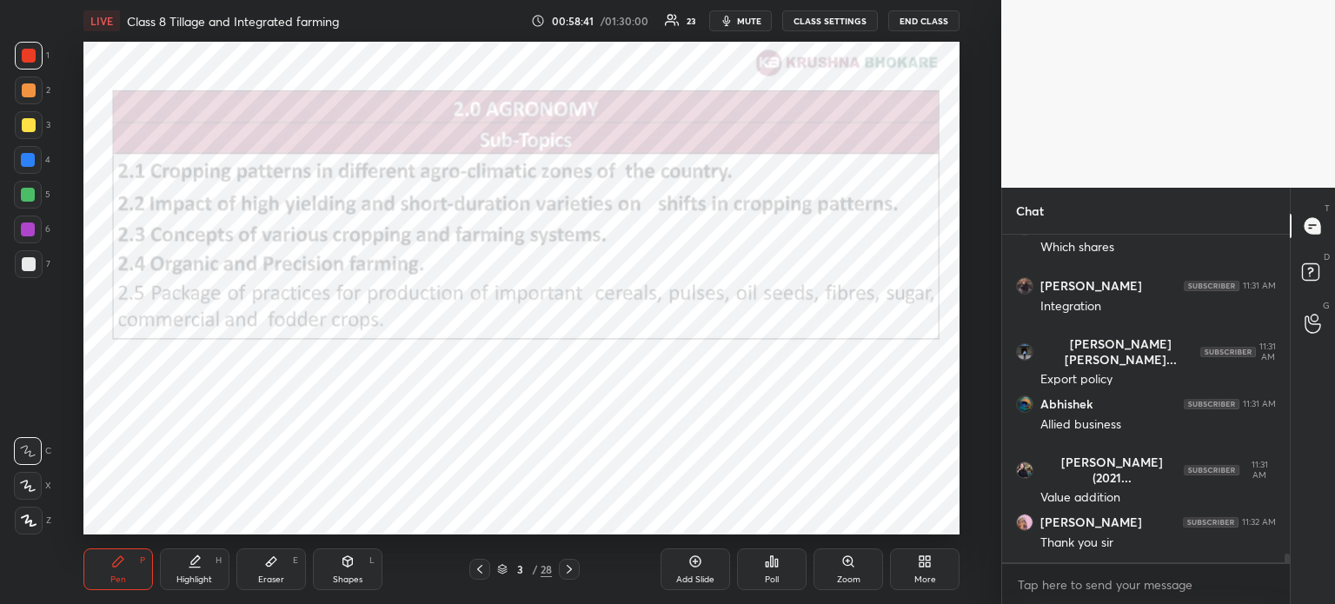
click at [959, 406] on div "Setting up your live class Poll for secs No correct answer Start poll" at bounding box center [521, 288] width 931 height 493
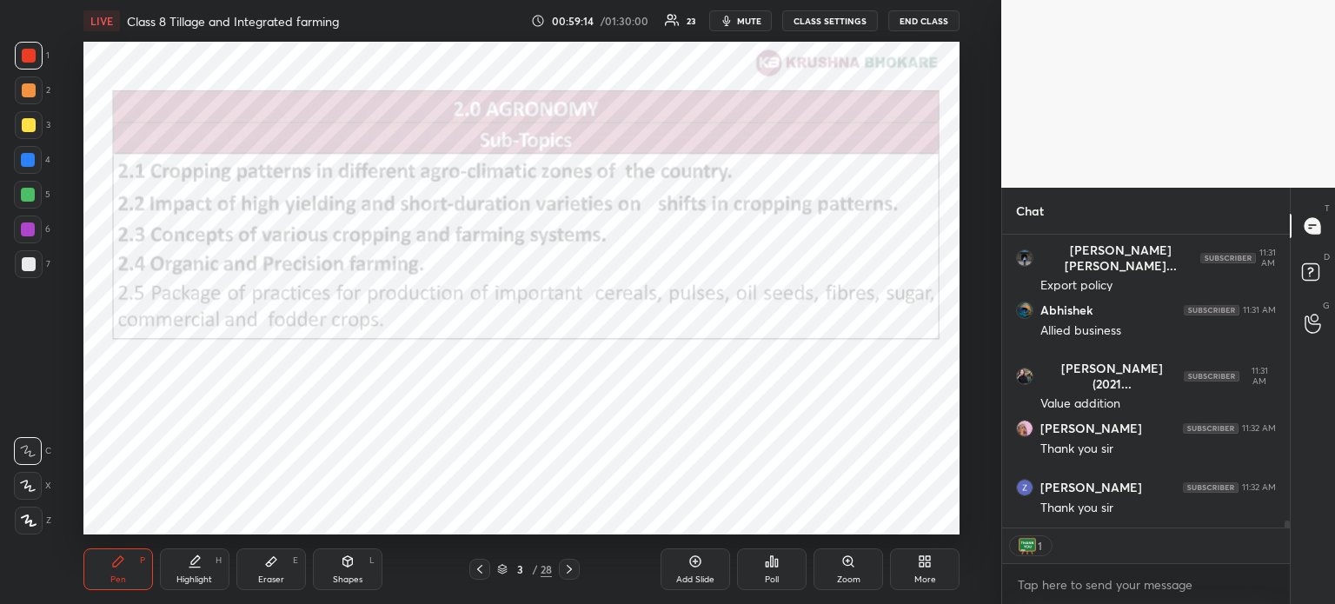
scroll to position [12458, 0]
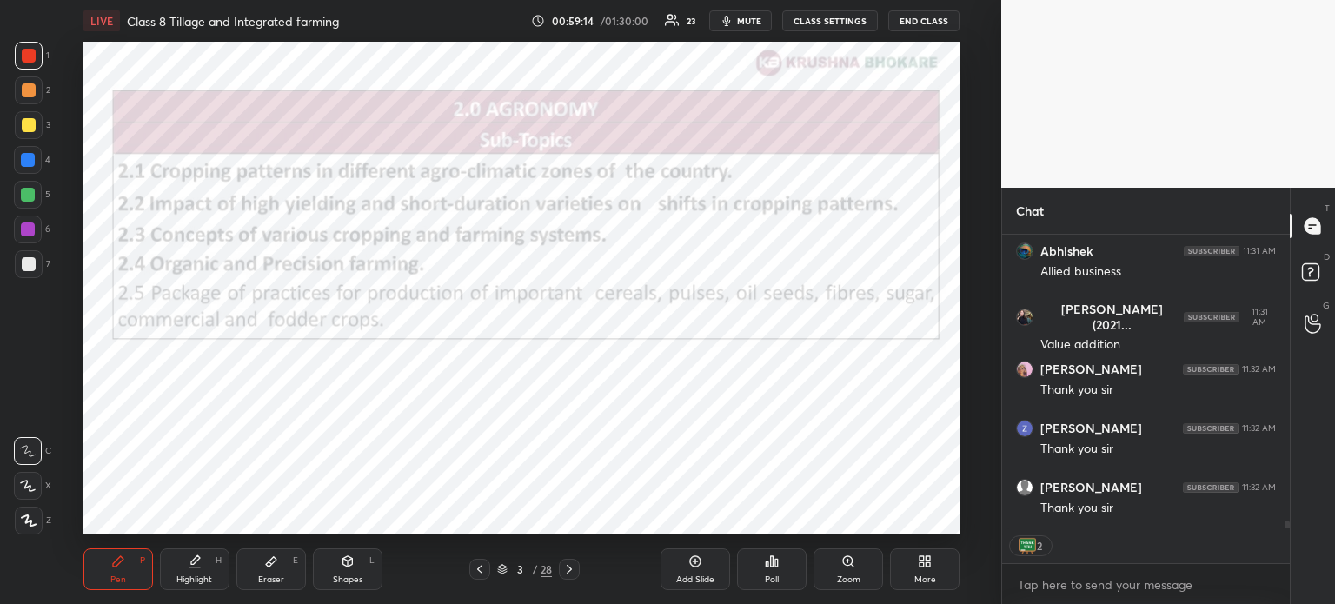
click at [927, 10] on button "END CLASS" at bounding box center [923, 20] width 71 height 21
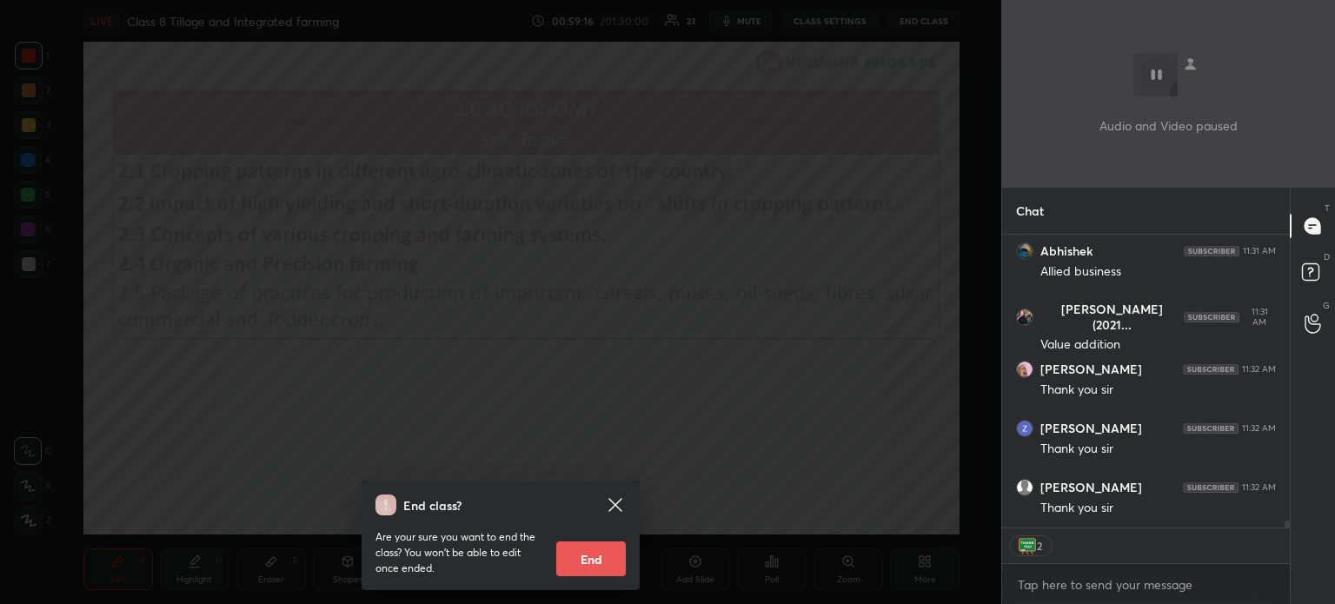
scroll to position [12517, 0]
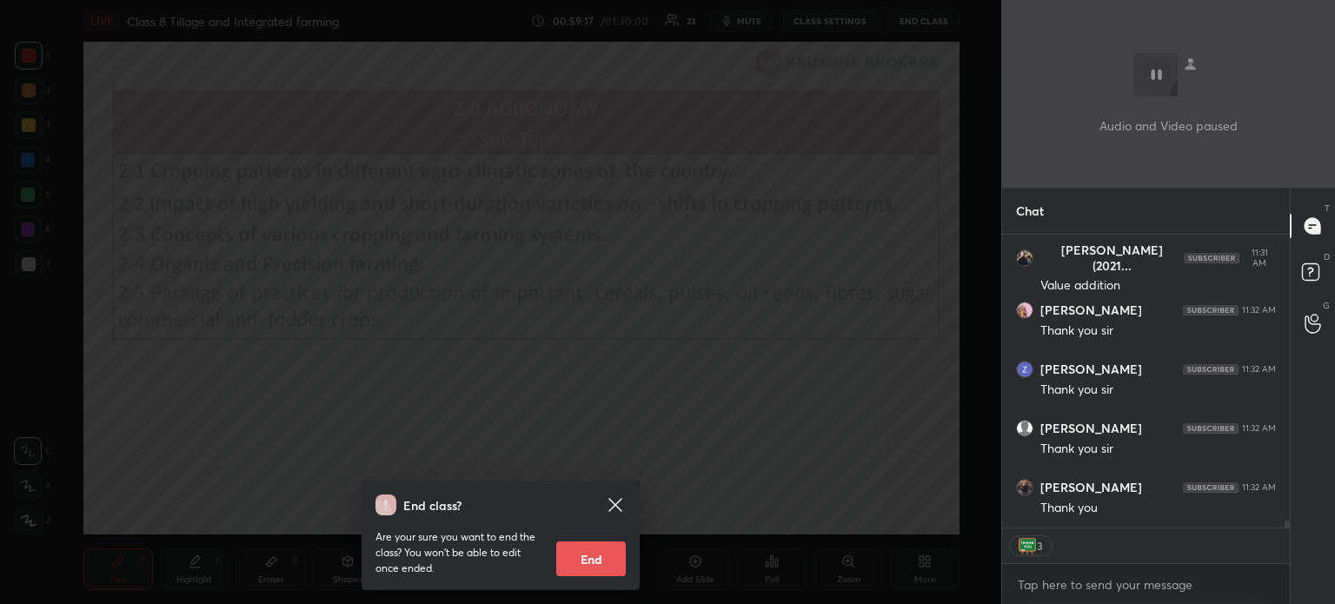
drag, startPoint x: 589, startPoint y: 586, endPoint x: 583, endPoint y: 557, distance: 30.2
click at [583, 557] on div "End class? Are your sure you want to end the class? You won’t be able to edit o…" at bounding box center [500, 534] width 278 height 109
click at [583, 557] on button "End" at bounding box center [591, 558] width 70 height 35
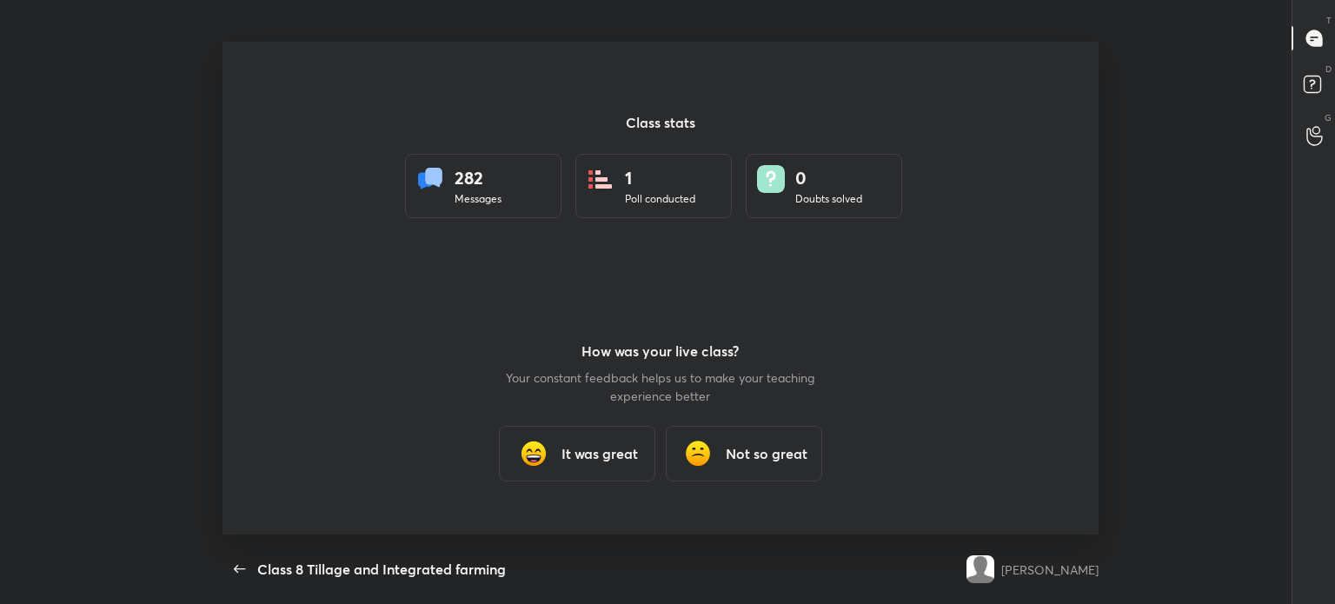
scroll to position [493, 1123]
click at [595, 454] on h3 "It was great" at bounding box center [599, 453] width 76 height 21
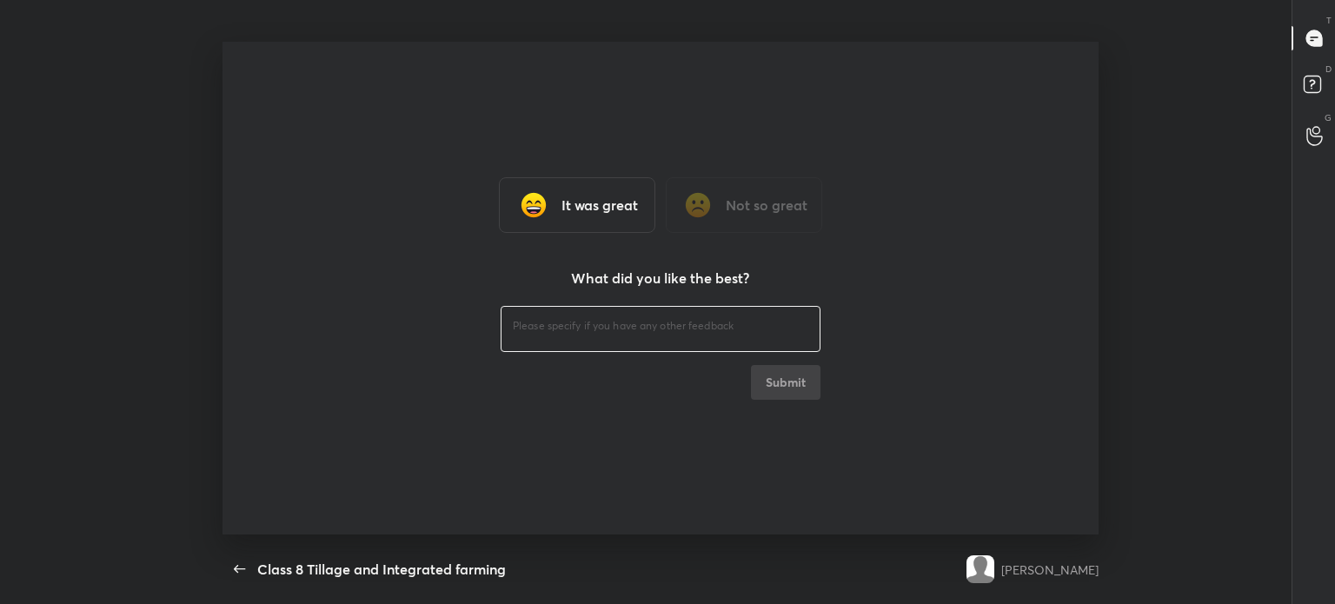
click at [532, 319] on textarea at bounding box center [660, 326] width 295 height 17
type textarea "x"
type textarea "Thanks"
click at [798, 379] on button "Submit" at bounding box center [786, 382] width 70 height 35
